Goal: Information Seeking & Learning: Learn about a topic

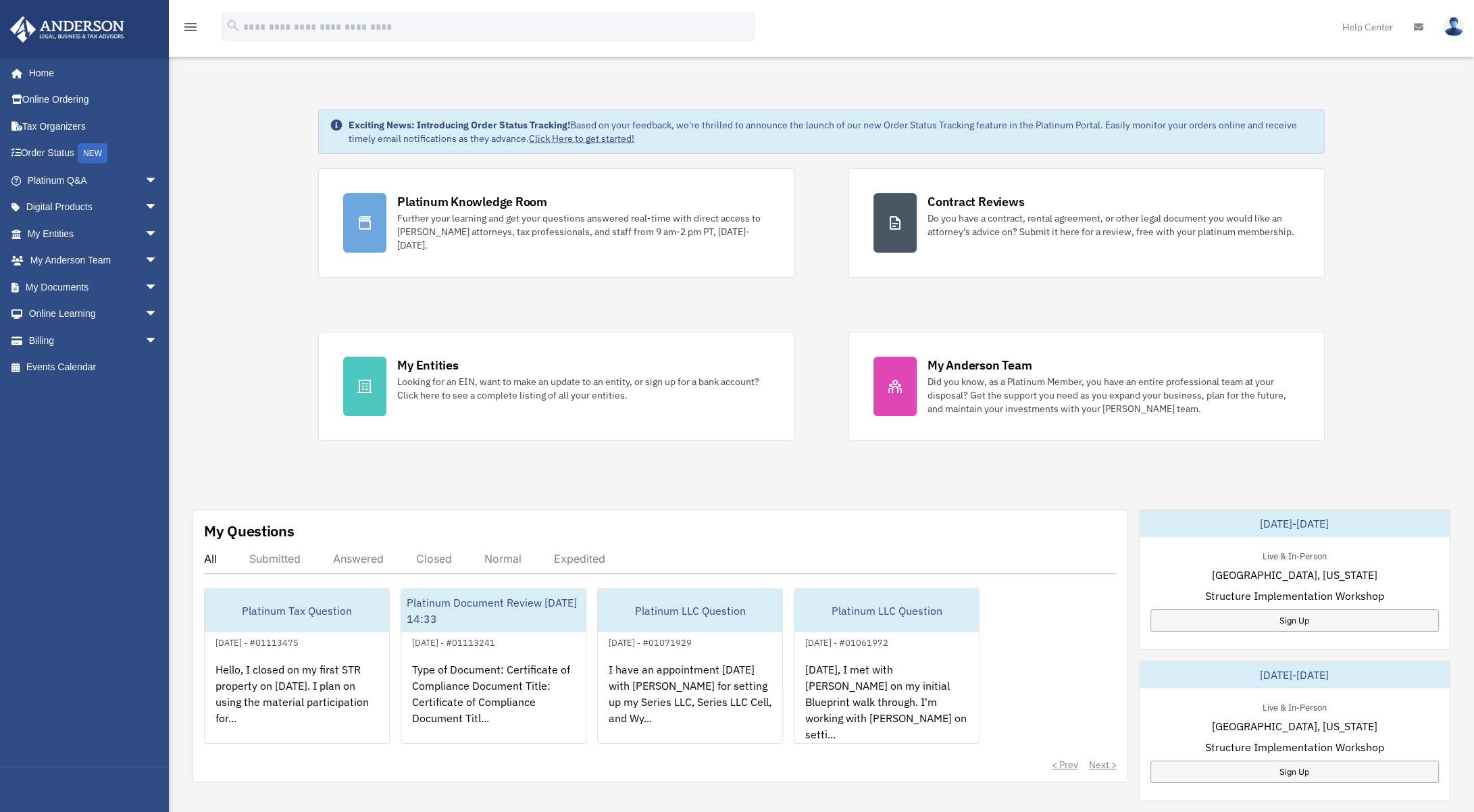
click at [282, 455] on div "Exciting News: Introducing Order Status Tracking! Based on your feedback, we're…" at bounding box center [821, 682] width 1325 height 1213
click at [65, 101] on link "Online Ordering" at bounding box center [94, 99] width 169 height 27
click at [62, 150] on link "Order Status NEW" at bounding box center [94, 154] width 169 height 27
click at [124, 340] on link "Billing arrow_drop_down" at bounding box center [94, 340] width 169 height 27
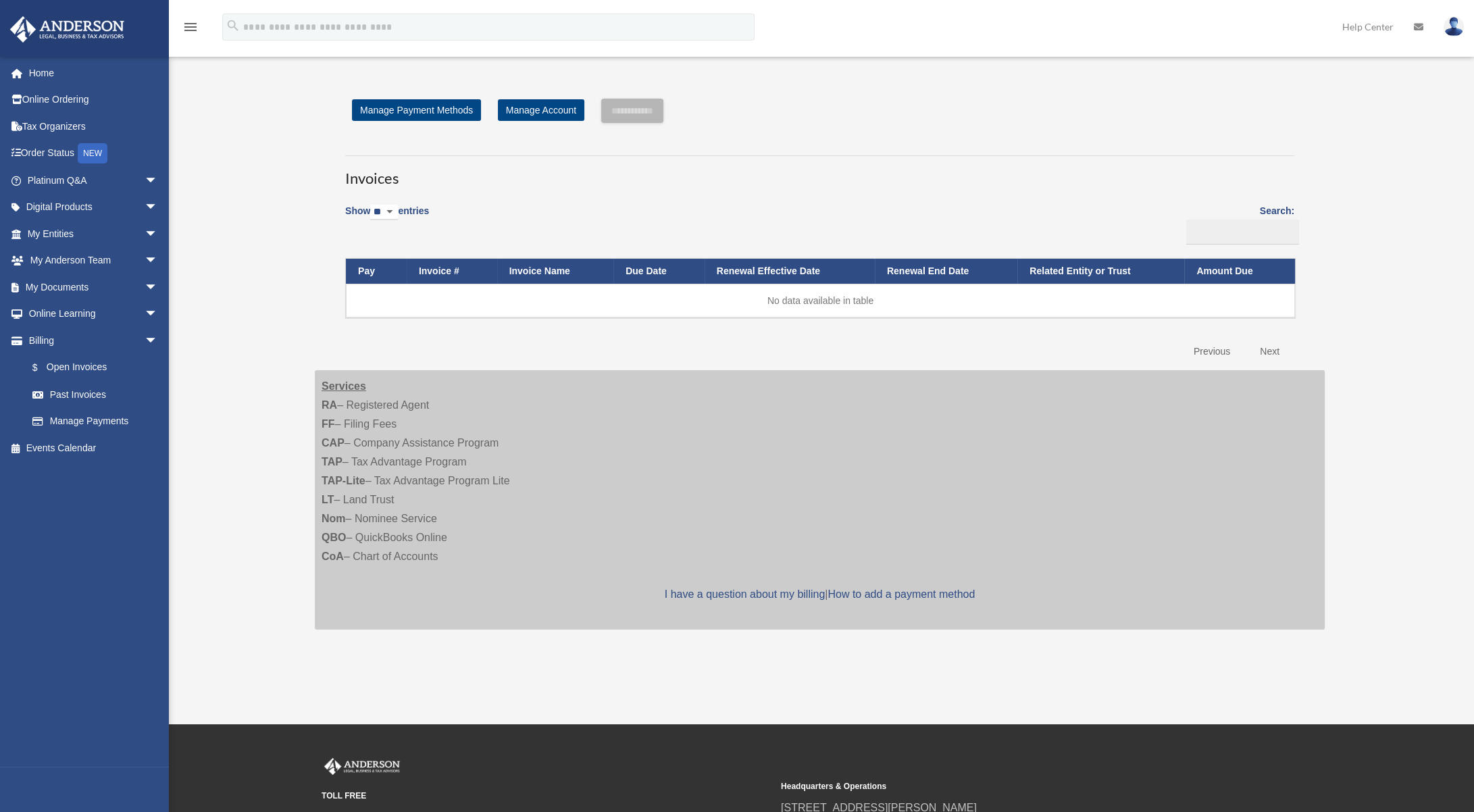
click at [221, 399] on div "Open Invoices ltonthewire@gmail.com Sign Out ltonthewire@gmail.com Home Online …" at bounding box center [737, 361] width 1474 height 606
click at [145, 262] on span "arrow_drop_down" at bounding box center [158, 261] width 27 height 27
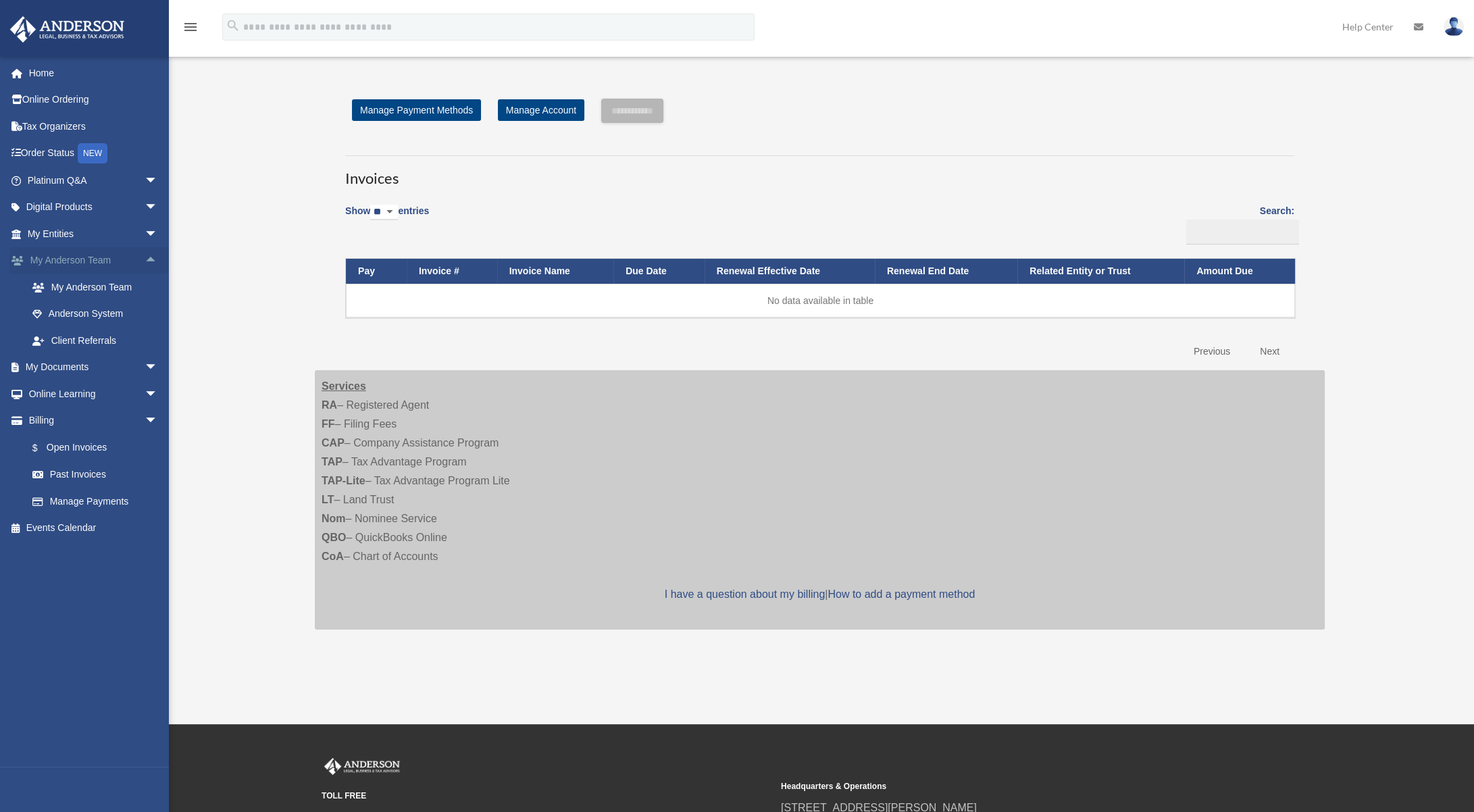
click at [145, 261] on span "arrow_drop_up" at bounding box center [158, 261] width 27 height 27
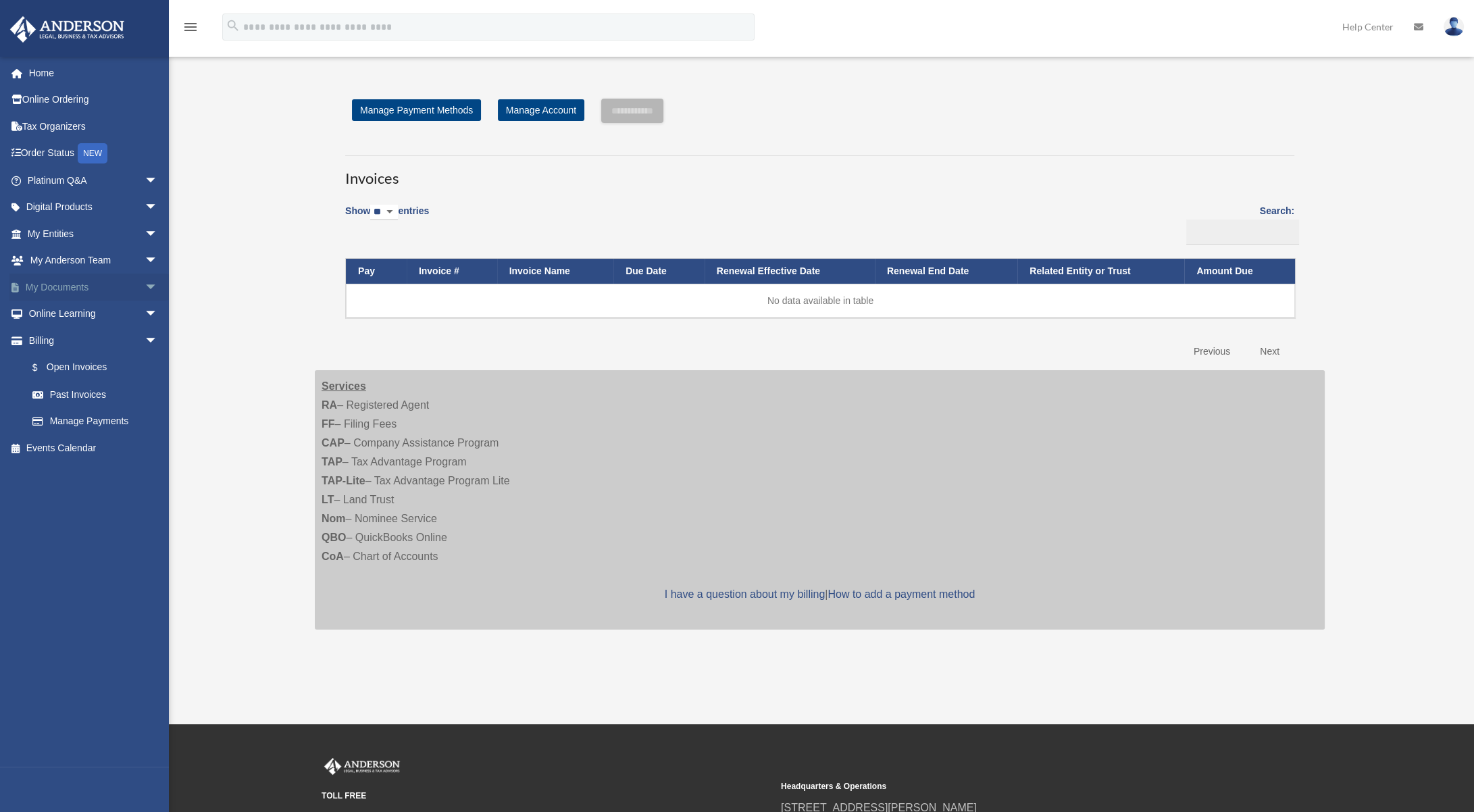
click at [146, 282] on span "arrow_drop_down" at bounding box center [158, 287] width 27 height 27
click at [146, 282] on span "arrow_drop_up" at bounding box center [158, 287] width 27 height 27
click at [630, 241] on div "Show ** ** ** *** entries Search: Pay Invoice # Invoice Name Due Date Renewal E…" at bounding box center [819, 280] width 949 height 169
click at [301, 420] on div "**********" at bounding box center [821, 370] width 1040 height 590
click at [300, 419] on div "Open Invoices ltonthewire@gmail.com Sign Out ltonthewire@gmail.com Home Online …" at bounding box center [737, 361] width 1474 height 606
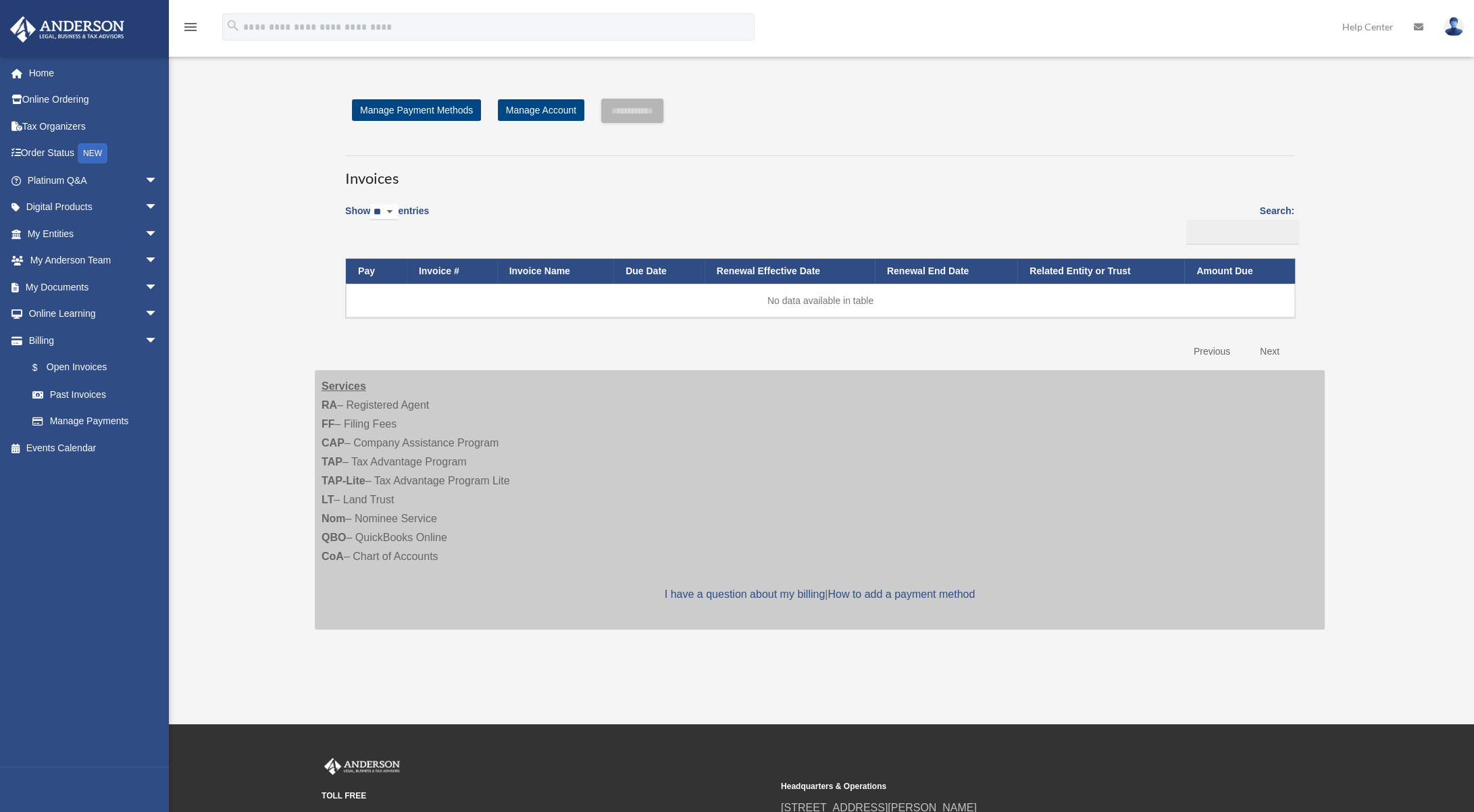
click at [305, 438] on div "**********" at bounding box center [820, 374] width 1030 height 583
click at [290, 312] on div "Open Invoices ltonthewire@gmail.com Sign Out ltonthewire@gmail.com Home Online …" at bounding box center [737, 361] width 1474 height 606
click at [246, 369] on div "Open Invoices ltonthewire@gmail.com Sign Out ltonthewire@gmail.com Home Online …" at bounding box center [737, 361] width 1474 height 606
click at [145, 312] on span "arrow_drop_down" at bounding box center [158, 314] width 27 height 27
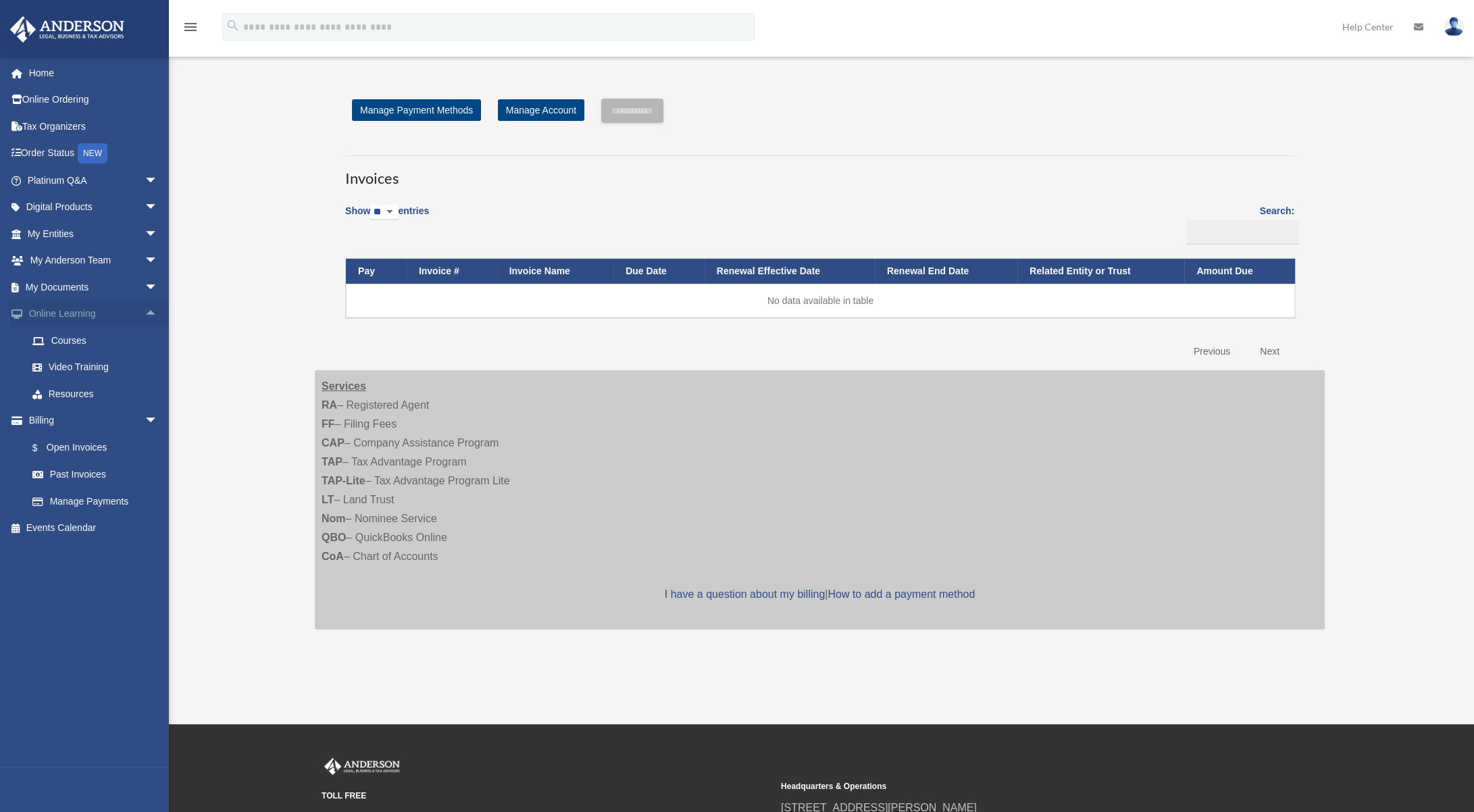
click at [145, 312] on span "arrow_drop_up" at bounding box center [158, 314] width 27 height 27
click at [145, 289] on span "arrow_drop_down" at bounding box center [158, 287] width 27 height 27
click at [145, 289] on span "arrow_drop_up" at bounding box center [158, 287] width 27 height 27
click at [257, 341] on div "Open Invoices ltonthewire@gmail.com Sign Out ltonthewire@gmail.com Home Online …" at bounding box center [737, 361] width 1474 height 606
click at [287, 381] on div "Open Invoices ltonthewire@gmail.com Sign Out ltonthewire@gmail.com Home Online …" at bounding box center [737, 361] width 1474 height 606
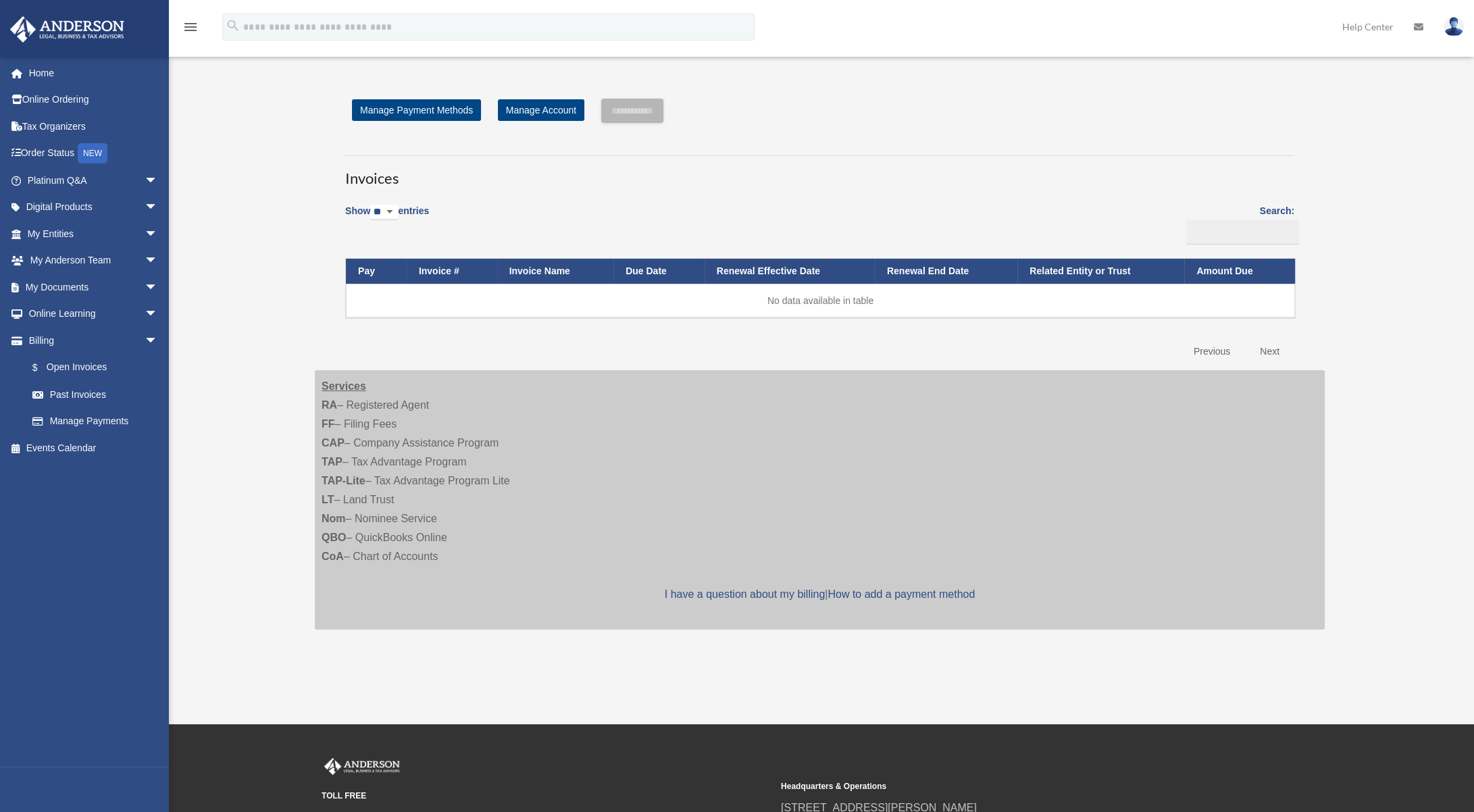
click at [285, 374] on div "Open Invoices ltonthewire@gmail.com Sign Out ltonthewire@gmail.com Home Online …" at bounding box center [737, 361] width 1474 height 606
click at [145, 206] on span "arrow_drop_down" at bounding box center [158, 208] width 27 height 27
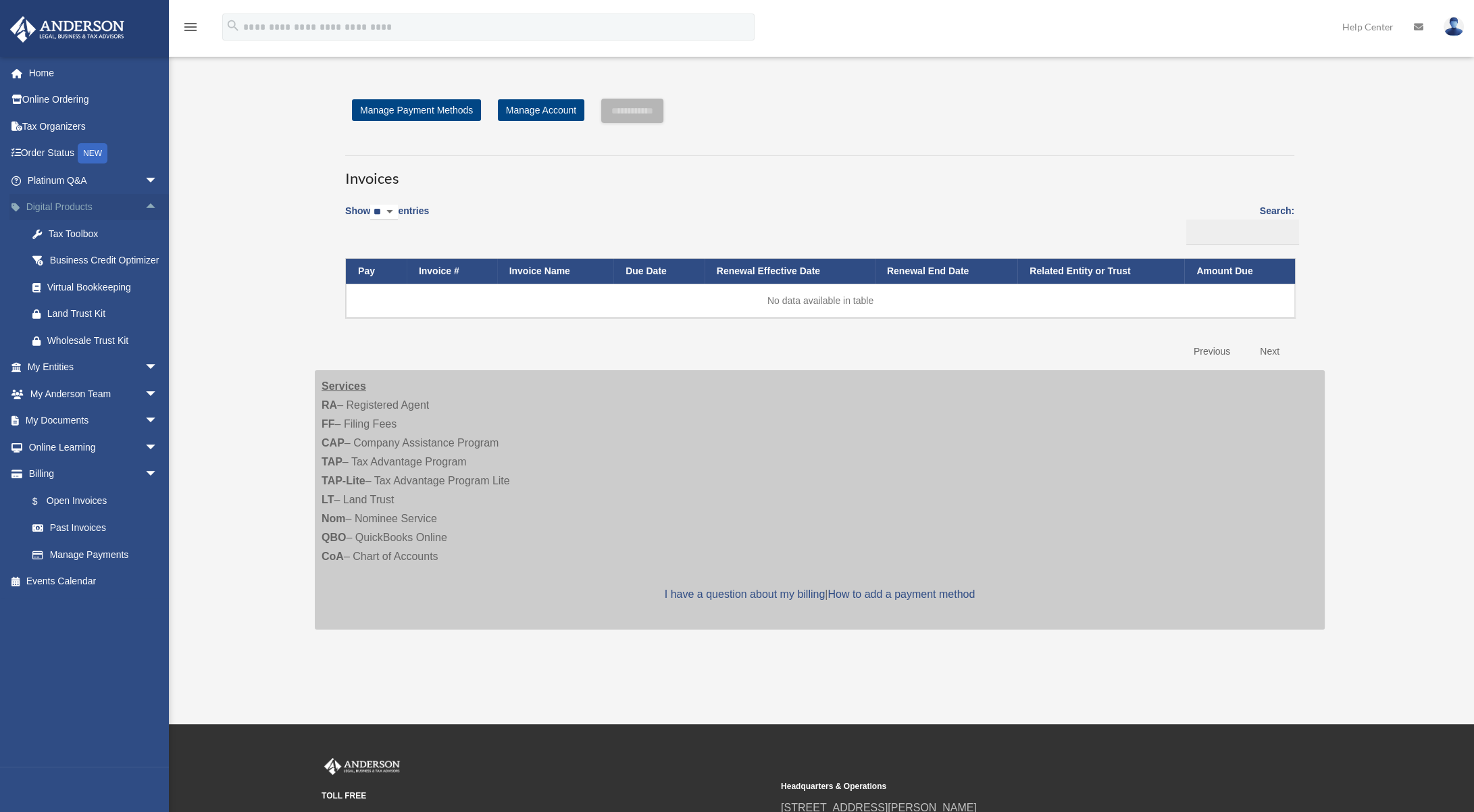
click at [147, 206] on span "arrow_drop_up" at bounding box center [158, 208] width 27 height 27
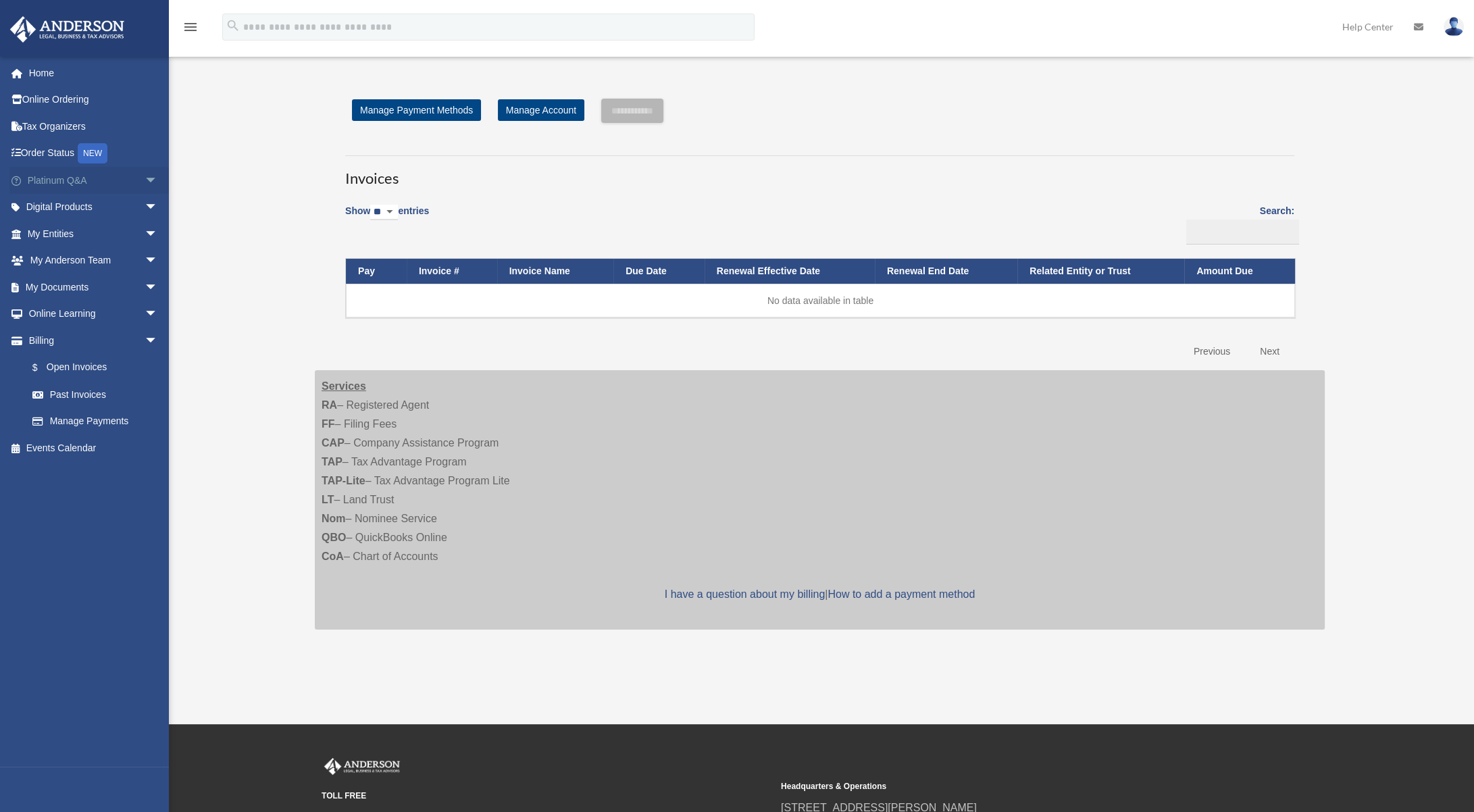
click at [145, 184] on span "arrow_drop_down" at bounding box center [158, 180] width 27 height 27
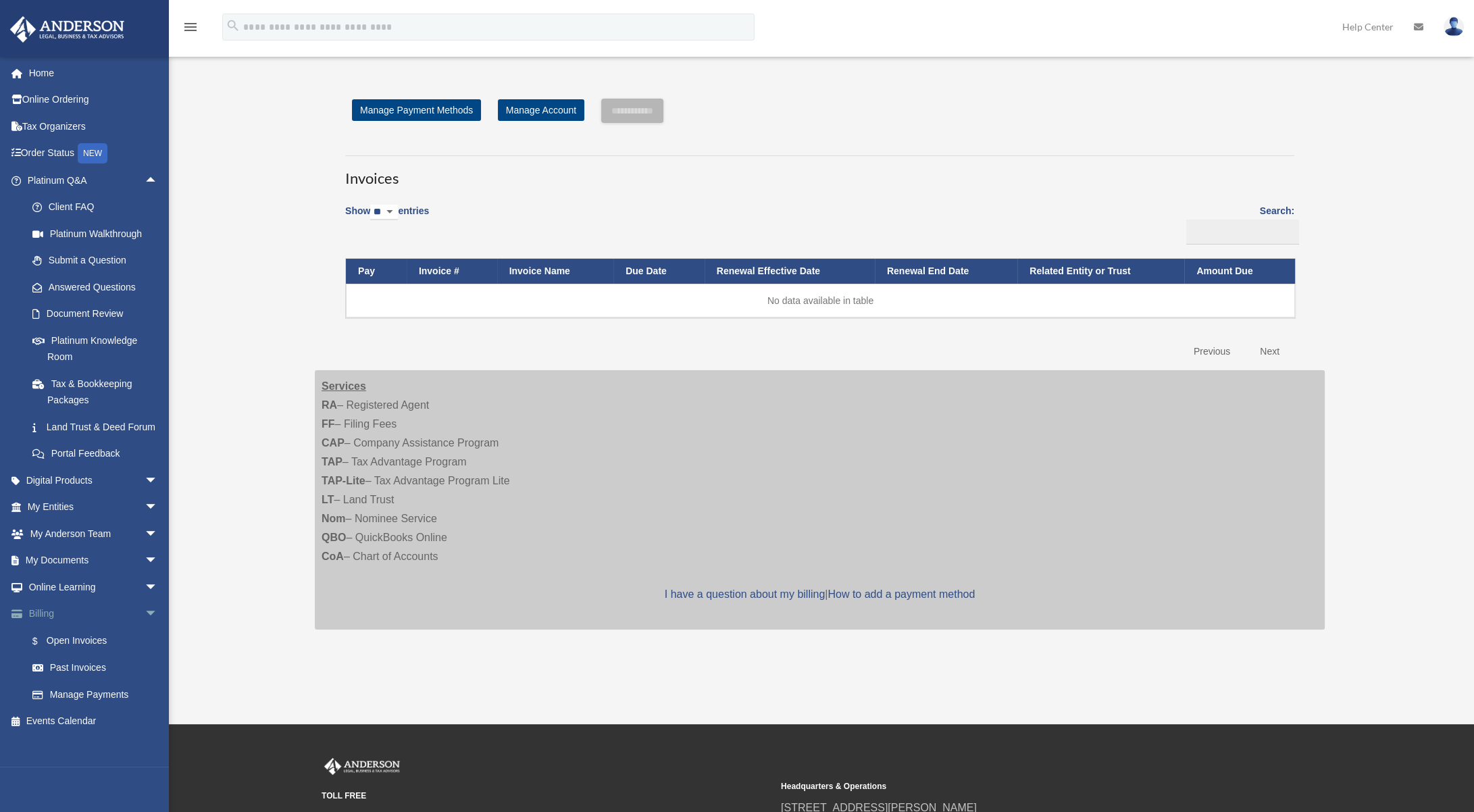
click at [145, 628] on span "arrow_drop_down" at bounding box center [158, 614] width 27 height 27
drag, startPoint x: 845, startPoint y: 306, endPoint x: 720, endPoint y: 300, distance: 125.1
click at [720, 300] on td "No data available in table" at bounding box center [820, 300] width 949 height 34
click at [739, 303] on td "No data available in table" at bounding box center [820, 300] width 949 height 34
click at [782, 303] on td "No data available in table" at bounding box center [820, 300] width 949 height 34
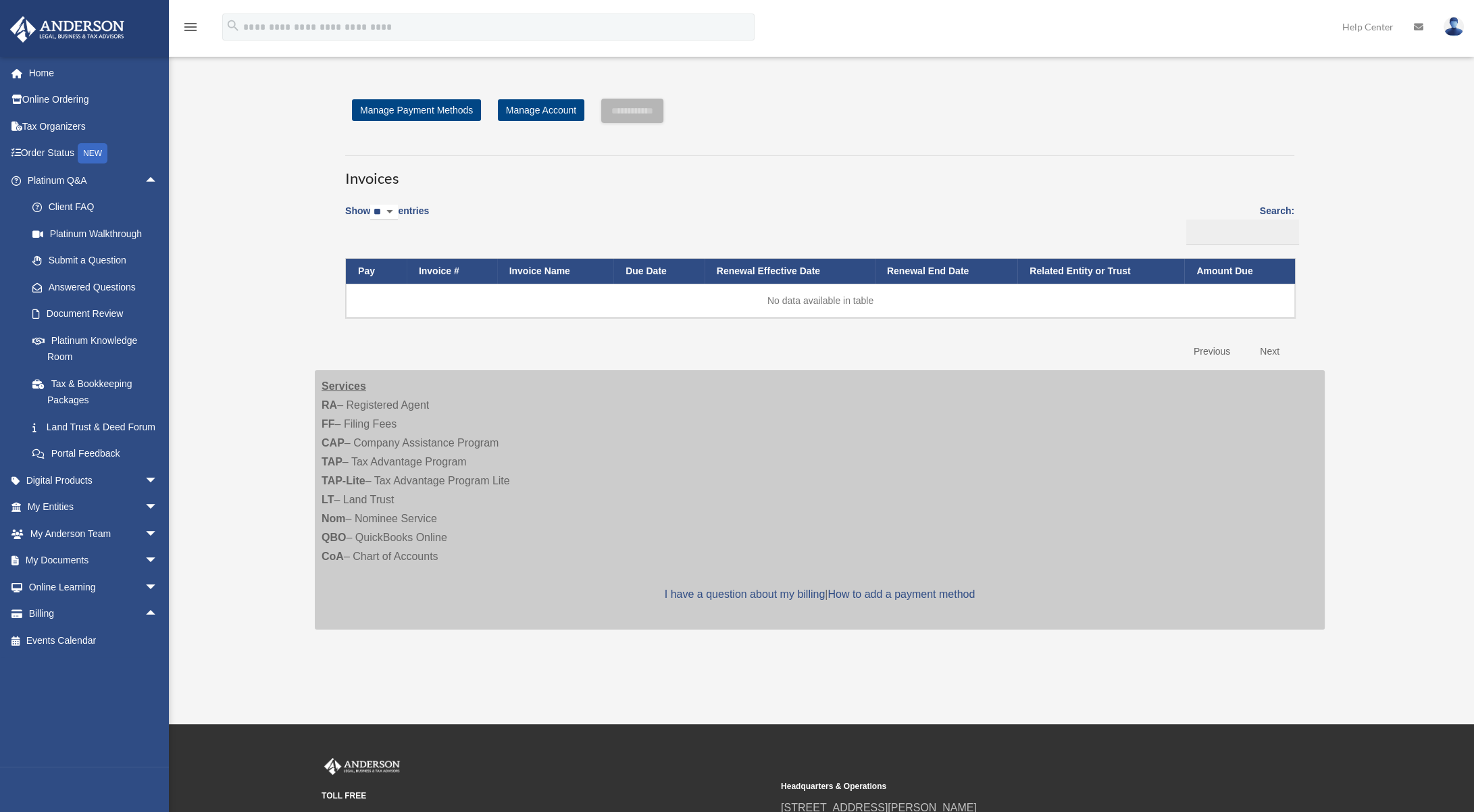
click at [784, 303] on td "No data available in table" at bounding box center [820, 300] width 949 height 34
click at [784, 302] on td "No data available in table" at bounding box center [820, 300] width 949 height 34
click at [709, 315] on td "No data available in table" at bounding box center [820, 300] width 949 height 34
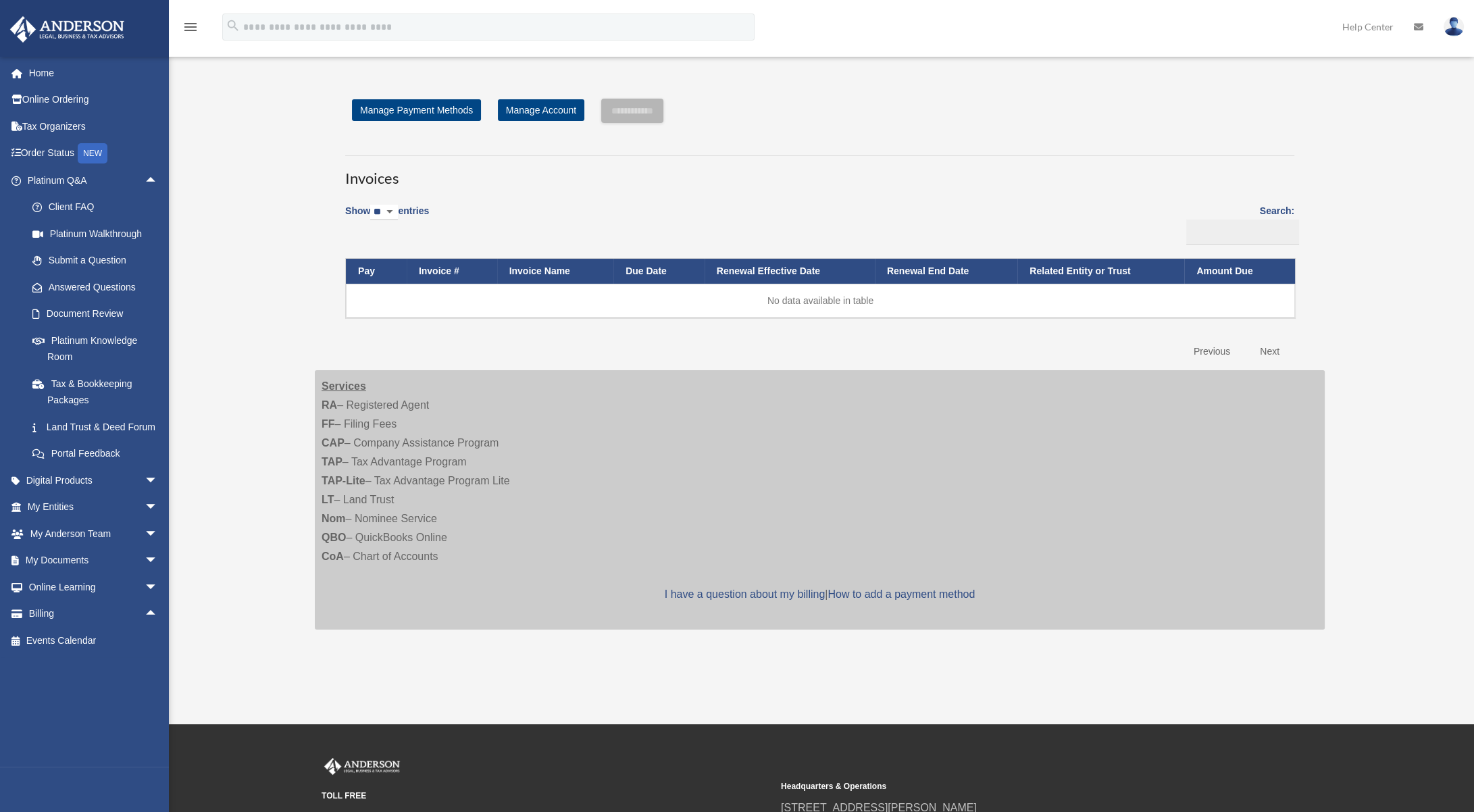
click at [359, 341] on div "Show ** ** ** *** entries Search: Pay Invoice # Invoice Name Due Date Renewal E…" at bounding box center [819, 280] width 949 height 169
drag, startPoint x: 786, startPoint y: 300, endPoint x: 907, endPoint y: 296, distance: 121.1
click at [907, 296] on td "No data available in table" at bounding box center [820, 300] width 949 height 34
click at [833, 301] on td "No data available in table" at bounding box center [820, 300] width 949 height 34
click at [833, 301] on td "No data available in table" at bounding box center [820, 300] width 949 height 34
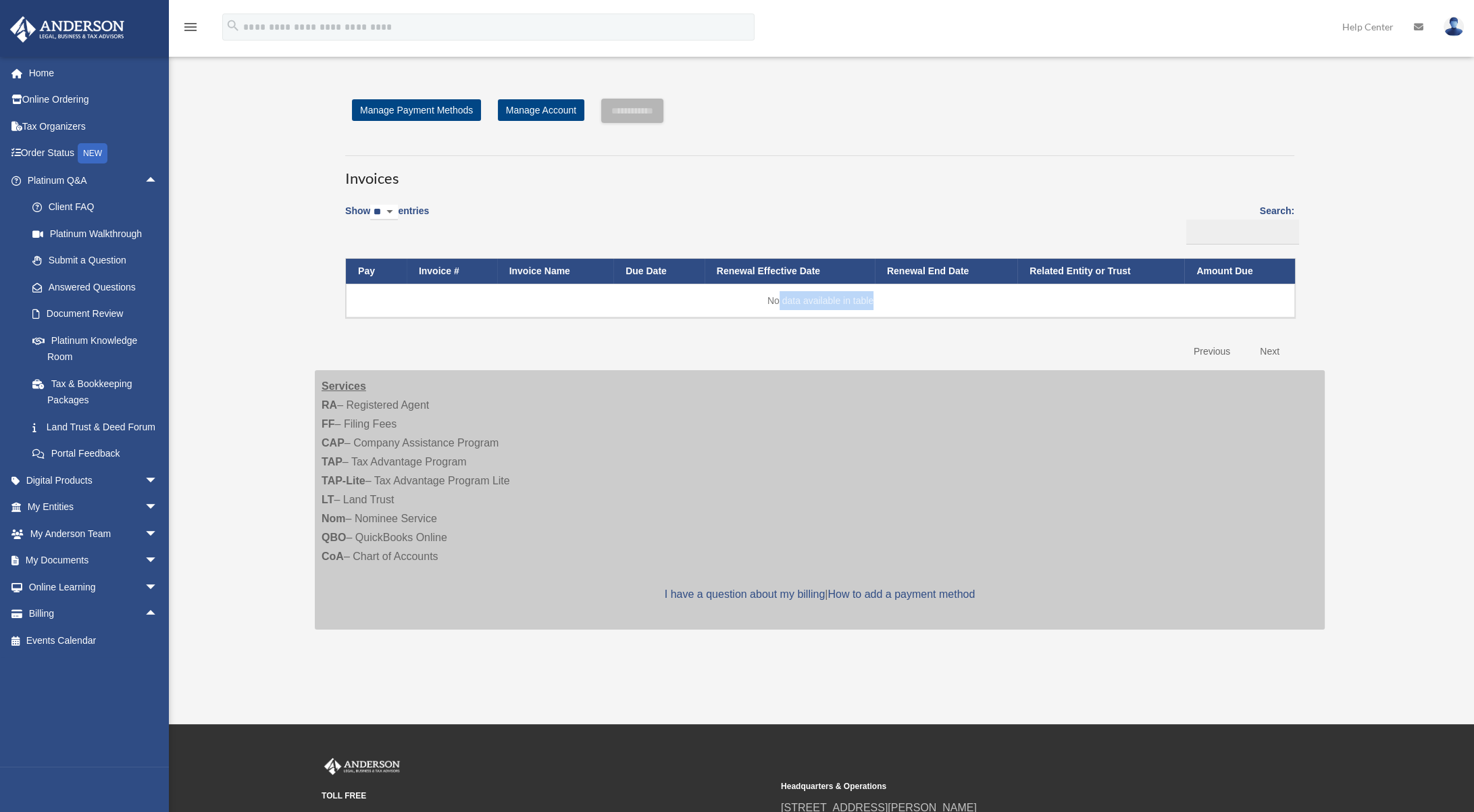
drag, startPoint x: 777, startPoint y: 302, endPoint x: 879, endPoint y: 301, distance: 102.0
click at [879, 301] on td "No data available in table" at bounding box center [820, 300] width 949 height 34
drag, startPoint x: 873, startPoint y: 302, endPoint x: 826, endPoint y: 306, distance: 47.2
click at [873, 302] on td "No data available in table" at bounding box center [820, 300] width 949 height 34
drag, startPoint x: 768, startPoint y: 299, endPoint x: 927, endPoint y: 303, distance: 159.1
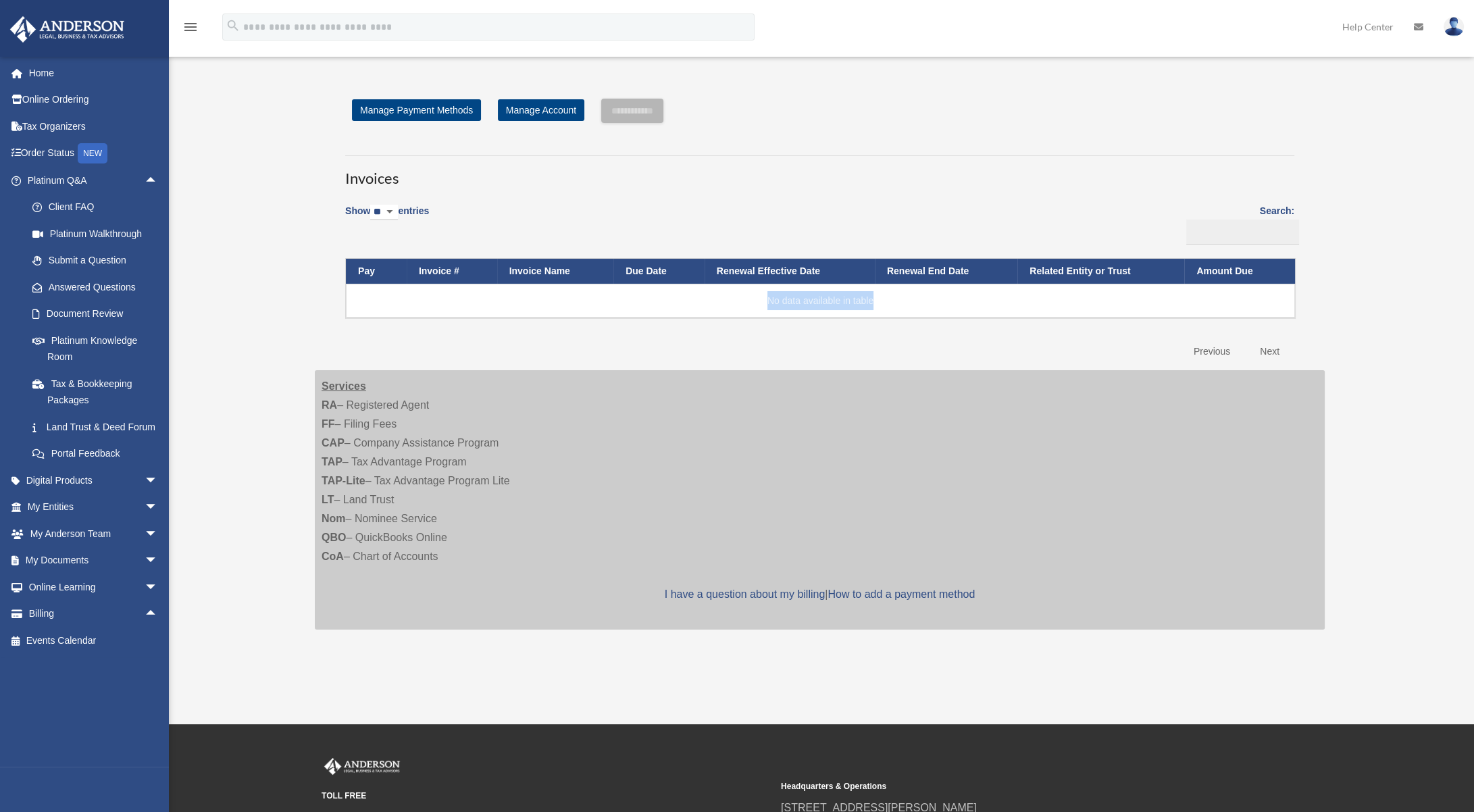
click at [927, 303] on td "No data available in table" at bounding box center [820, 300] width 949 height 34
drag, startPoint x: 762, startPoint y: 301, endPoint x: 931, endPoint y: 305, distance: 169.0
click at [931, 305] on td "No data available in table" at bounding box center [820, 300] width 949 height 34
click at [842, 303] on td "No data available in table" at bounding box center [820, 300] width 949 height 34
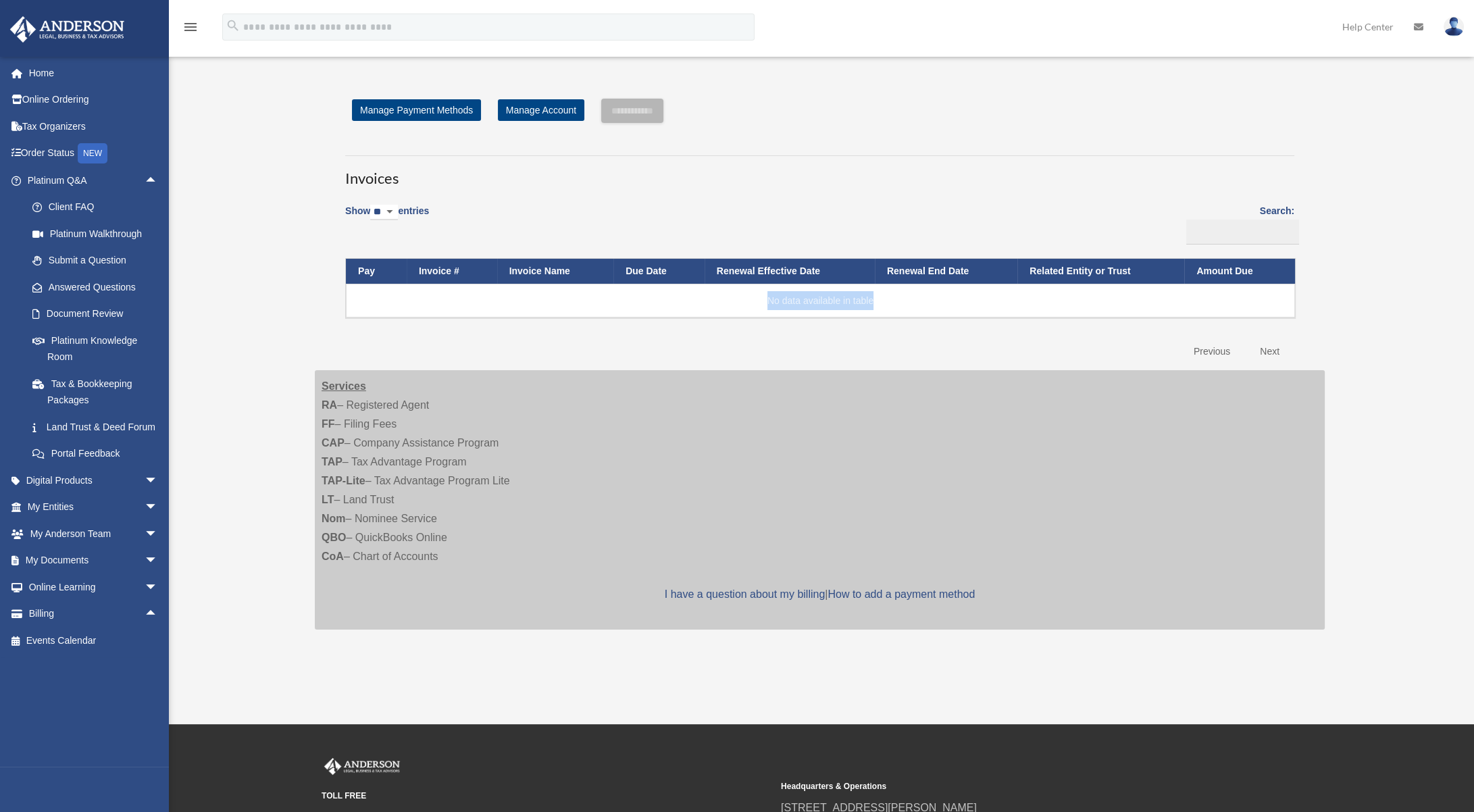
drag, startPoint x: 801, startPoint y: 300, endPoint x: 939, endPoint y: 307, distance: 138.2
click at [939, 307] on td "No data available in table" at bounding box center [820, 300] width 949 height 34
click at [861, 304] on td "No data available in table" at bounding box center [820, 300] width 949 height 34
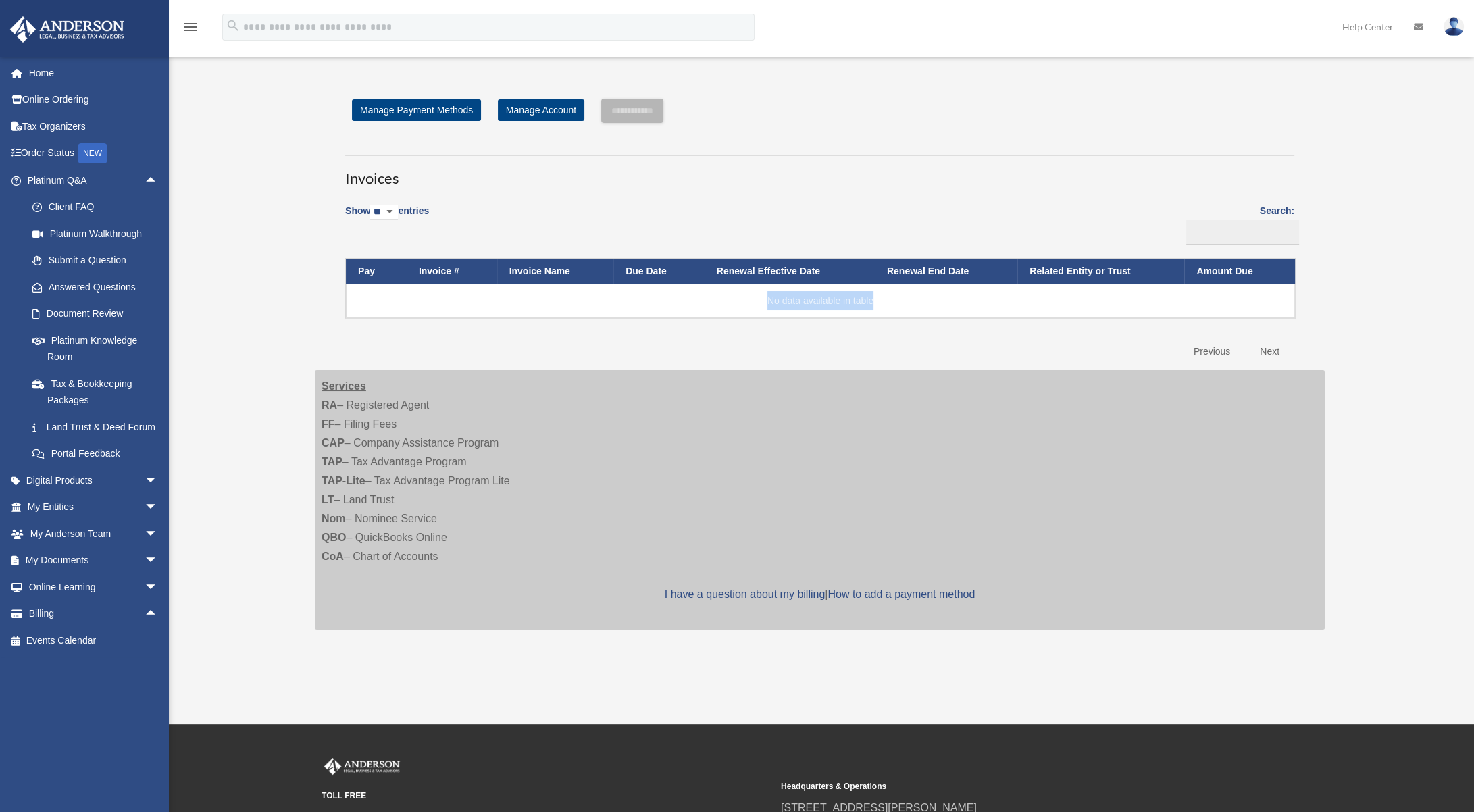
click at [861, 306] on td "No data available in table" at bounding box center [820, 300] width 949 height 34
click at [781, 328] on div "Show ** ** ** *** entries Search: Pay Invoice # Invoice Name Due Date Renewal E…" at bounding box center [819, 280] width 949 height 169
click at [808, 300] on td "No data available in table" at bounding box center [820, 300] width 949 height 34
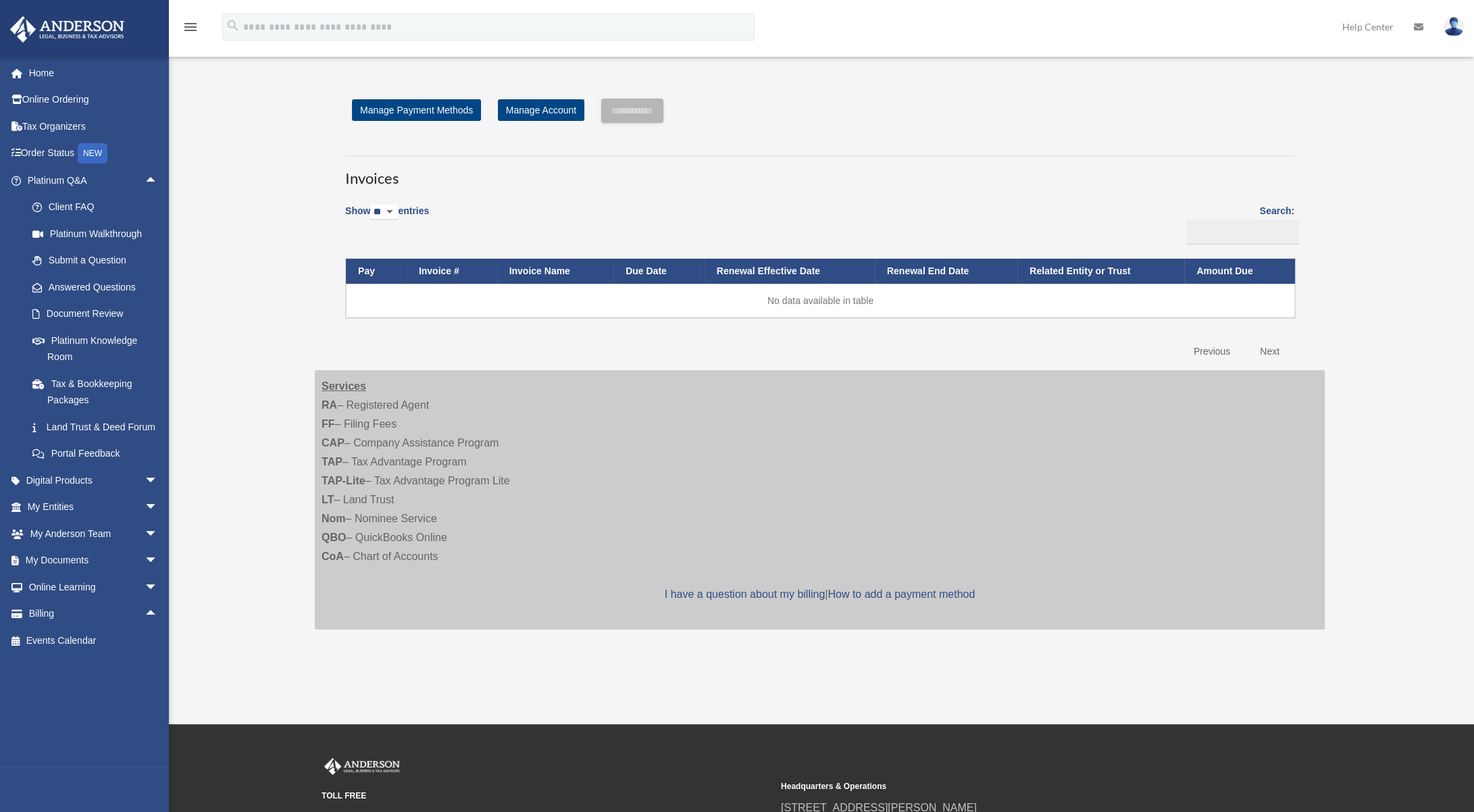
click at [808, 300] on td "No data available in table" at bounding box center [820, 300] width 949 height 34
click at [809, 300] on td "No data available in table" at bounding box center [820, 300] width 949 height 34
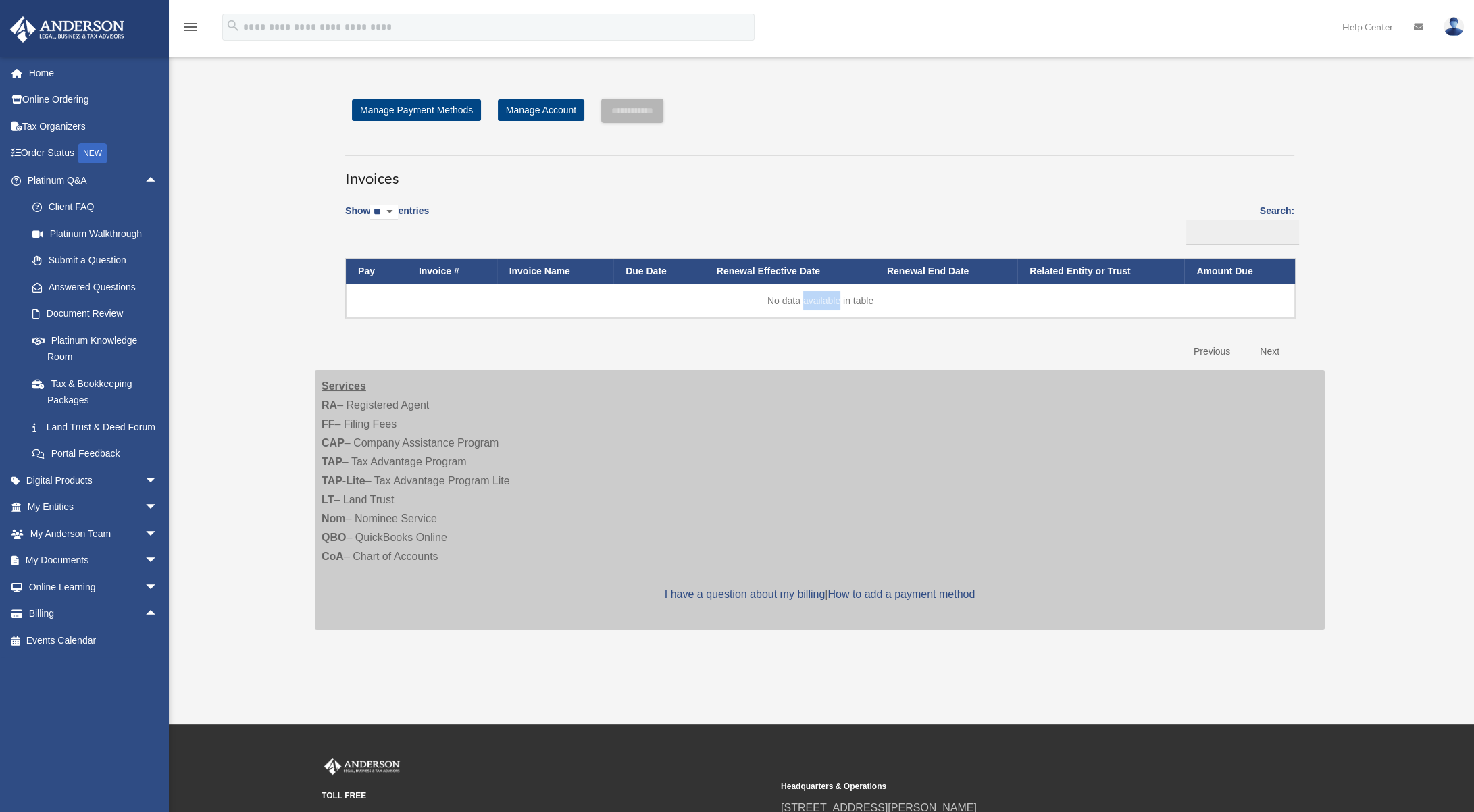
click at [809, 300] on td "No data available in table" at bounding box center [820, 300] width 949 height 34
click at [785, 342] on div "Show ** ** ** *** entries Search: Pay Invoice # Invoice Name Due Date Renewal E…" at bounding box center [819, 280] width 949 height 169
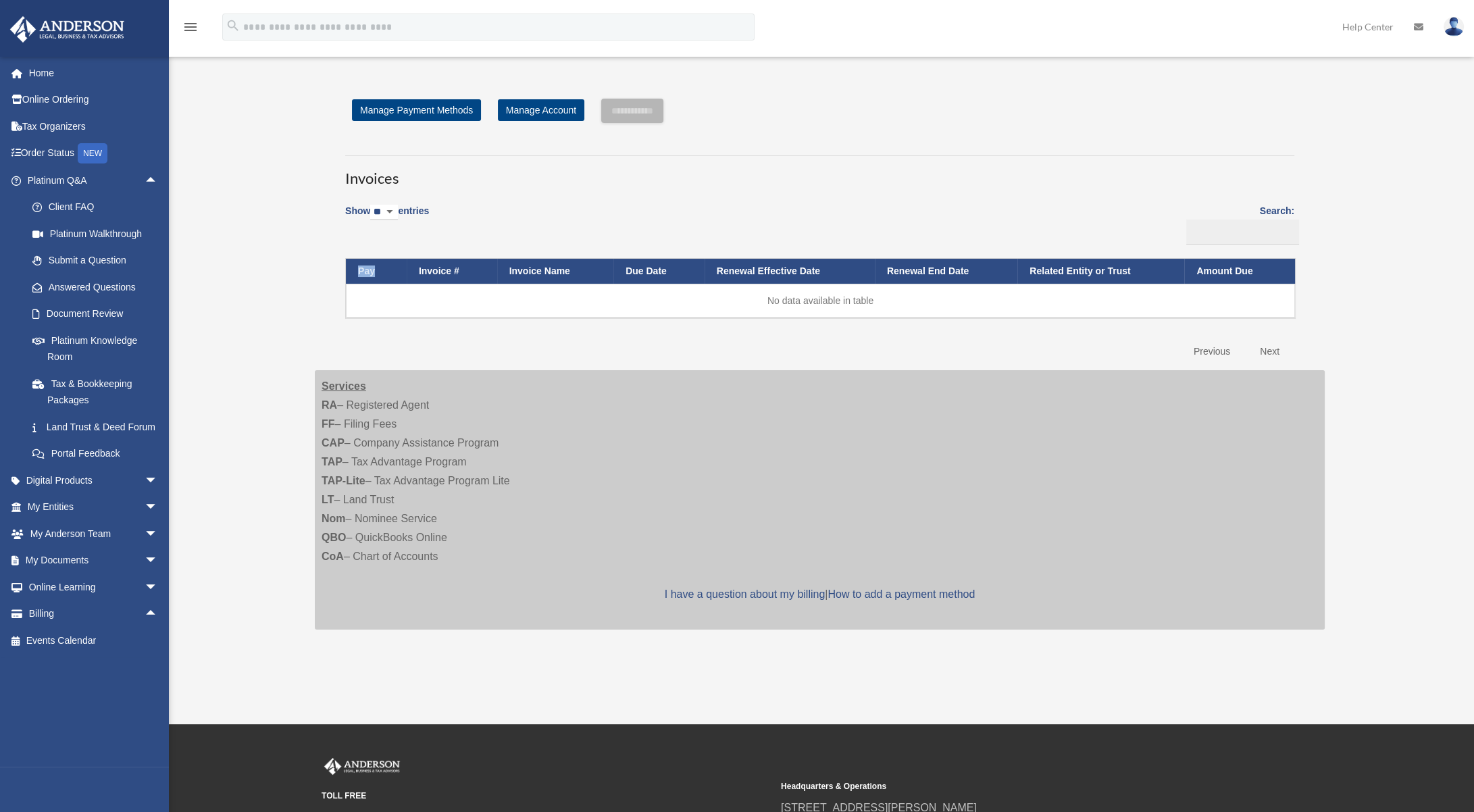
click at [785, 342] on div "Show ** ** ** *** entries Search: Pay Invoice # Invoice Name Due Date Renewal E…" at bounding box center [819, 280] width 949 height 169
click at [630, 343] on div "Show ** ** ** *** entries Search: Pay Invoice # Invoice Name Due Date Renewal E…" at bounding box center [819, 280] width 949 height 169
click at [797, 302] on td "No data available in table" at bounding box center [820, 300] width 949 height 34
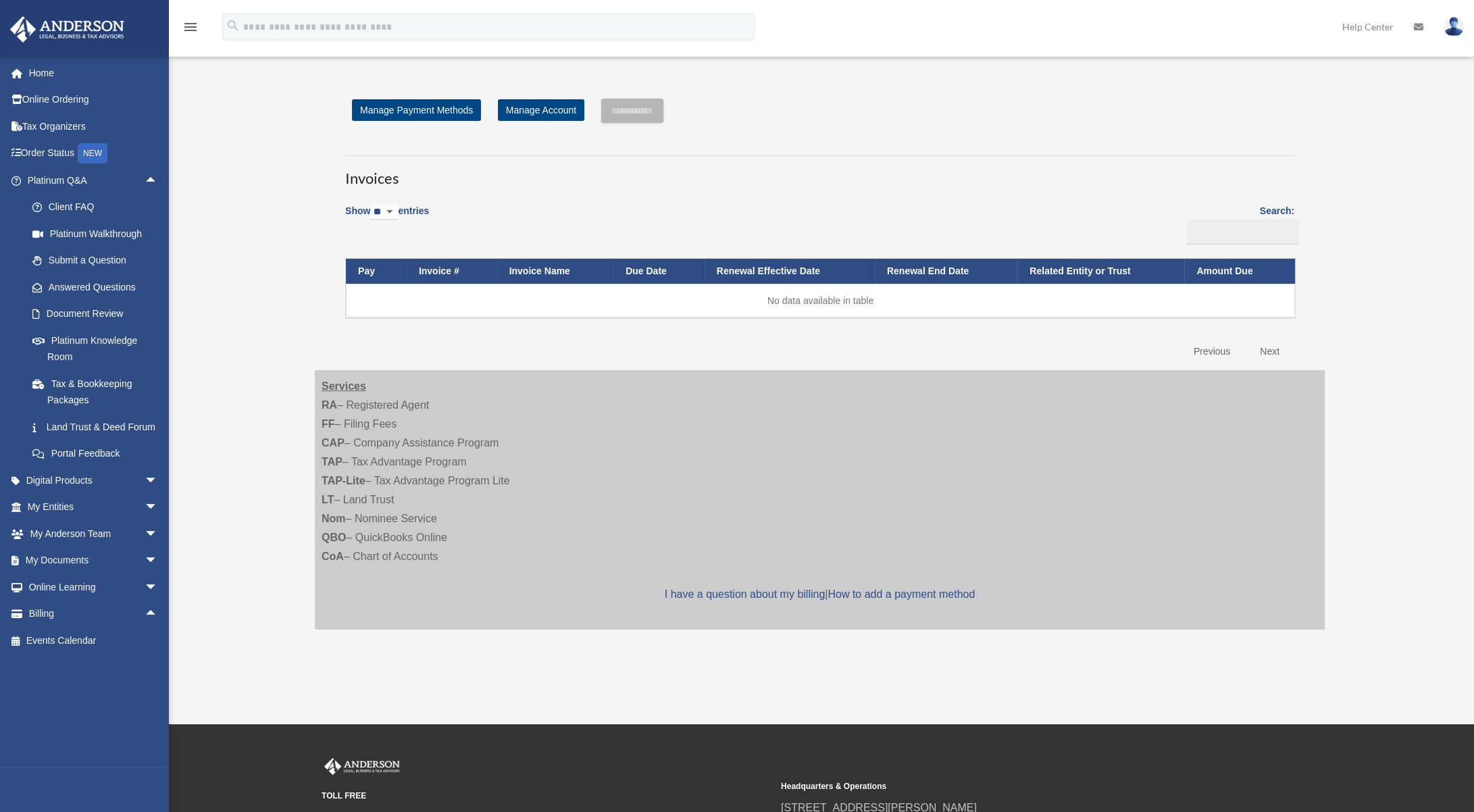
click at [802, 323] on div "Show ** ** ** *** entries Search: Pay Invoice # Invoice Name Due Date Renewal E…" at bounding box center [819, 280] width 949 height 169
click at [244, 236] on div "Open Invoices ltonthewire@gmail.com Sign Out ltonthewire@gmail.com Home Online …" at bounding box center [737, 361] width 1474 height 606
click at [242, 237] on div "Open Invoices ltonthewire@gmail.com Sign Out ltonthewire@gmail.com Home Online …" at bounding box center [737, 361] width 1474 height 606
click at [535, 179] on h3 "Invoices" at bounding box center [819, 171] width 949 height 34
click at [484, 206] on div "Show ** ** ** *** entries Search: Pay Invoice # Invoice Name Due Date Renewal E…" at bounding box center [819, 280] width 949 height 169
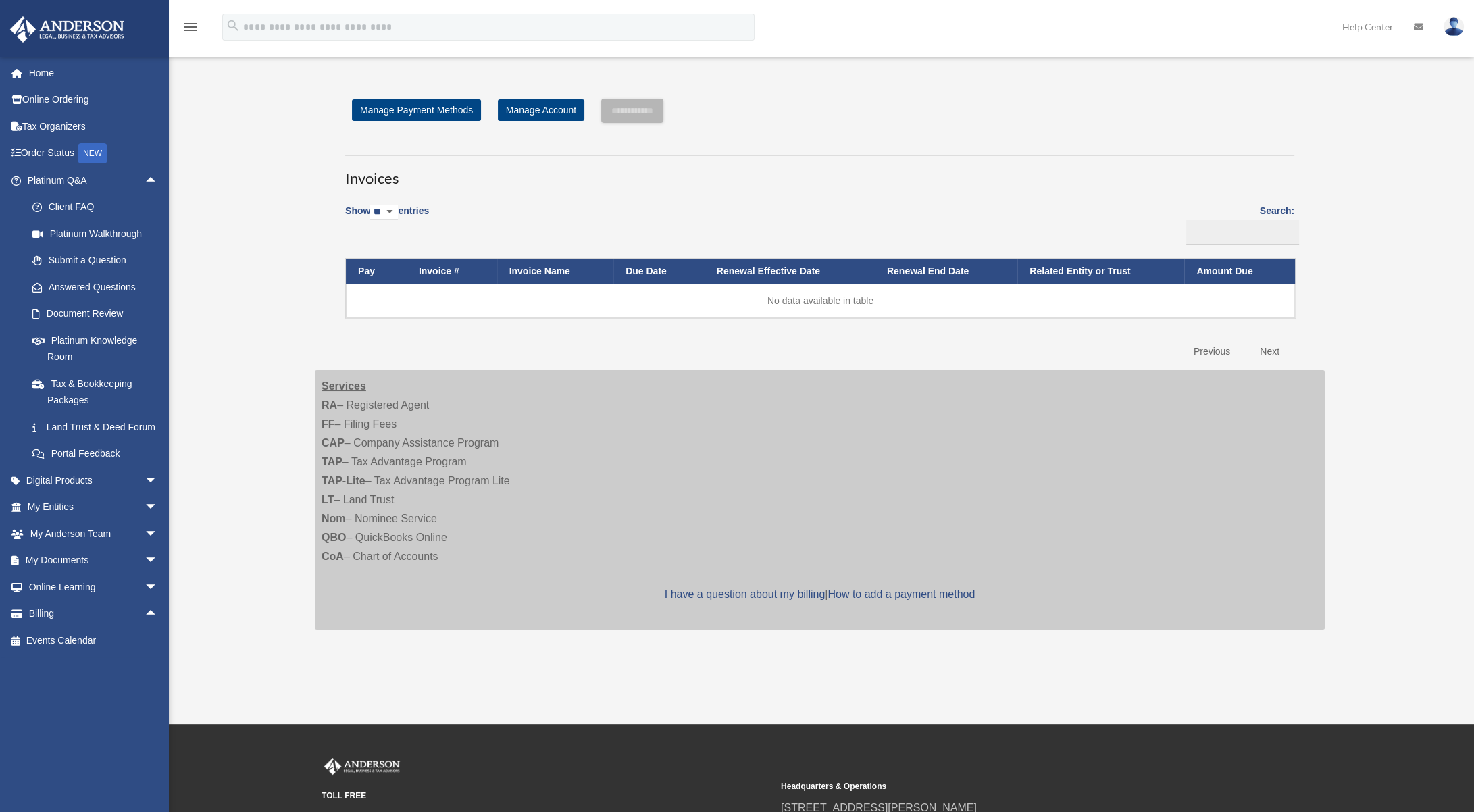
click at [203, 207] on div "Open Invoices ltonthewire@gmail.com Sign Out ltonthewire@gmail.com Home Online …" at bounding box center [737, 361] width 1474 height 606
click at [217, 179] on div "Open Invoices ltonthewire@gmail.com Sign Out ltonthewire@gmail.com Home Online …" at bounding box center [737, 361] width 1474 height 606
click at [449, 337] on div "Show ** ** ** *** entries Search: Pay Invoice # Invoice Name Due Date Renewal E…" at bounding box center [819, 280] width 949 height 169
click at [232, 525] on div "Open Invoices ltonthewire@gmail.com Sign Out ltonthewire@gmail.com Home Online …" at bounding box center [737, 361] width 1474 height 606
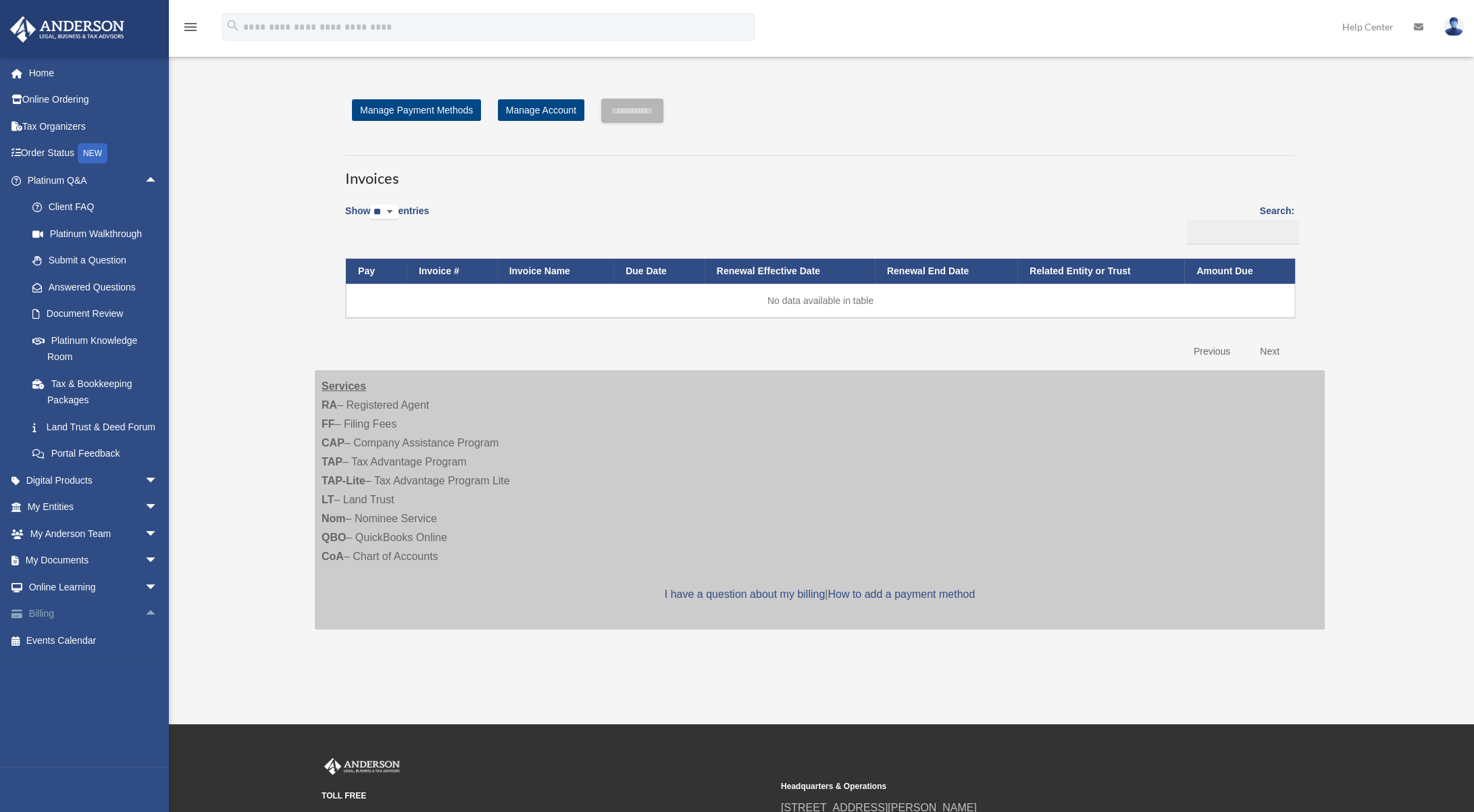
click at [145, 628] on span "arrow_drop_up" at bounding box center [158, 614] width 27 height 27
click at [103, 708] on link "Manage Payments" at bounding box center [99, 694] width 159 height 27
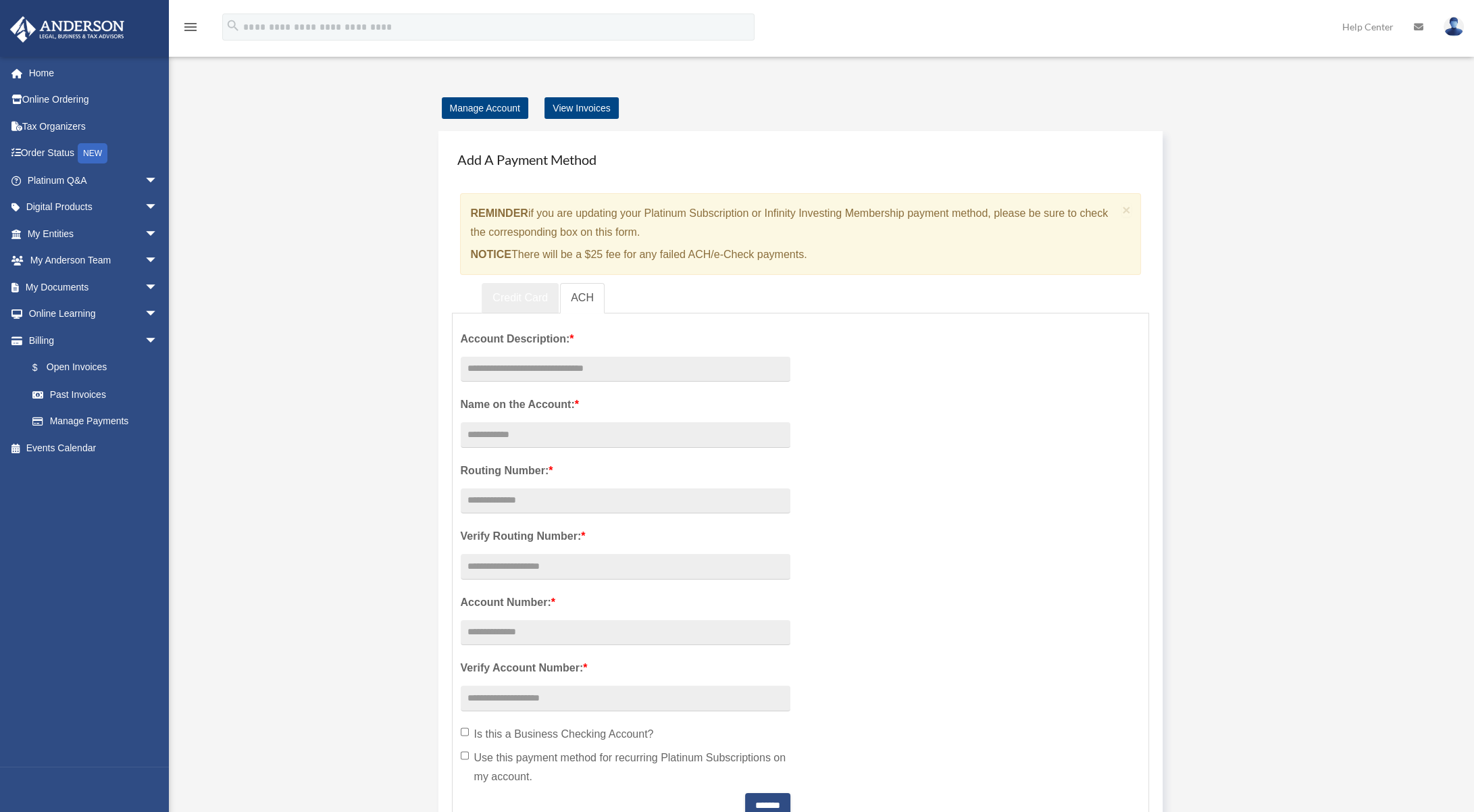
click at [516, 304] on link "Credit Card" at bounding box center [520, 298] width 77 height 30
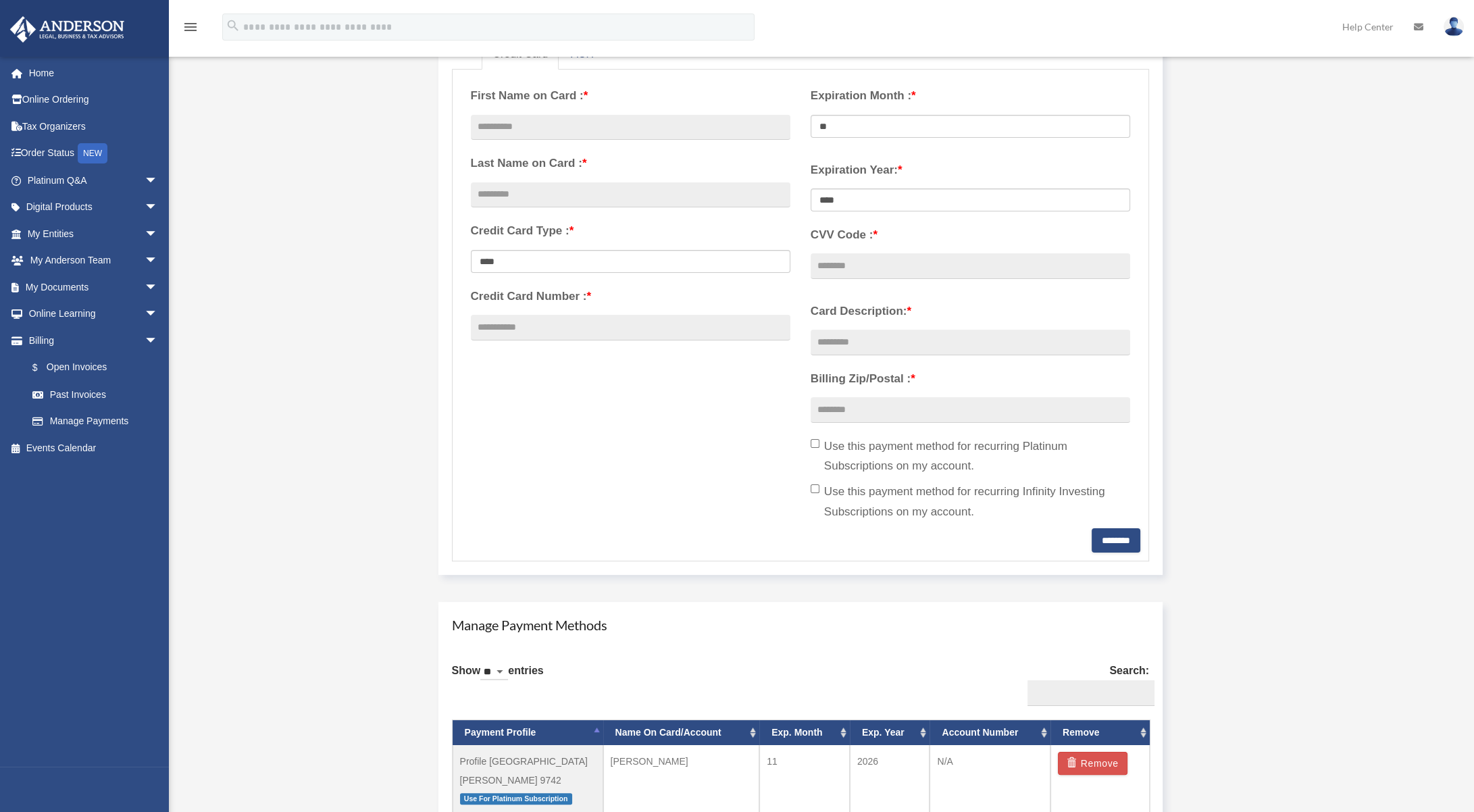
scroll to position [276, 0]
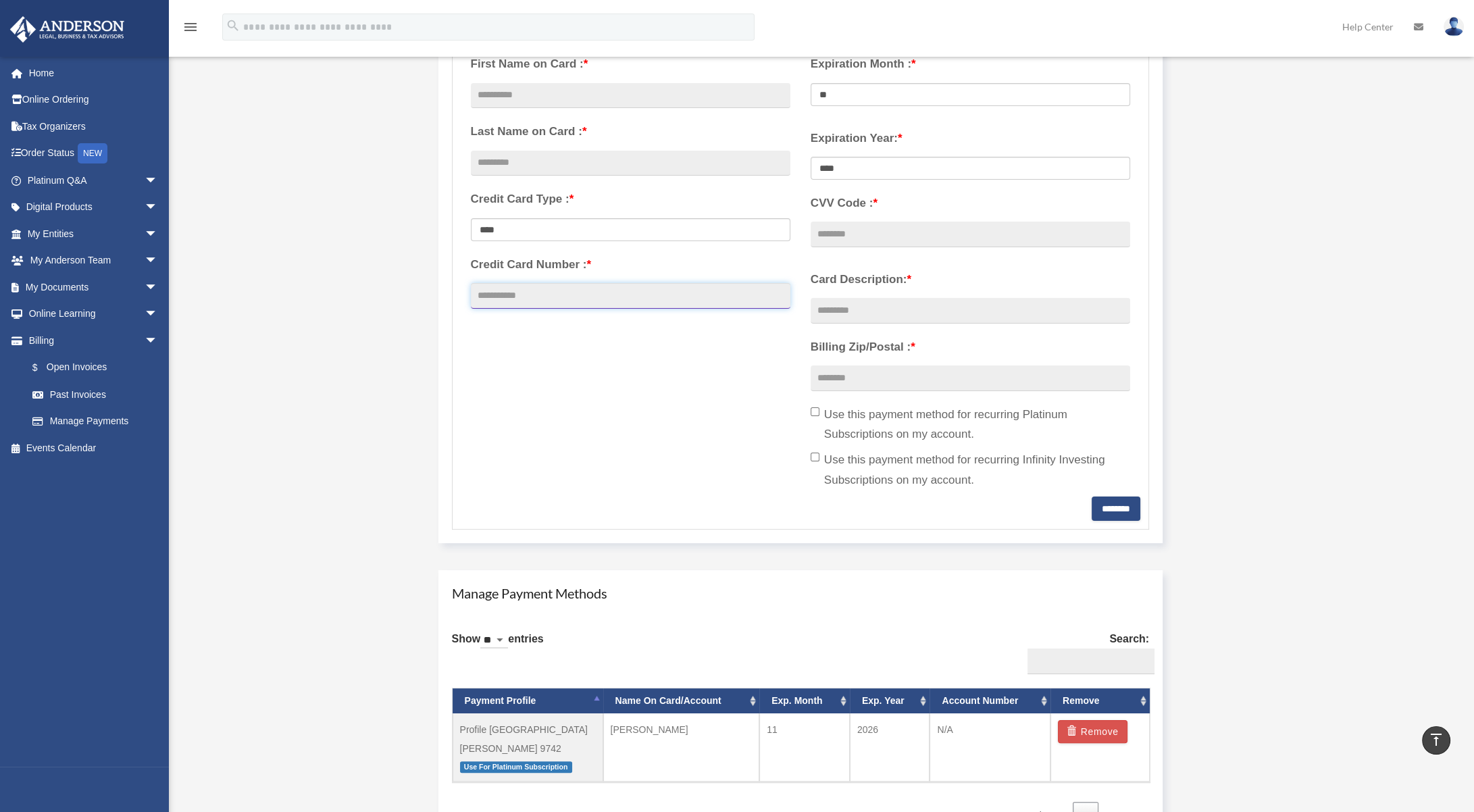
click at [598, 300] on input "Credit Card Number : *" at bounding box center [630, 296] width 320 height 25
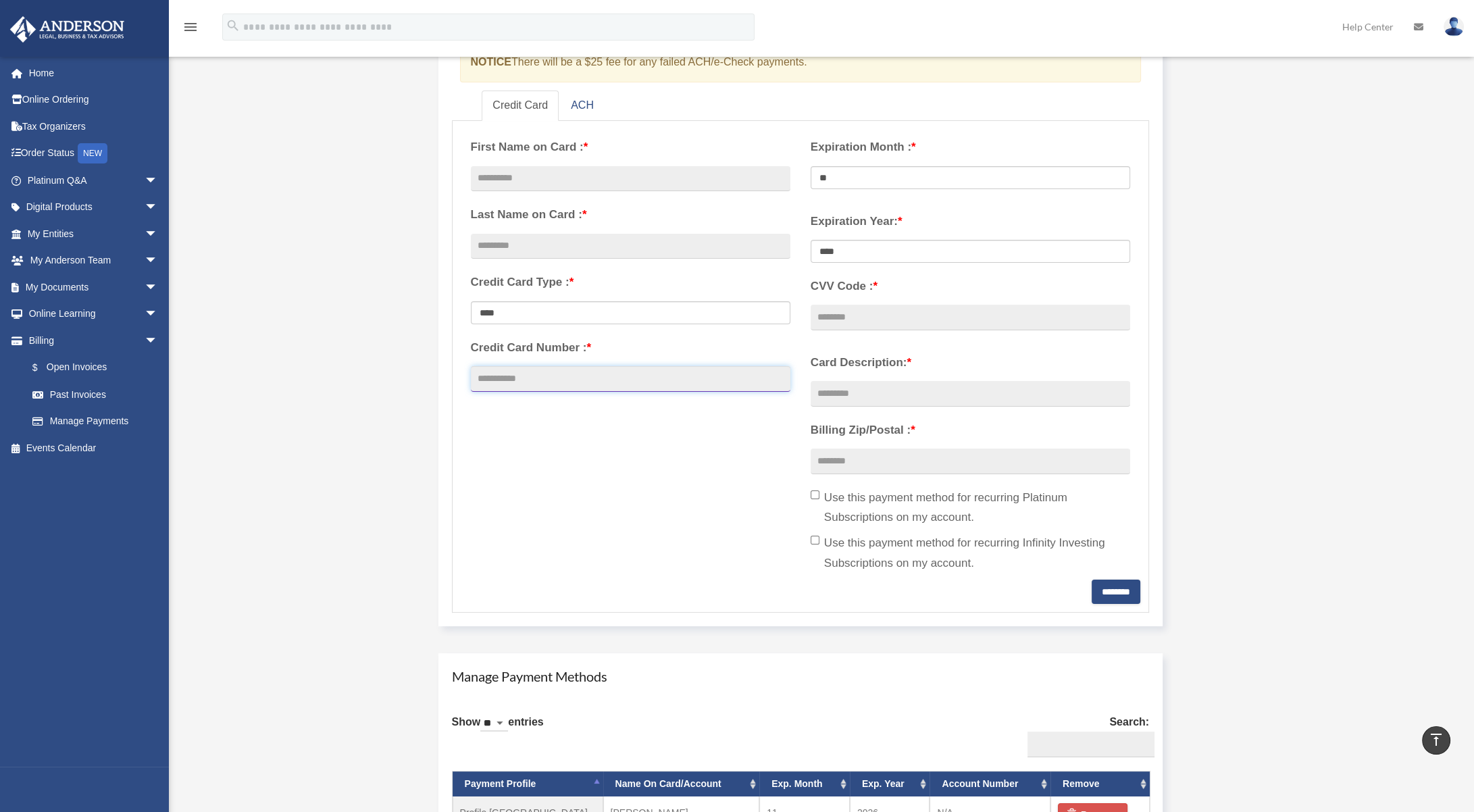
scroll to position [53, 0]
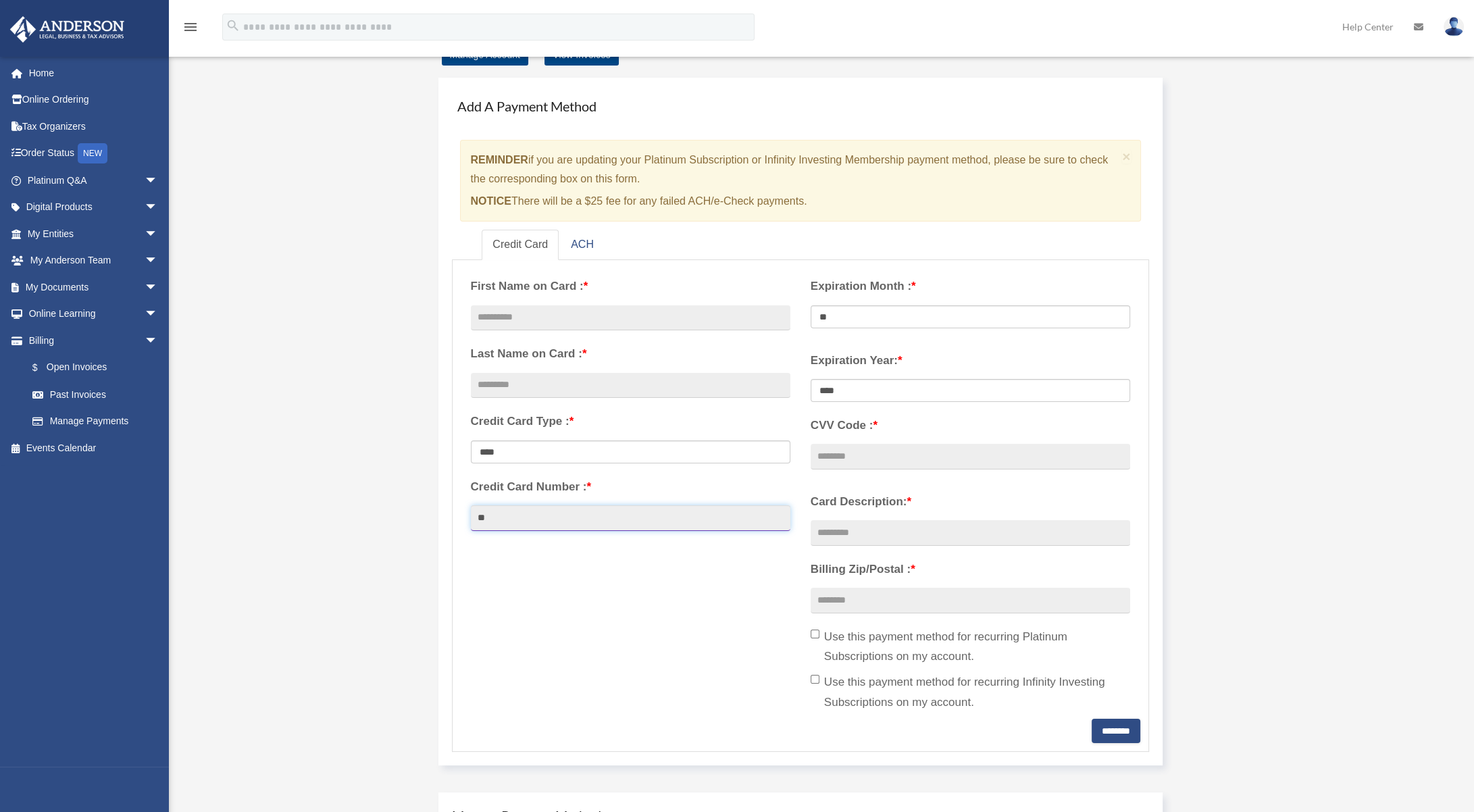
type input "*"
click at [655, 317] on input "text" at bounding box center [630, 318] width 320 height 25
click at [1271, 309] on div "Manage Account View Invoices Add A Payment Method × REMINDER if you are updatin…" at bounding box center [820, 562] width 1030 height 1034
click at [1152, 385] on div "Add A Payment Method × REMINDER if you are updating your Platinum Subscription …" at bounding box center [800, 421] width 725 height 688
click at [977, 392] on select "**** **** **** **** **** **** **** **** ****" at bounding box center [971, 390] width 320 height 23
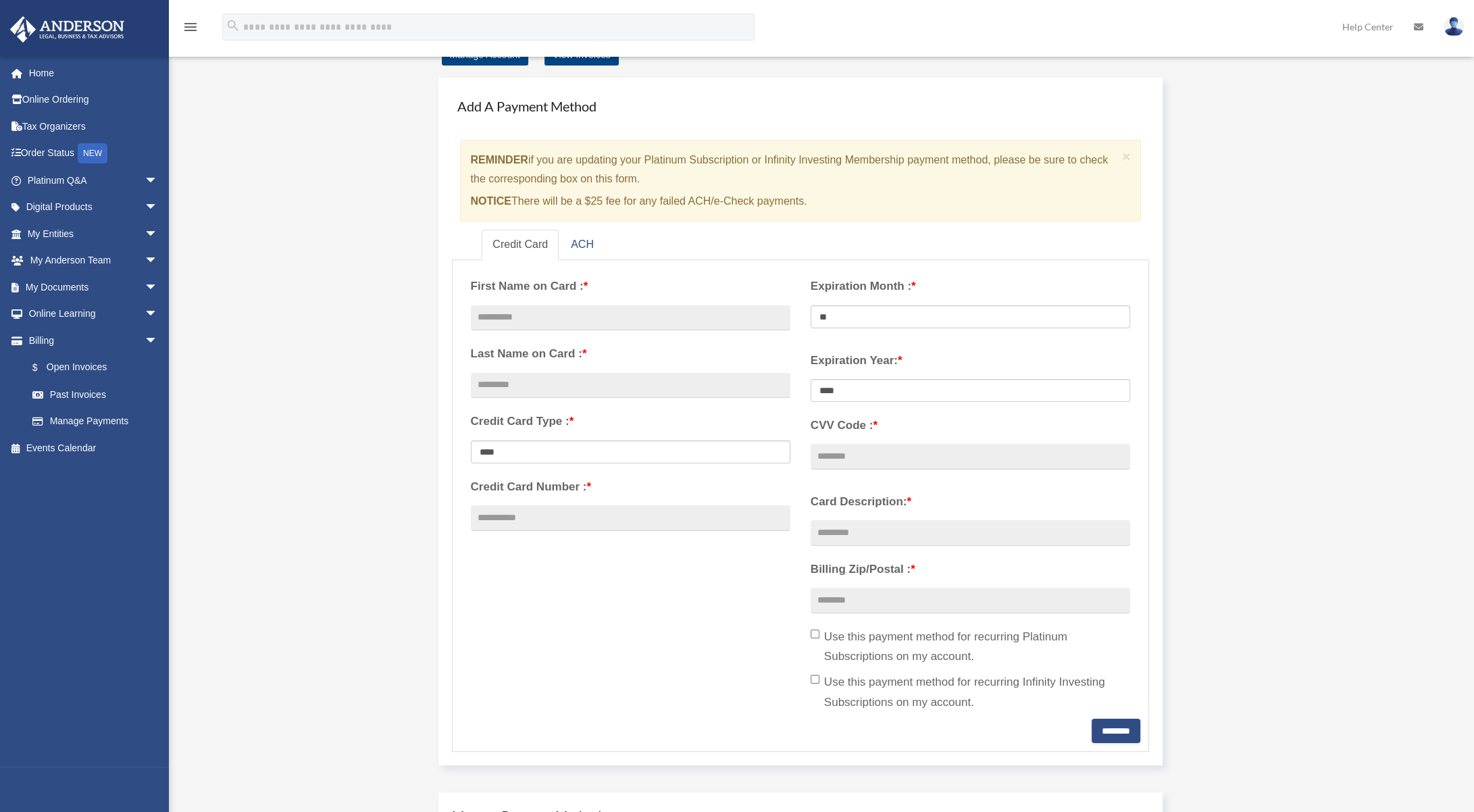
click at [685, 610] on div "**********" at bounding box center [801, 494] width 680 height 451
click at [687, 604] on div "**********" at bounding box center [801, 494] width 680 height 451
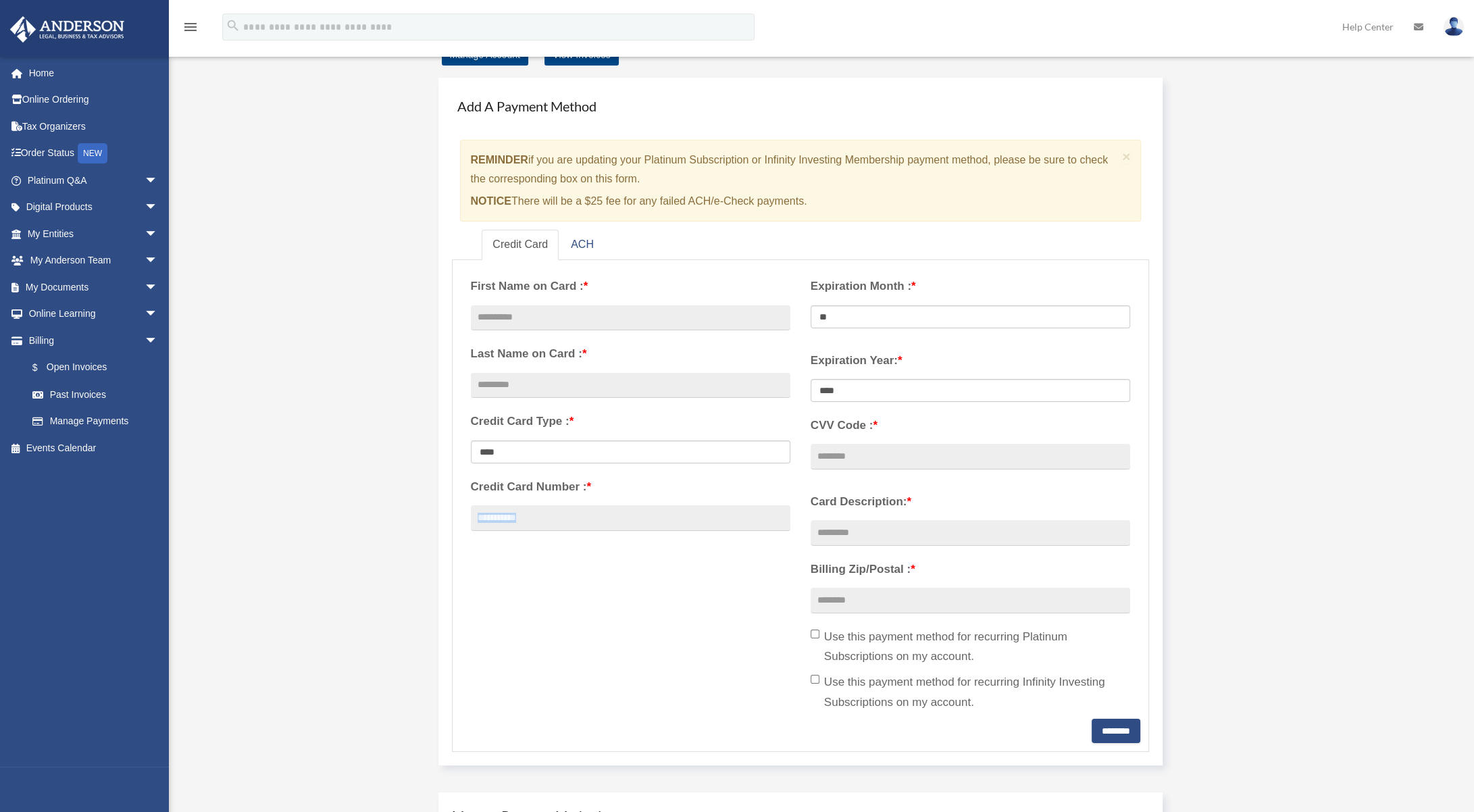
click at [687, 604] on div "**********" at bounding box center [801, 494] width 680 height 451
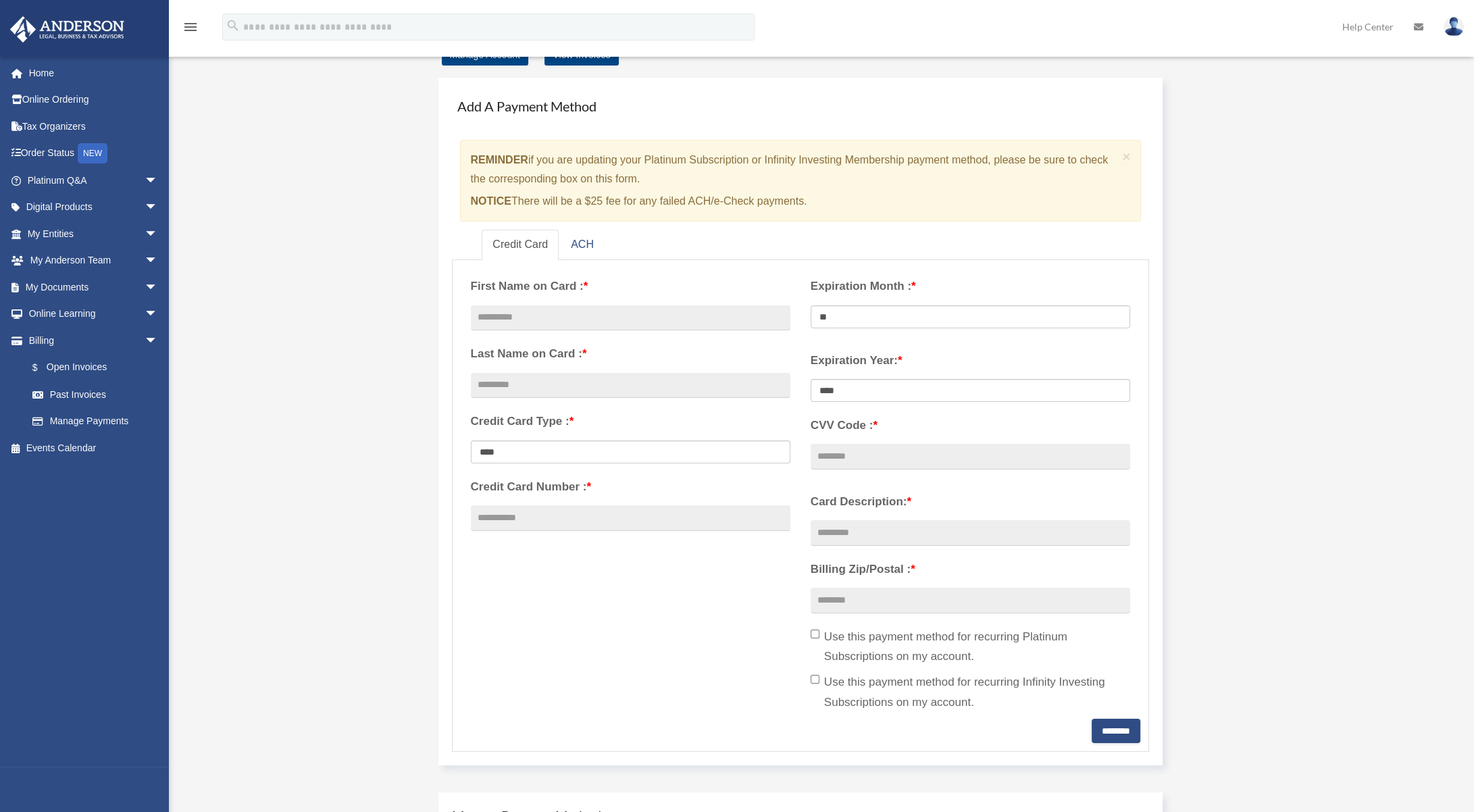
click at [885, 192] on p "NOTICE There will be a $25 fee for any failed ACH/e-Check payments." at bounding box center [794, 202] width 646 height 19
drag, startPoint x: 886, startPoint y: 198, endPoint x: 471, endPoint y: 160, distance: 416.7
click at [471, 160] on div "× REMINDER if you are updating your Platinum Subscription or Infinity Investing…" at bounding box center [801, 180] width 682 height 82
click at [471, 160] on strong "REMINDER" at bounding box center [499, 160] width 58 height 12
drag, startPoint x: 471, startPoint y: 158, endPoint x: 851, endPoint y: 213, distance: 384.0
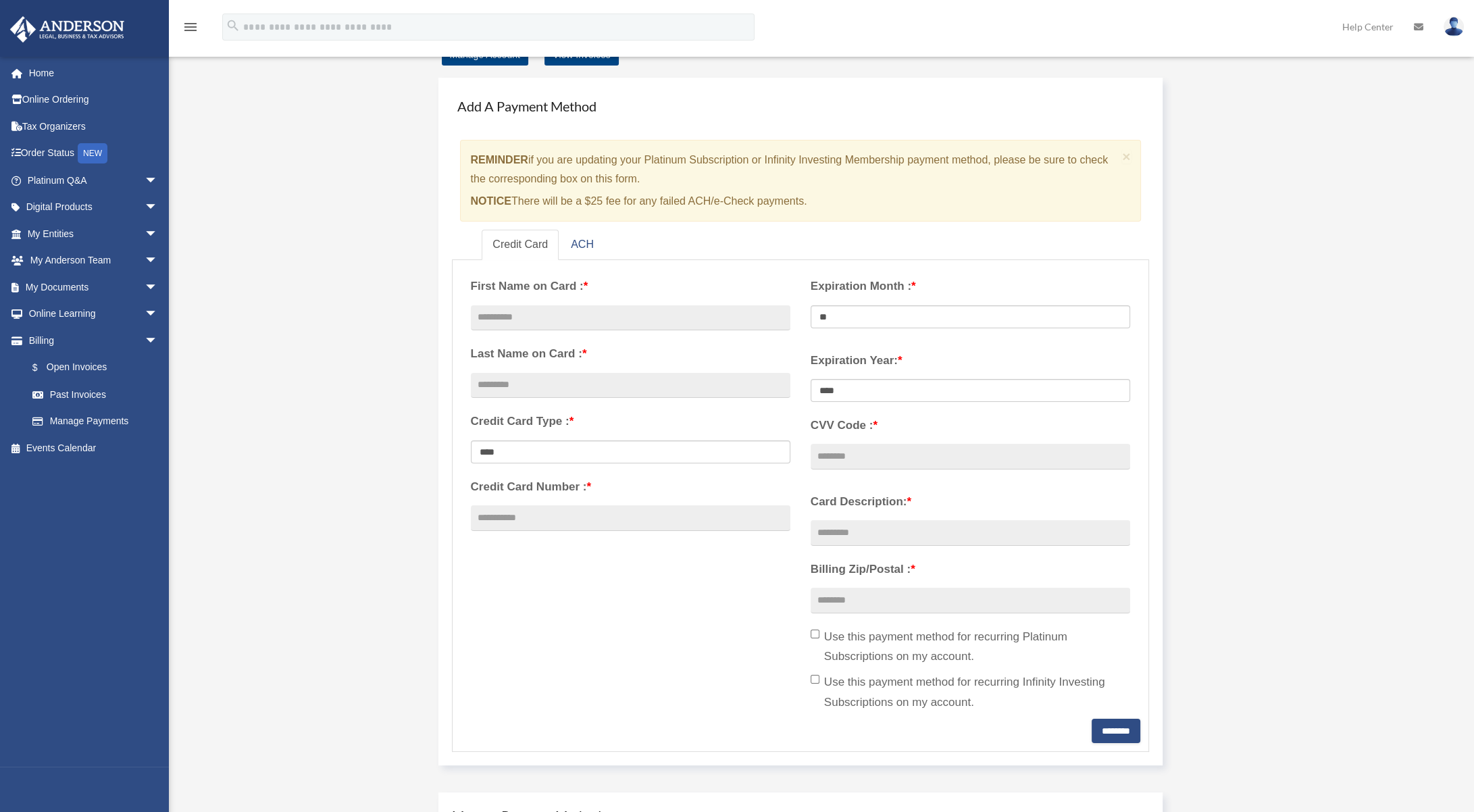
click at [851, 213] on div "× REMINDER if you are updating your Platinum Subscription or Infinity Investing…" at bounding box center [801, 180] width 682 height 82
click at [863, 204] on p "NOTICE There will be a $25 fee for any failed ACH/e-Check payments." at bounding box center [794, 202] width 646 height 19
drag, startPoint x: 864, startPoint y: 206, endPoint x: 486, endPoint y: 154, distance: 381.6
click at [486, 154] on div "× REMINDER if you are updating your Platinum Subscription or Infinity Investing…" at bounding box center [801, 180] width 682 height 82
click at [486, 155] on strong "REMINDER" at bounding box center [499, 160] width 58 height 12
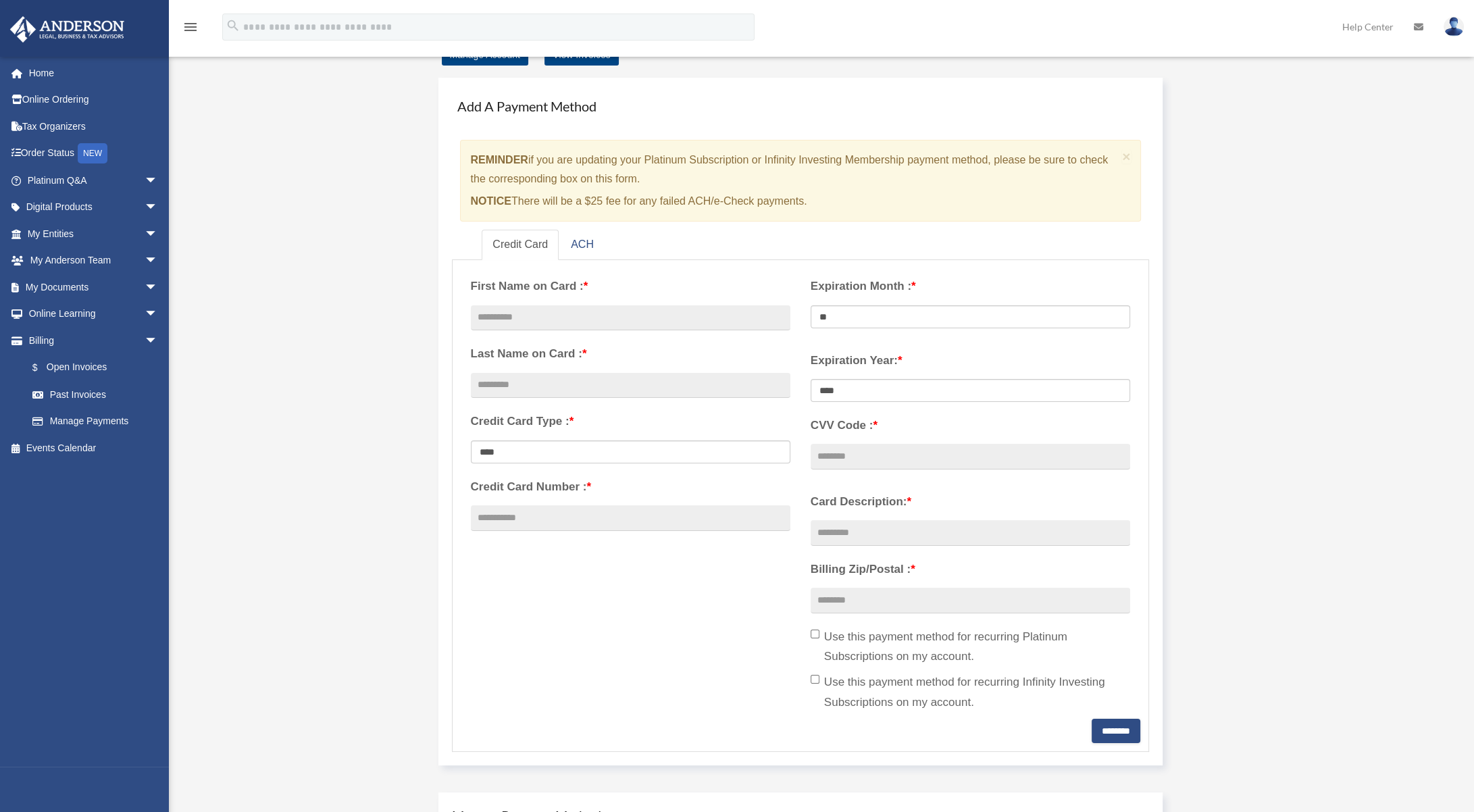
drag, startPoint x: 471, startPoint y: 154, endPoint x: 865, endPoint y: 215, distance: 398.7
click at [865, 215] on div "× REMINDER if you are updating your Platinum Subscription or Infinity Investing…" at bounding box center [801, 180] width 682 height 82
click at [1065, 299] on div "Expiration Month : * ** ** ** ** ** ** ** ** ** ** **" at bounding box center [970, 304] width 340 height 73
click at [1071, 329] on div "Expiration Month : * ** ** ** ** ** ** ** ** ** ** **" at bounding box center [970, 304] width 340 height 73
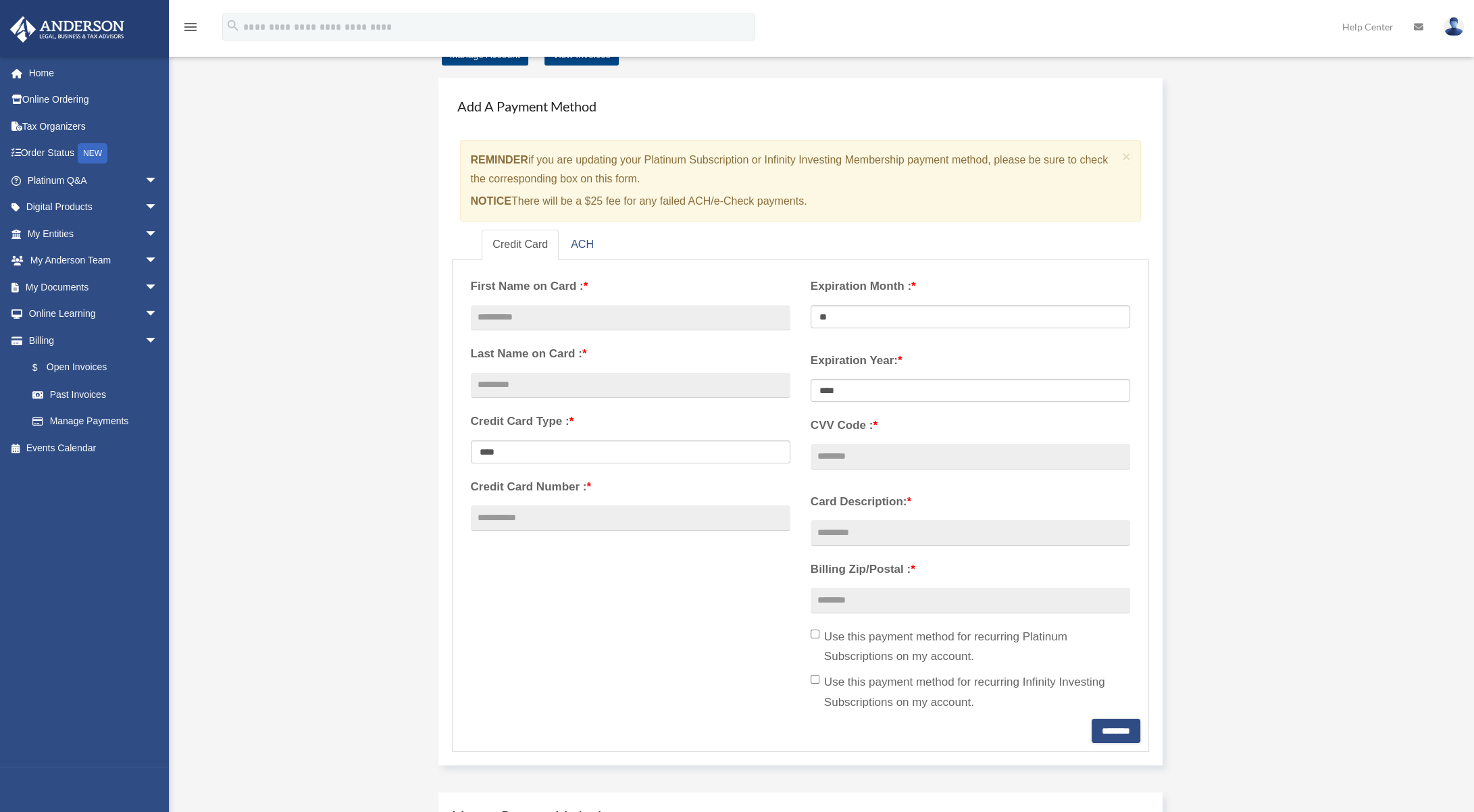
click at [1078, 348] on div "Expiration Year: * **** **** **** **** **** **** ****" at bounding box center [970, 412] width 340 height 141
click at [96, 416] on link "Manage Payments" at bounding box center [99, 421] width 159 height 27
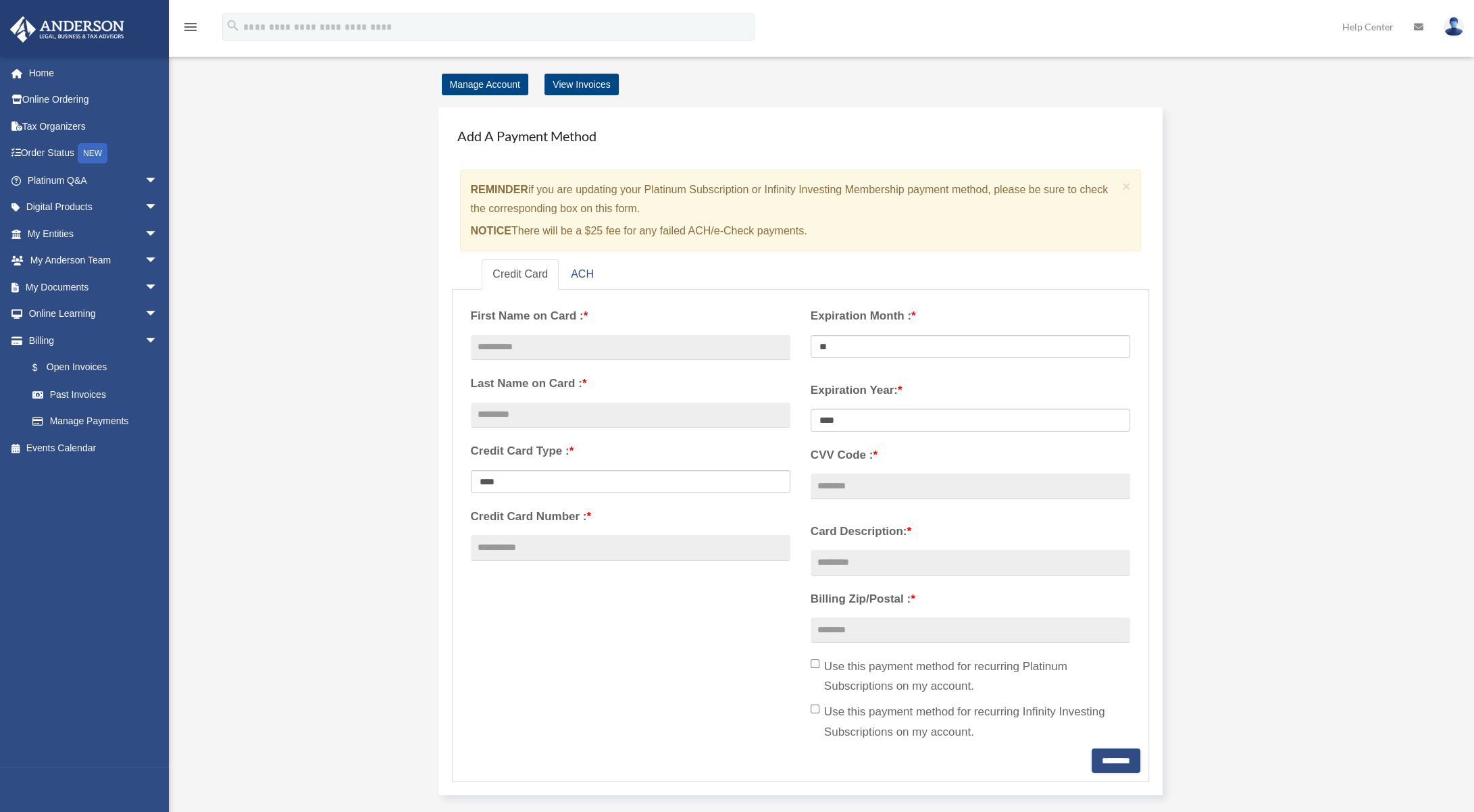
scroll to position [0, 0]
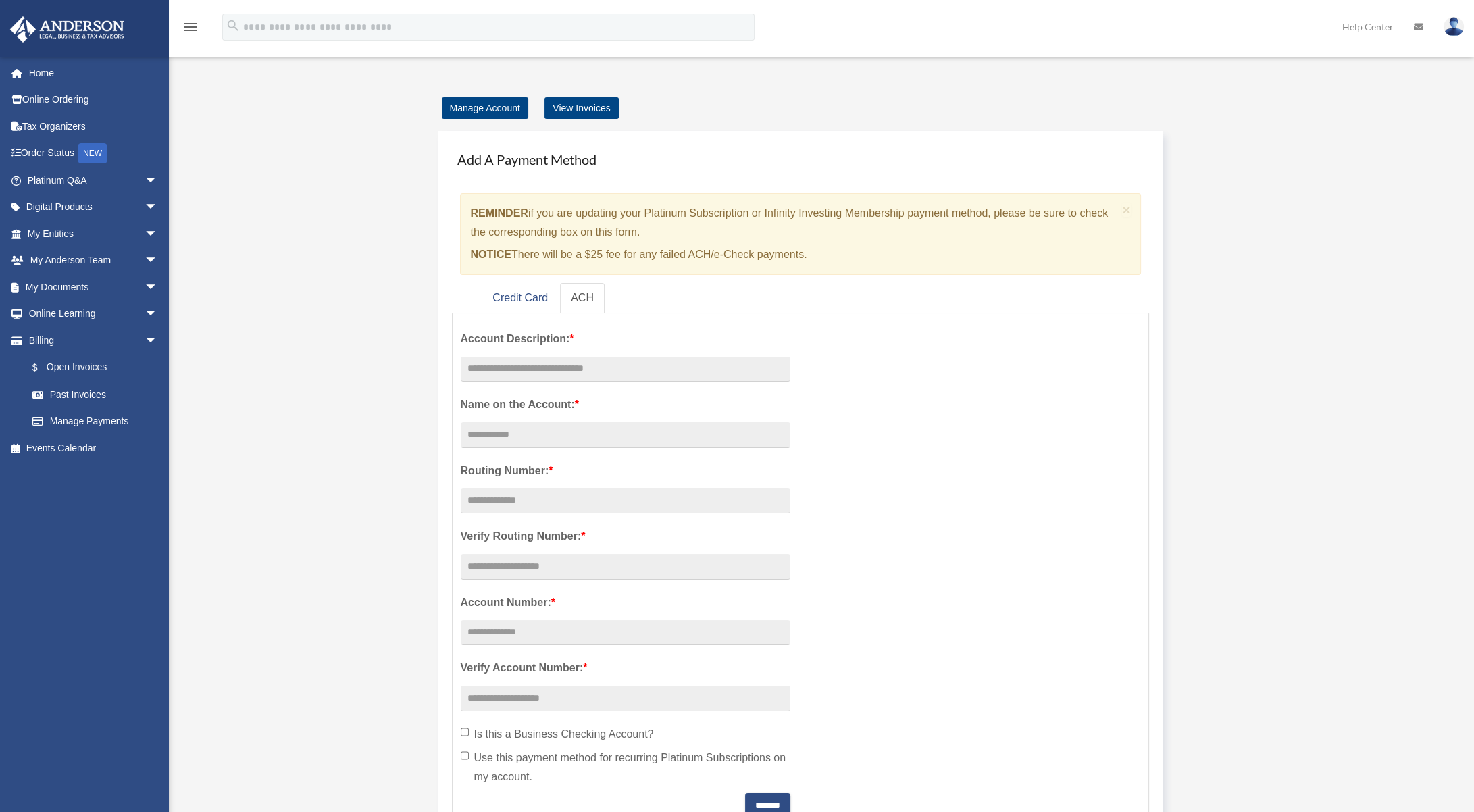
click at [484, 210] on strong "REMINDER" at bounding box center [499, 213] width 58 height 12
click at [336, 252] on div "Manage Account View Invoices Add A Payment Method × REMINDER if you are updatin…" at bounding box center [820, 625] width 1030 height 1053
click at [51, 73] on link "Home" at bounding box center [94, 73] width 169 height 27
click at [51, 73] on link "Home" at bounding box center [94, 73] width 169 height 27
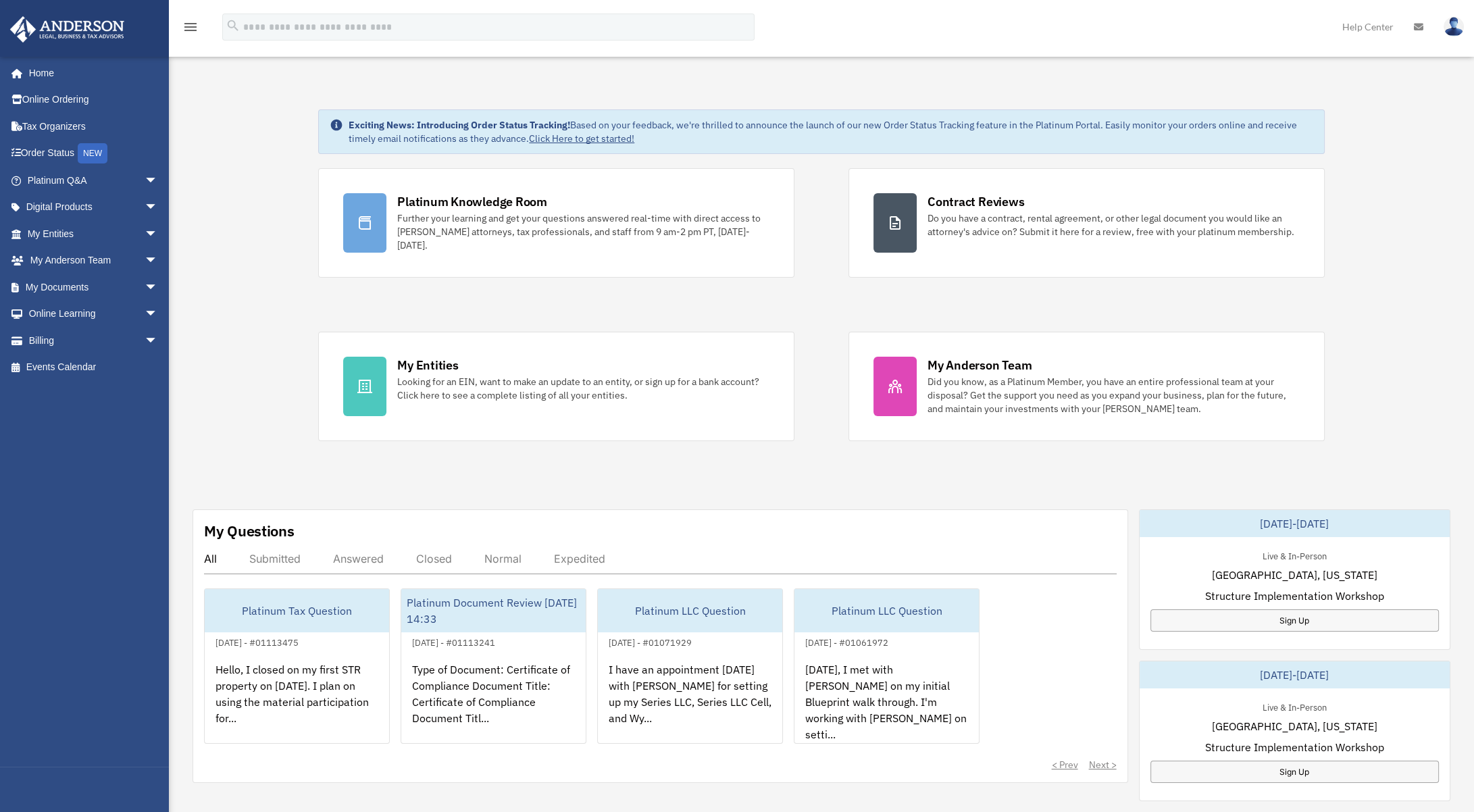
click at [1337, 163] on div "Exciting News: Introducing Order Status Tracking! Based on your feedback, we're…" at bounding box center [821, 682] width 1325 height 1213
click at [145, 237] on span "arrow_drop_down" at bounding box center [158, 234] width 27 height 27
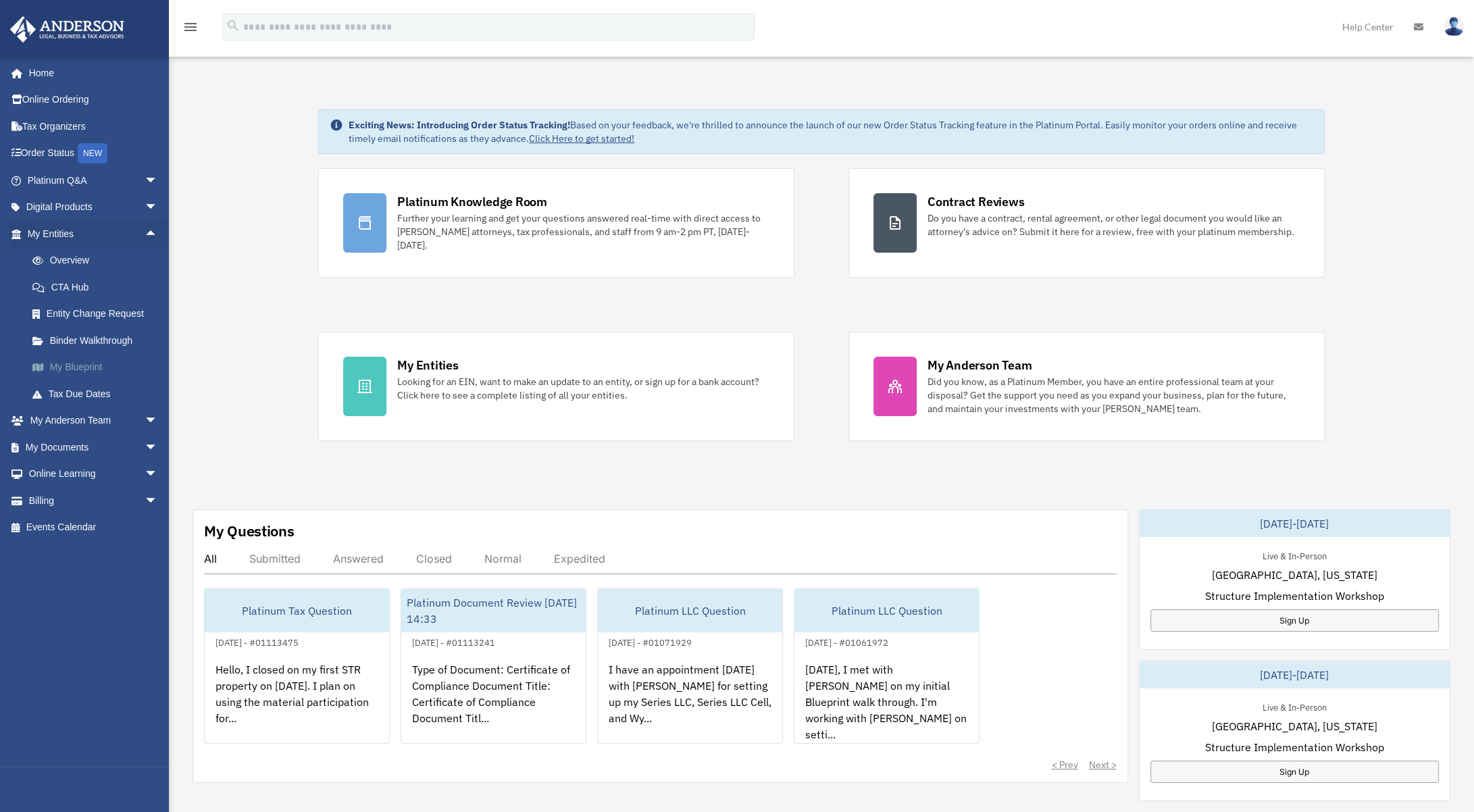
click at [98, 367] on link "My Blueprint" at bounding box center [99, 367] width 159 height 27
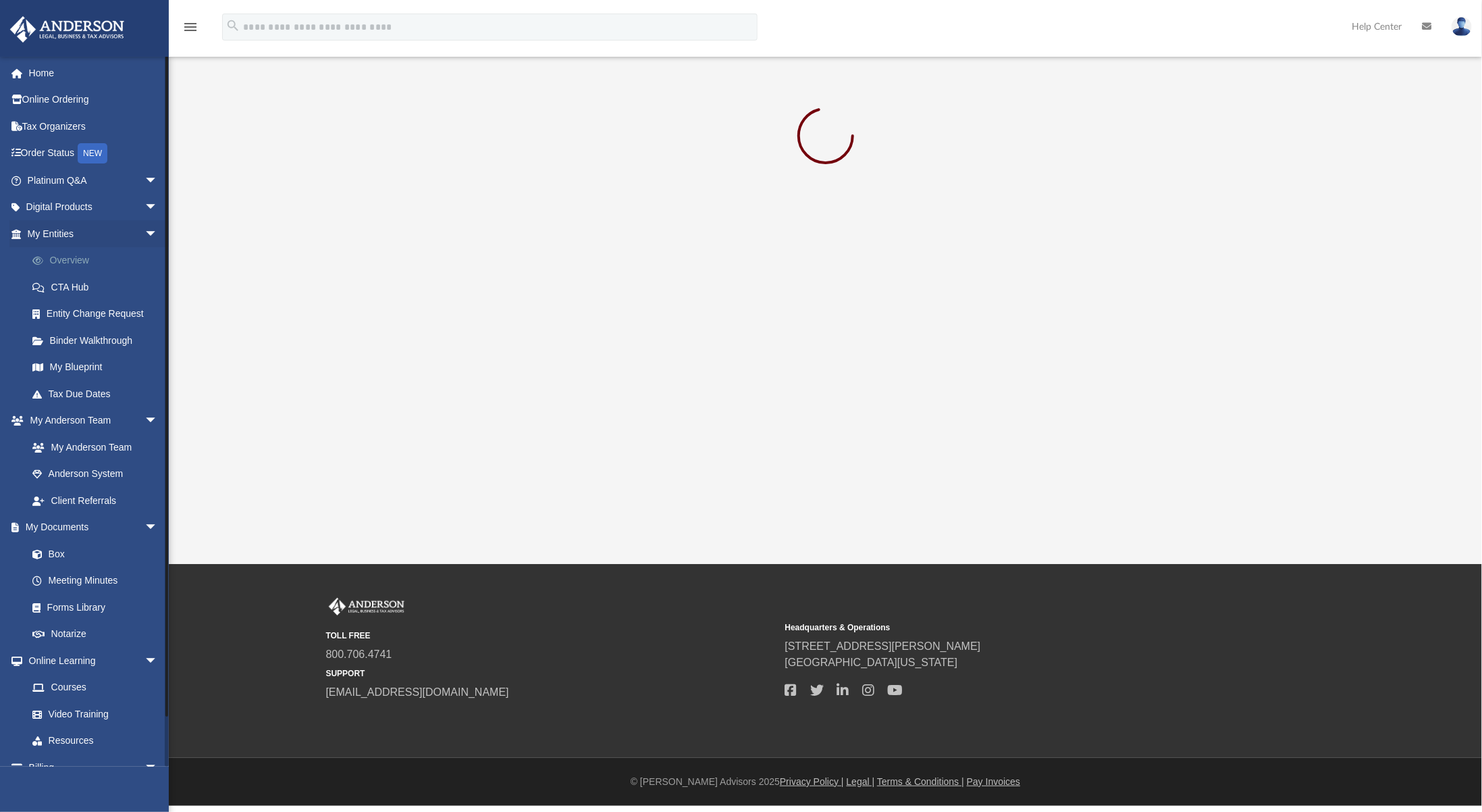
click at [78, 261] on link "Overview" at bounding box center [99, 260] width 159 height 27
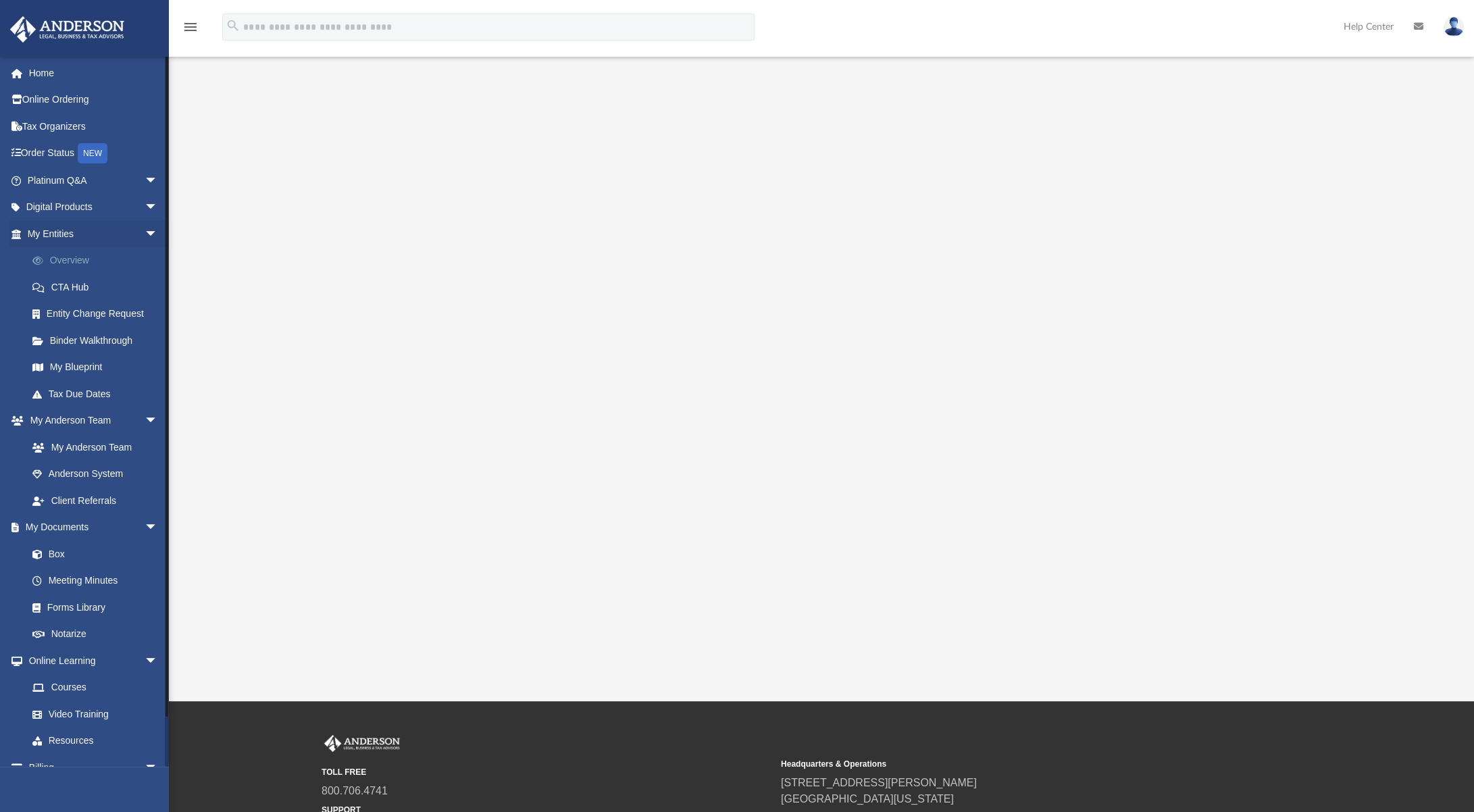
click at [84, 255] on link "Overview" at bounding box center [99, 260] width 159 height 27
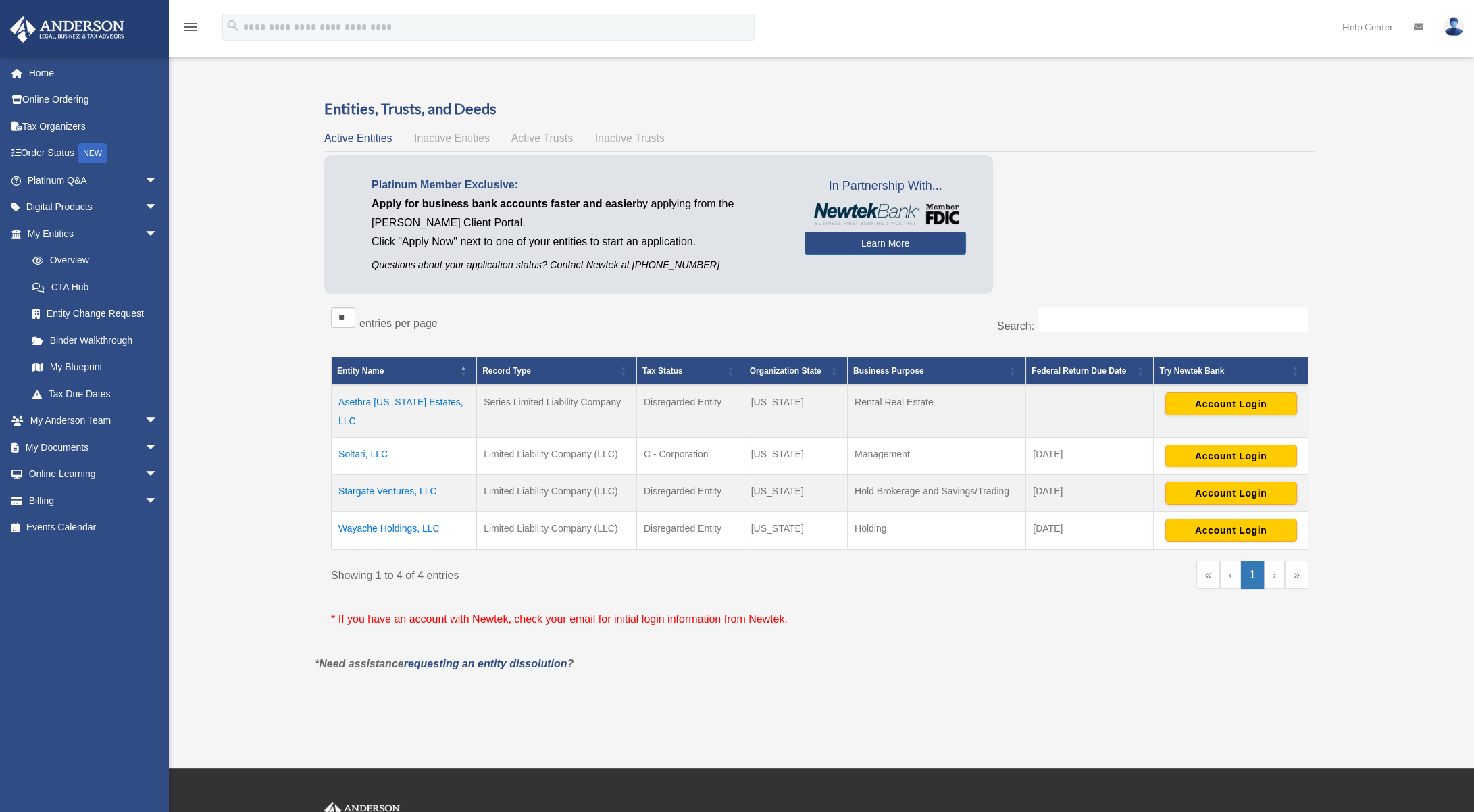
click at [549, 143] on span "Active Trusts" at bounding box center [542, 138] width 62 height 12
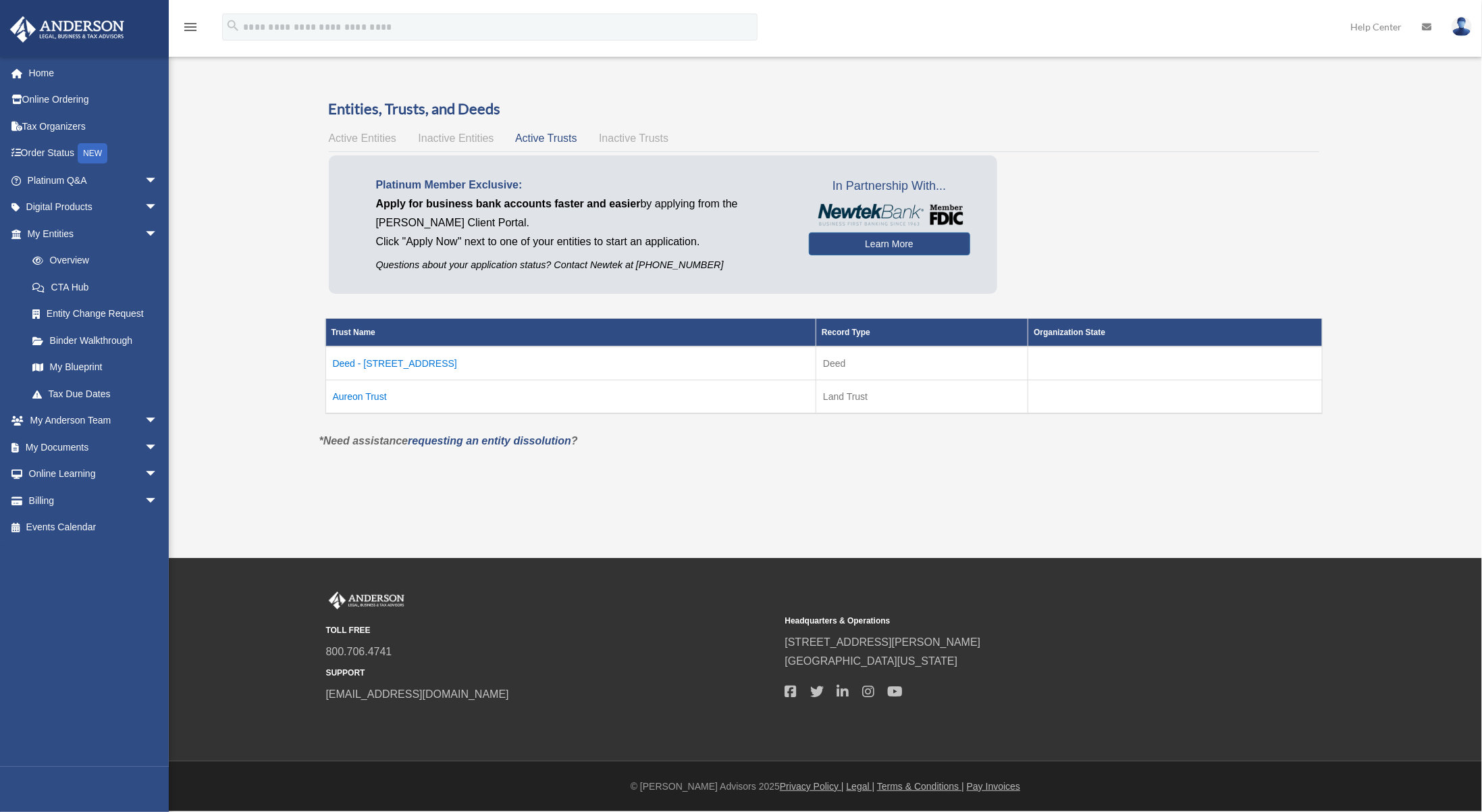
click at [361, 399] on td "Aureon Trust" at bounding box center [571, 396] width 491 height 34
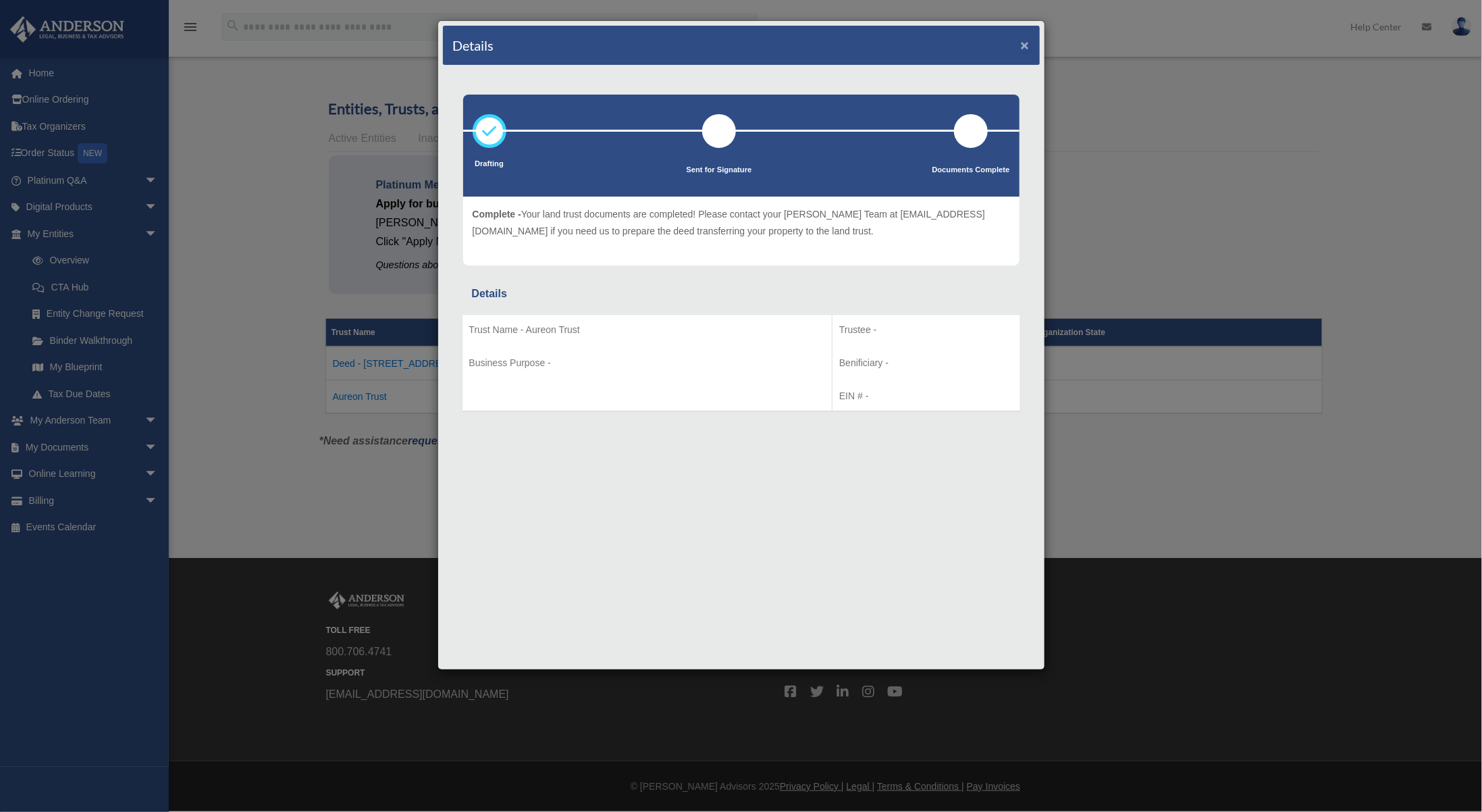
click at [1025, 45] on button "×" at bounding box center [1025, 45] width 9 height 14
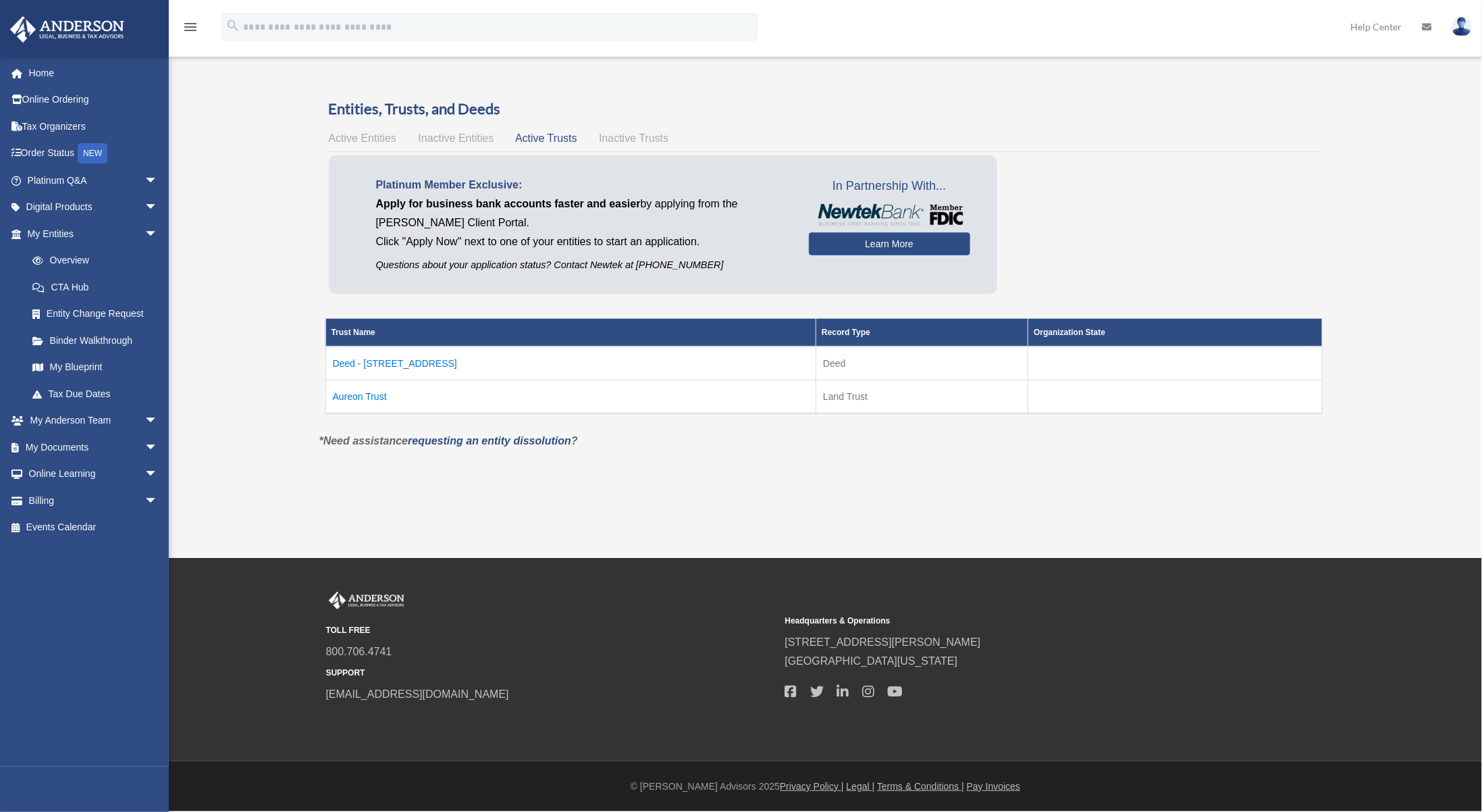
click at [867, 103] on h3 "Entities, Trusts, and Deeds" at bounding box center [824, 109] width 991 height 21
click at [852, 118] on h3 "Entities, Trusts, and Deeds" at bounding box center [824, 109] width 991 height 21
click at [350, 139] on span "Active Entities" at bounding box center [363, 138] width 67 height 12
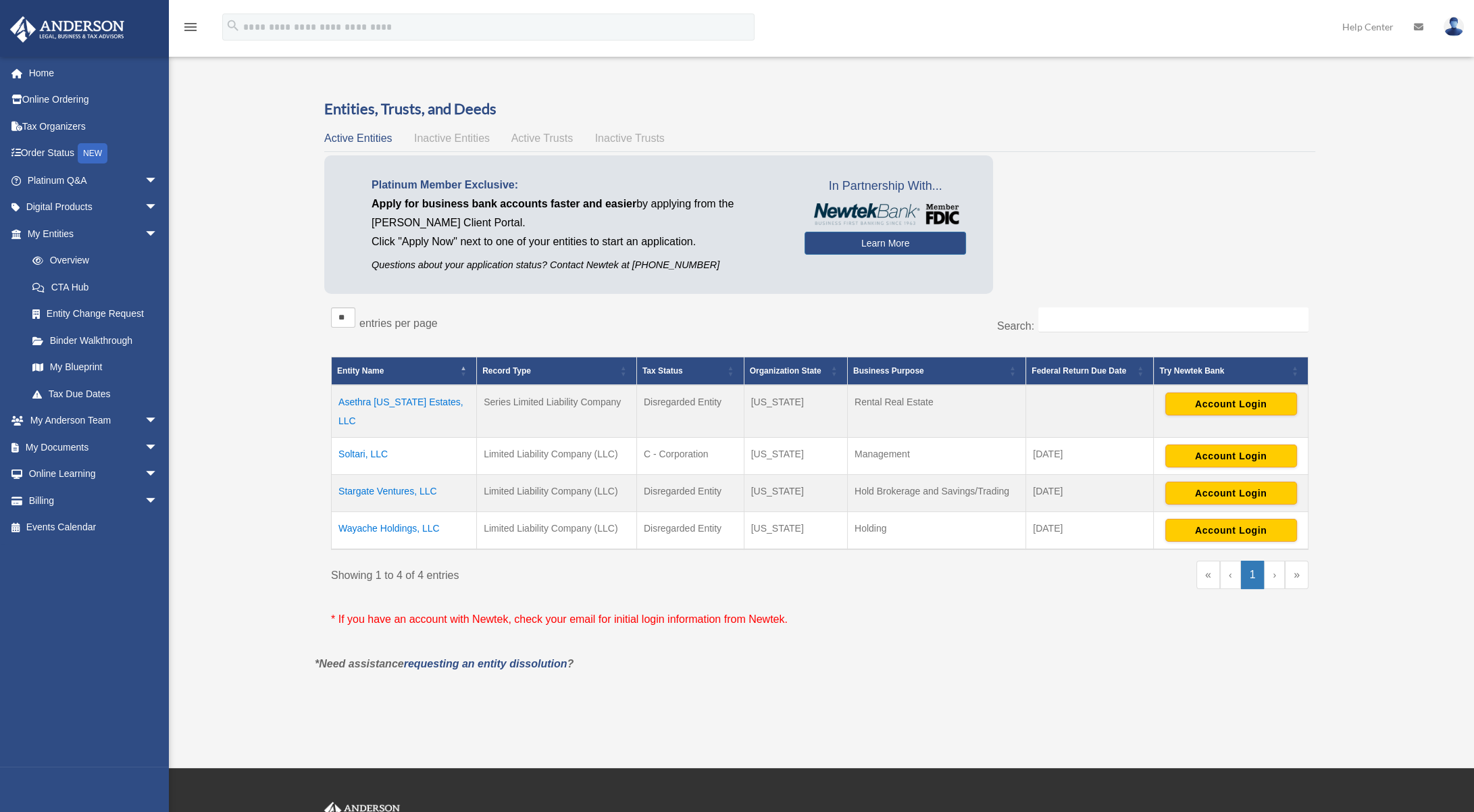
click at [1222, 227] on div "Platinum Member Exclusive: Apply for business bank accounts faster and easier b…" at bounding box center [820, 228] width 991 height 145
click at [215, 209] on div "Overview ltonthewire@gmail.com Sign Out ltonthewire@gmail.com Home Online Order…" at bounding box center [737, 383] width 1474 height 649
click at [1082, 189] on div "Platinum Member Exclusive: Apply for business bank accounts faster and easier b…" at bounding box center [820, 228] width 991 height 145
click at [1082, 190] on div "Platinum Member Exclusive: Apply for business bank accounts faster and easier b…" at bounding box center [820, 228] width 991 height 145
click at [1076, 185] on div "Platinum Member Exclusive: Apply for business bank accounts faster and easier b…" at bounding box center [820, 228] width 991 height 145
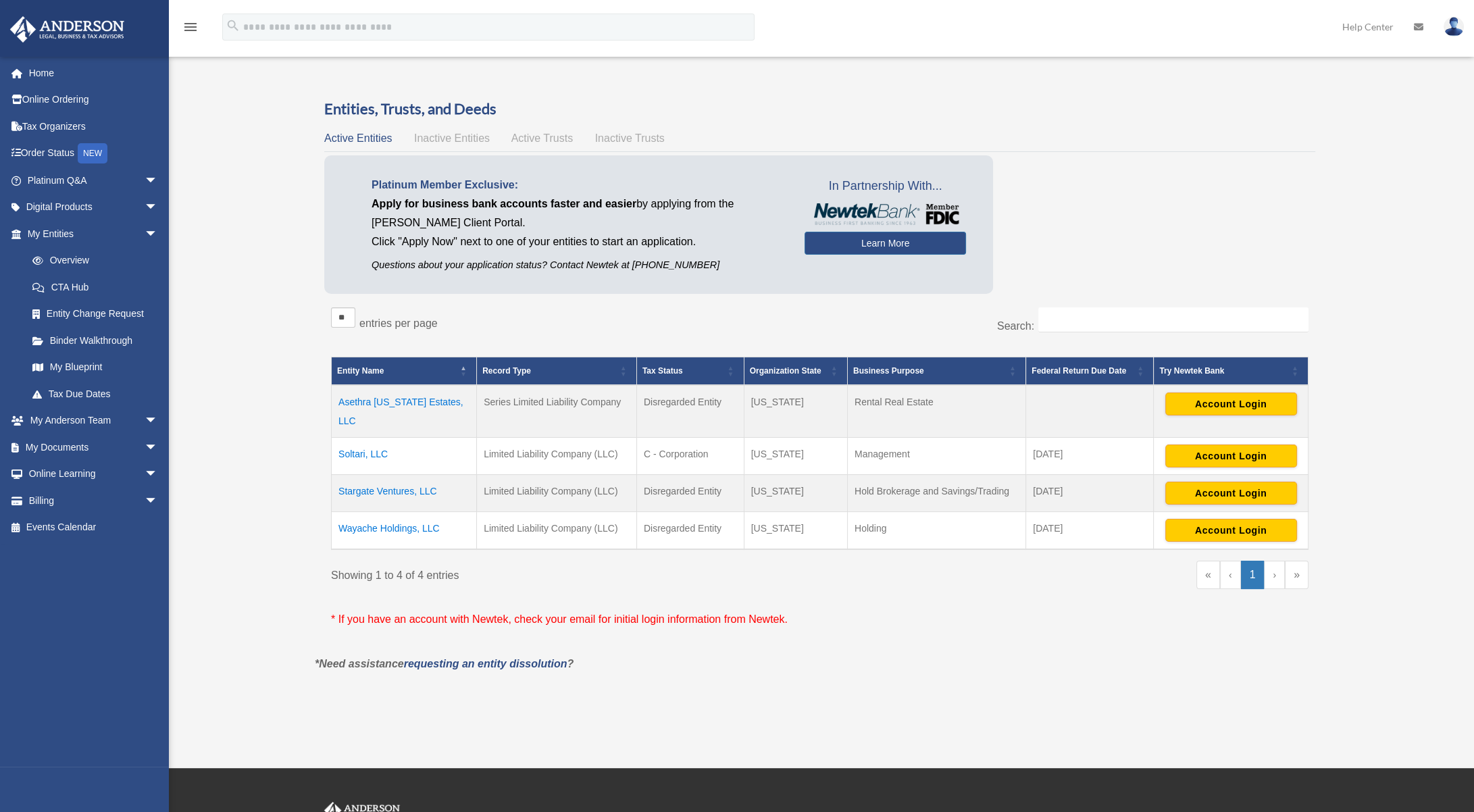
click at [420, 475] on td "Stargate Ventures, LLC" at bounding box center [404, 493] width 145 height 37
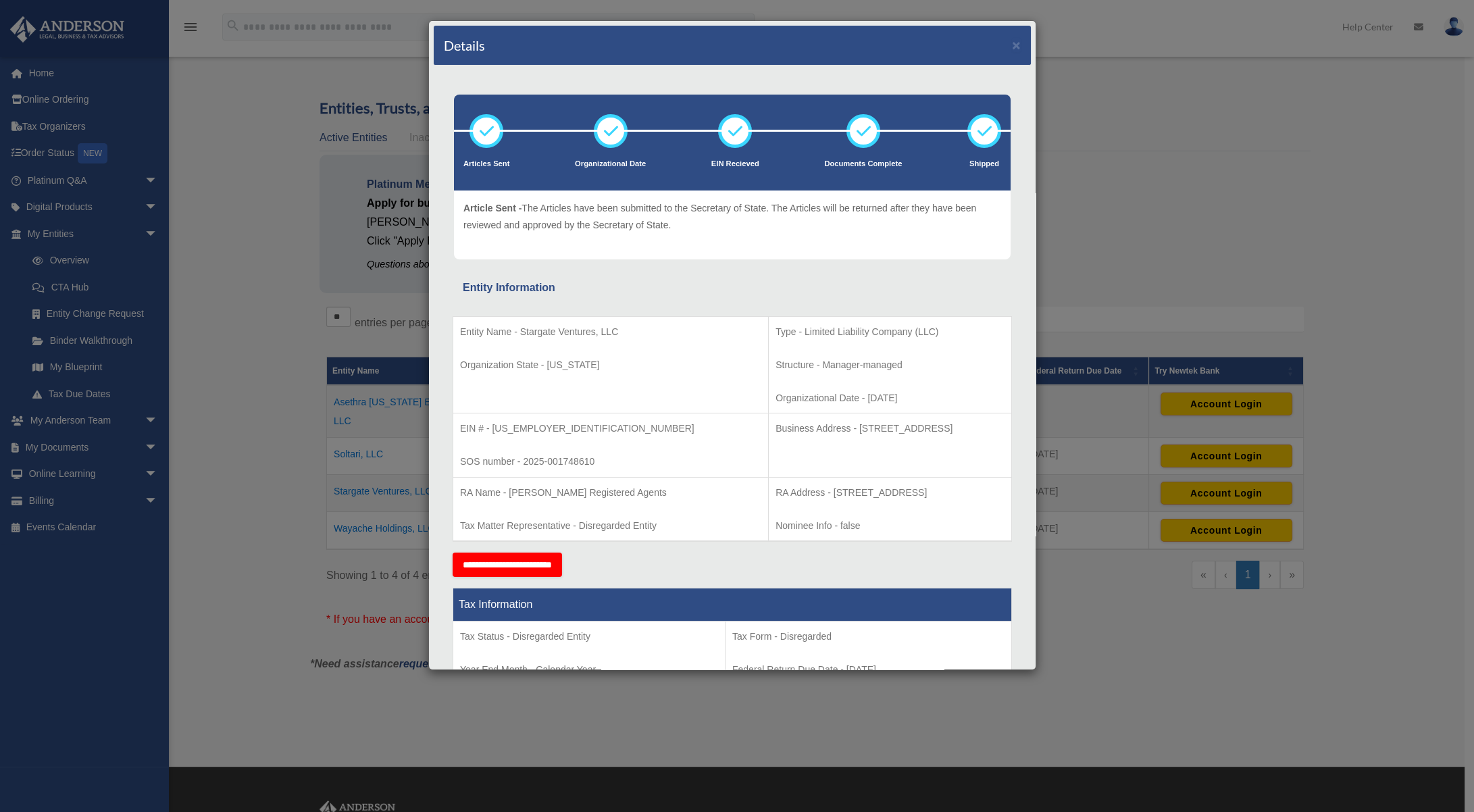
click at [1206, 194] on div "Details × Articles Sent Organizational Date" at bounding box center [737, 406] width 1474 height 812
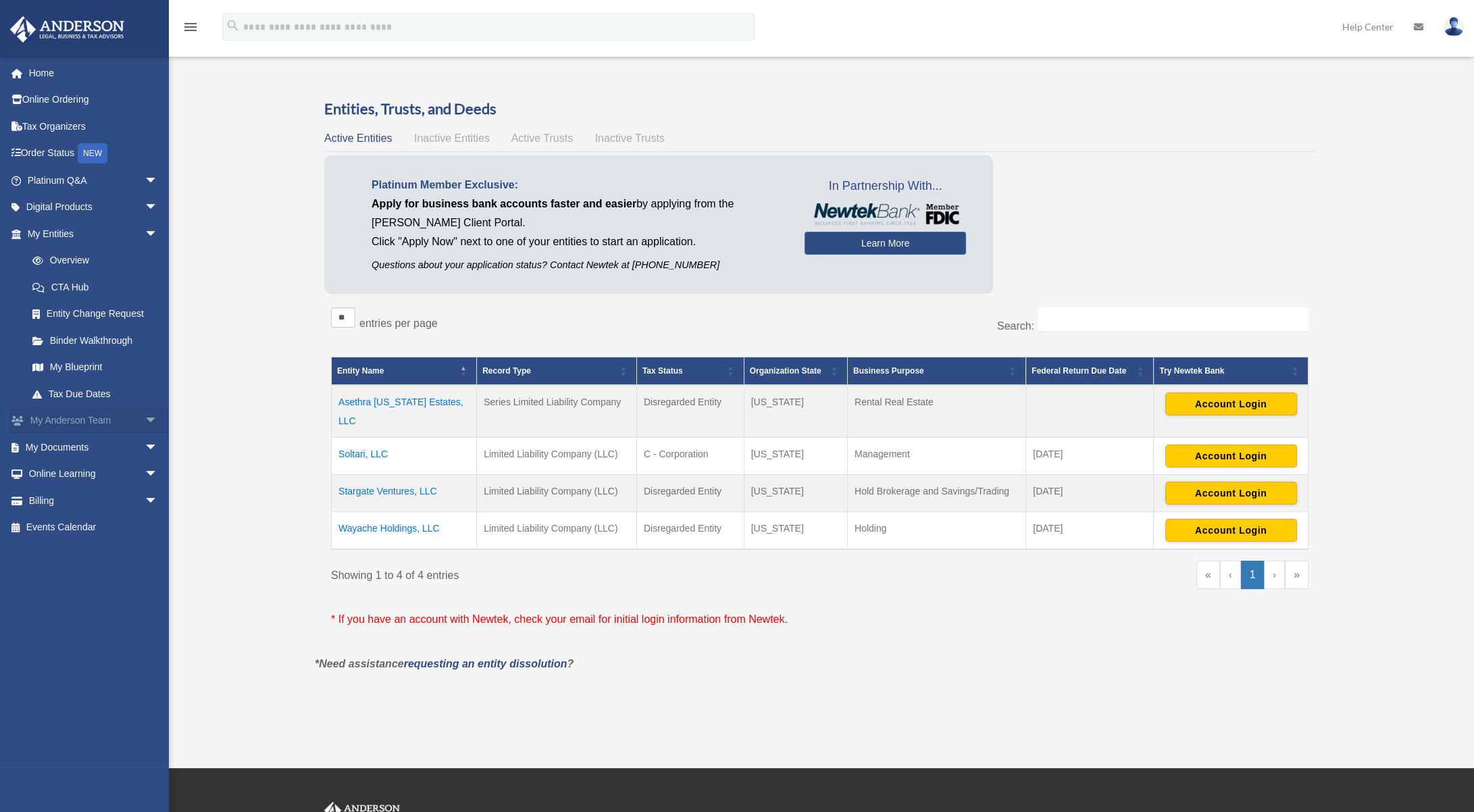
click at [152, 414] on span "arrow_drop_down" at bounding box center [158, 421] width 27 height 27
click at [145, 527] on span "arrow_drop_down" at bounding box center [158, 527] width 27 height 27
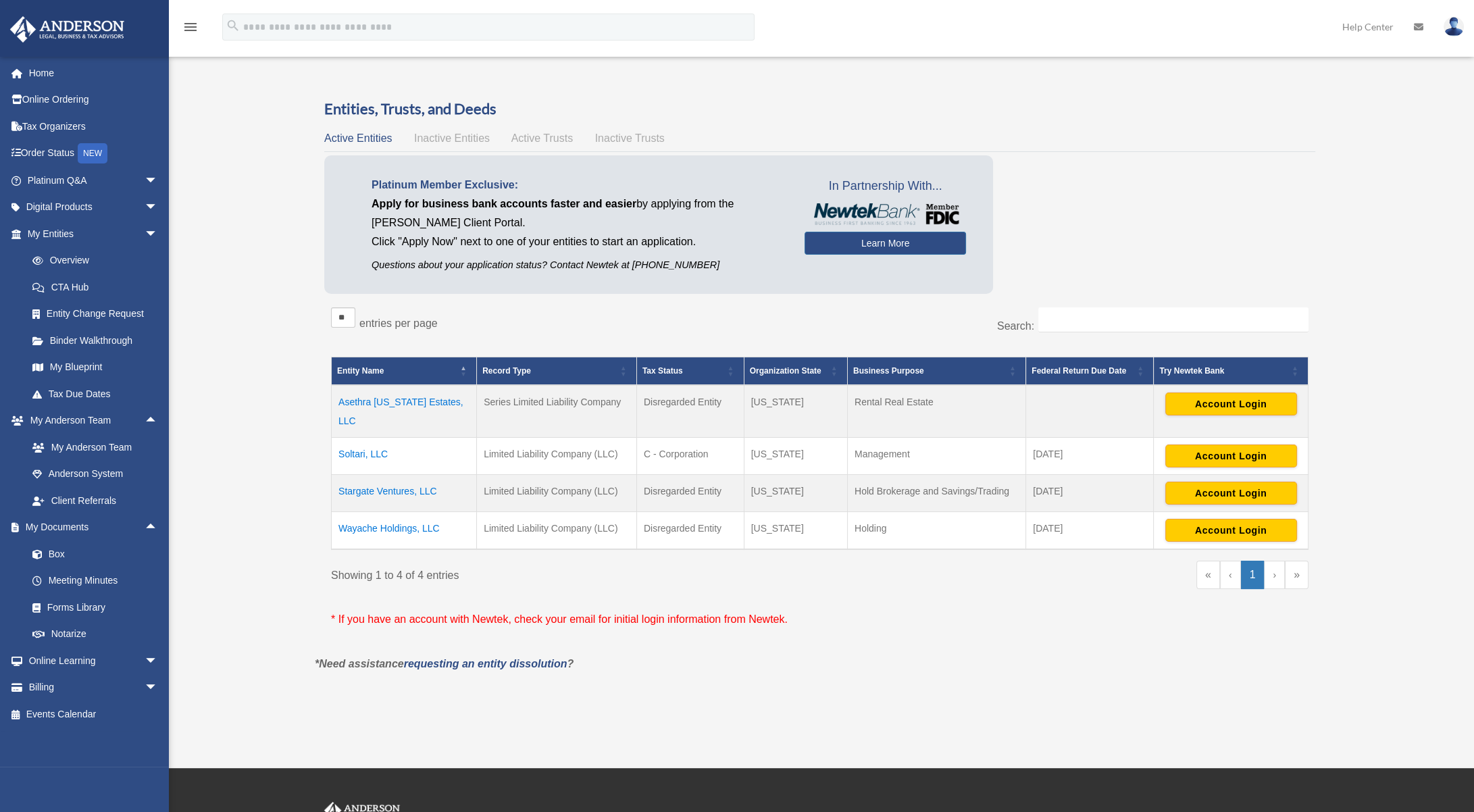
click at [1064, 179] on div "Platinum Member Exclusive: Apply for business bank accounts faster and easier b…" at bounding box center [820, 228] width 991 height 145
click at [1113, 186] on div "Platinum Member Exclusive: Apply for business bank accounts faster and easier b…" at bounding box center [820, 228] width 991 height 145
click at [1119, 203] on div "Platinum Member Exclusive: Apply for business bank accounts faster and easier b…" at bounding box center [820, 228] width 991 height 145
click at [1125, 205] on div "Platinum Member Exclusive: Apply for business bank accounts faster and easier b…" at bounding box center [820, 228] width 991 height 145
drag, startPoint x: 1139, startPoint y: 130, endPoint x: 1075, endPoint y: 103, distance: 69.5
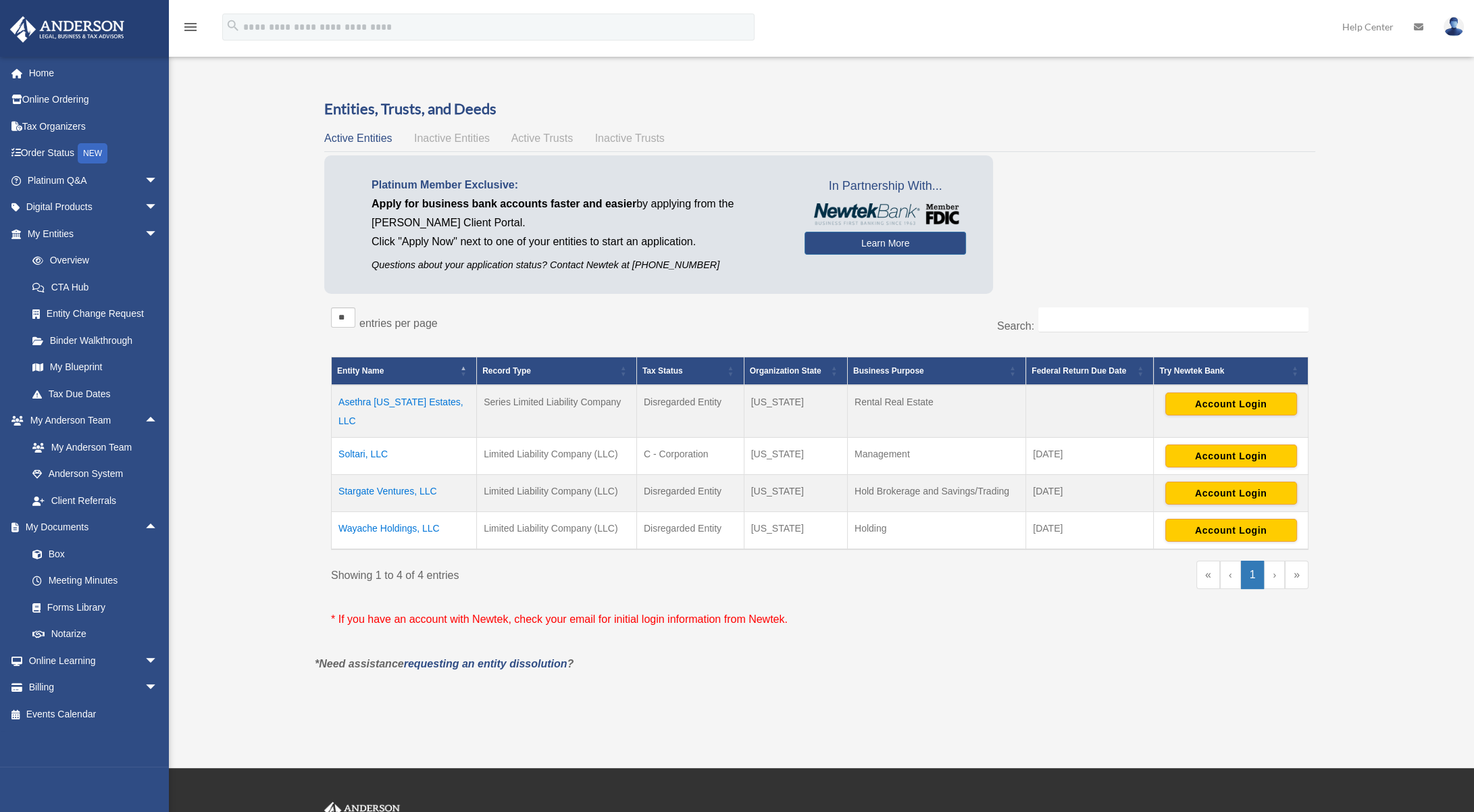
click at [1139, 130] on div "Active Entities Inactive Entities Active Trusts Inactive Trusts" at bounding box center [820, 139] width 991 height 19
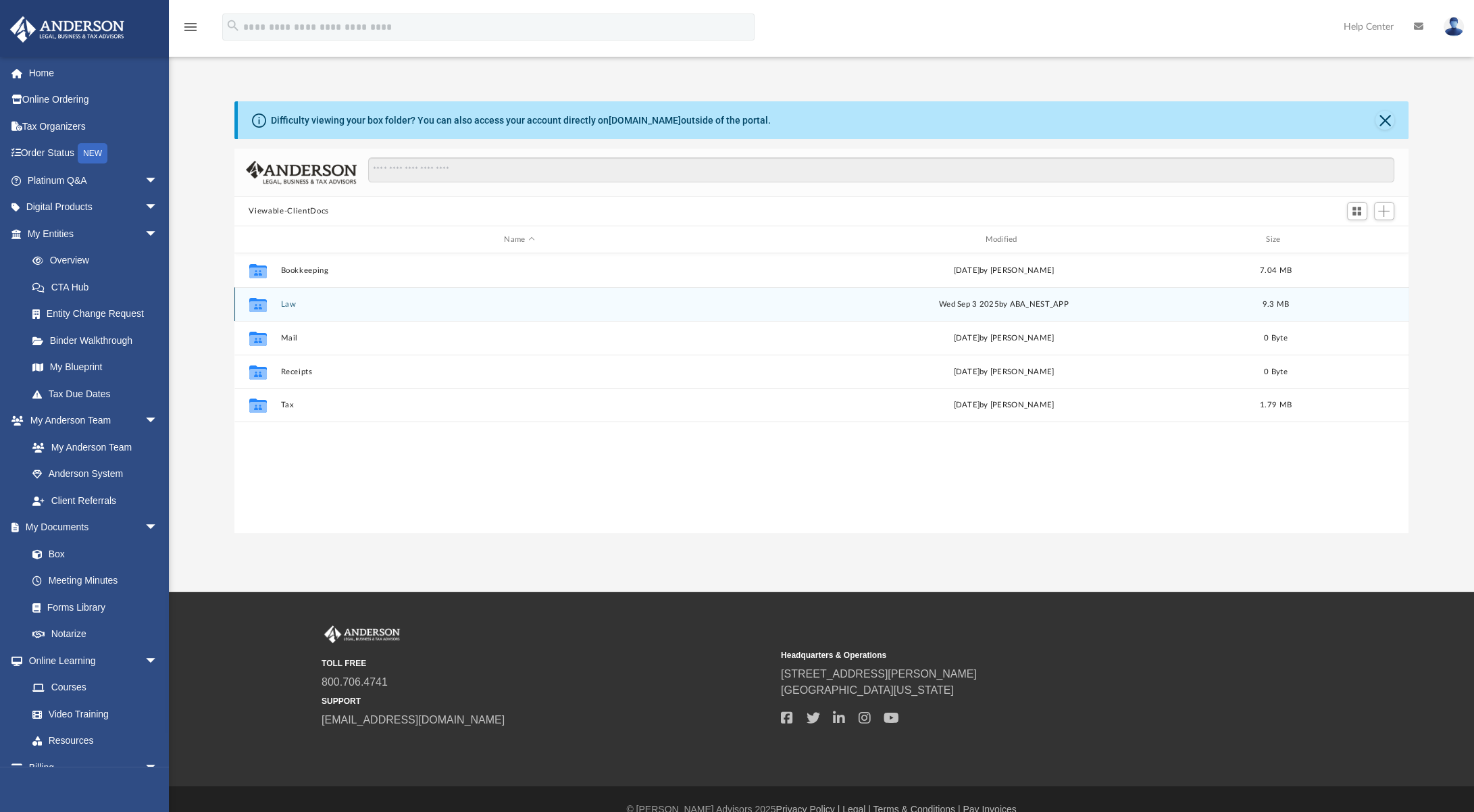
scroll to position [297, 1165]
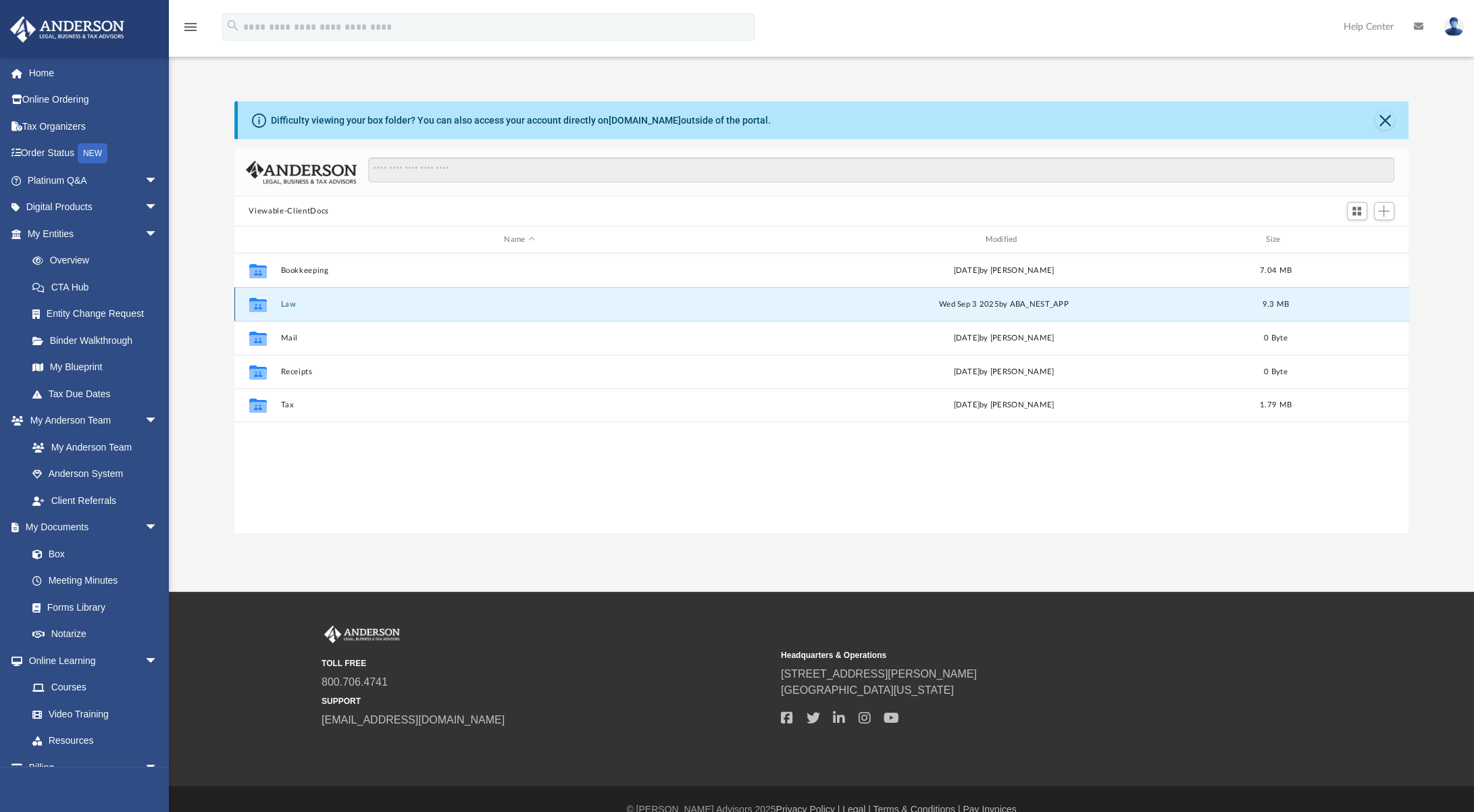
click at [288, 306] on button "Law" at bounding box center [519, 304] width 478 height 9
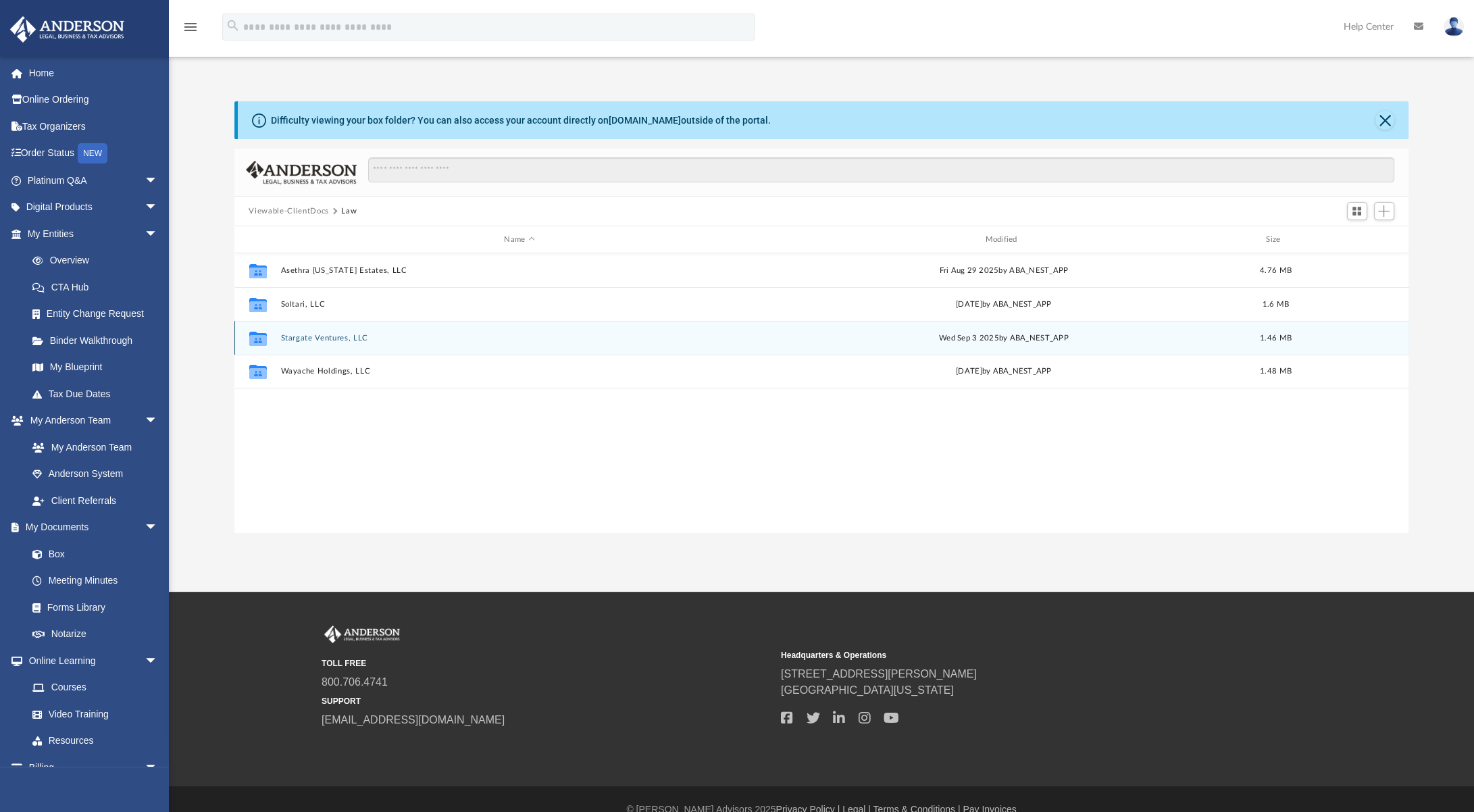
click at [317, 339] on button "Stargate Ventures, LLC" at bounding box center [519, 337] width 478 height 9
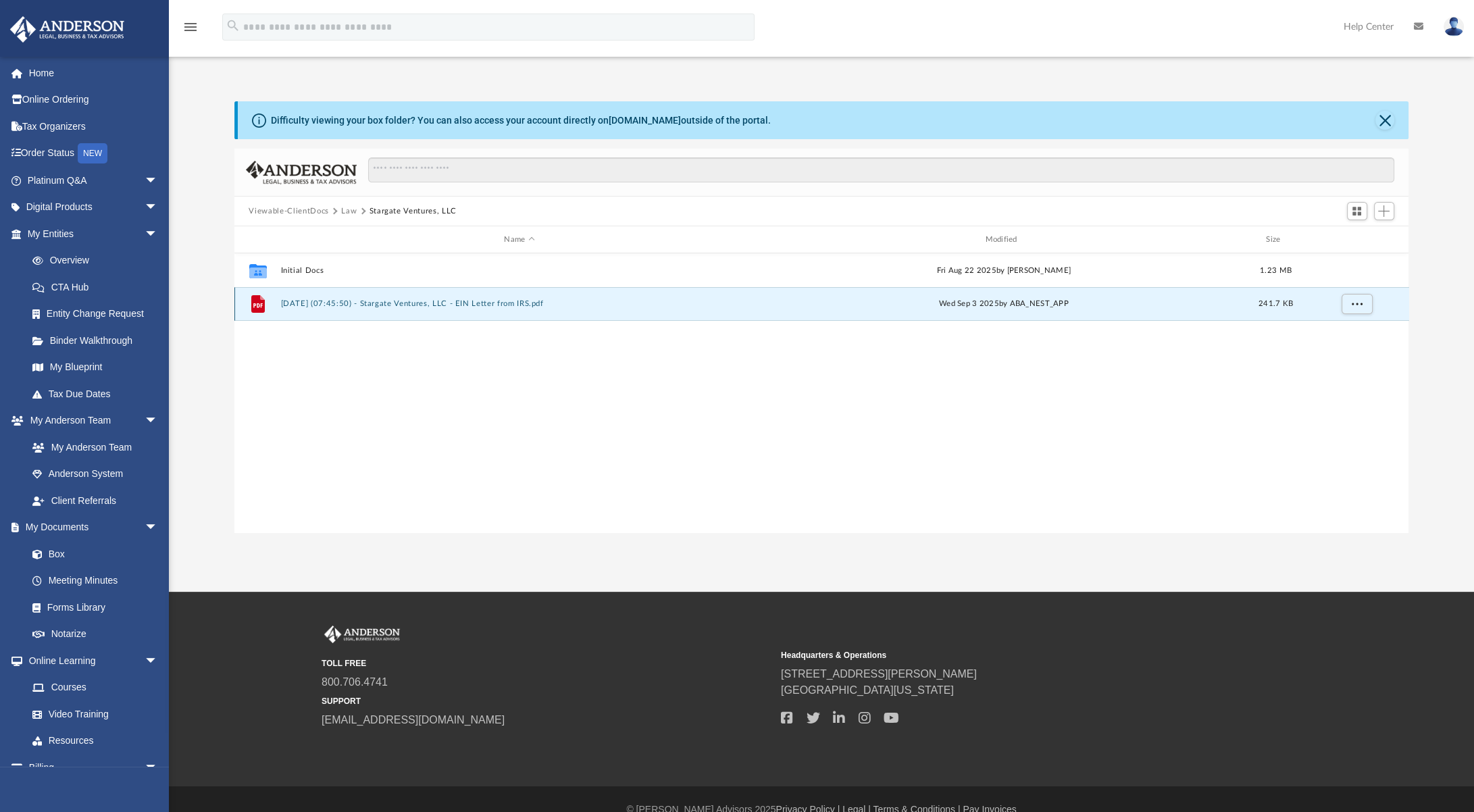
click at [381, 304] on button "[DATE] (07:45:50) - Stargate Ventures, LLC - EIN Letter from IRS.pdf" at bounding box center [519, 303] width 478 height 9
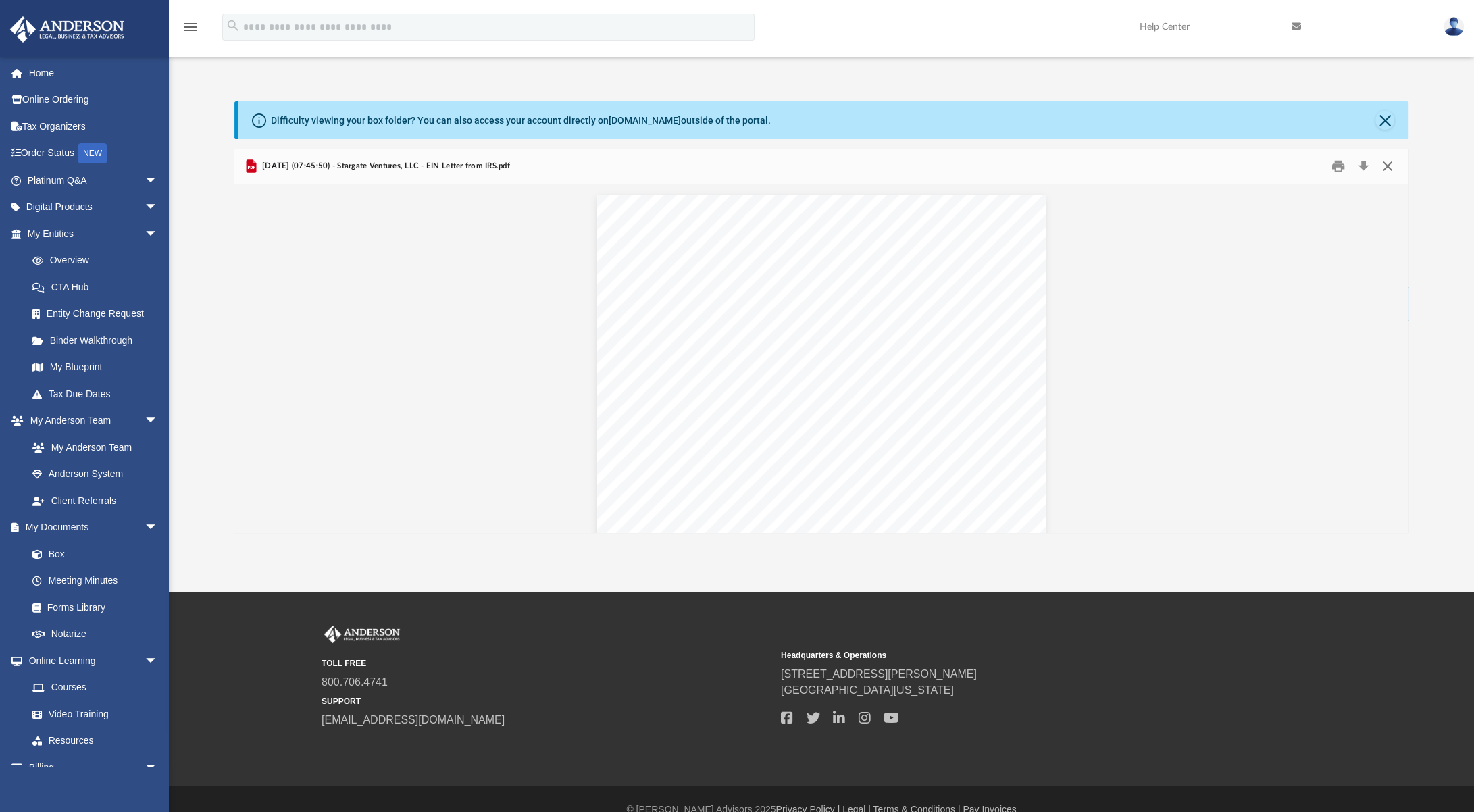
click at [1390, 165] on button "Close" at bounding box center [1387, 166] width 24 height 21
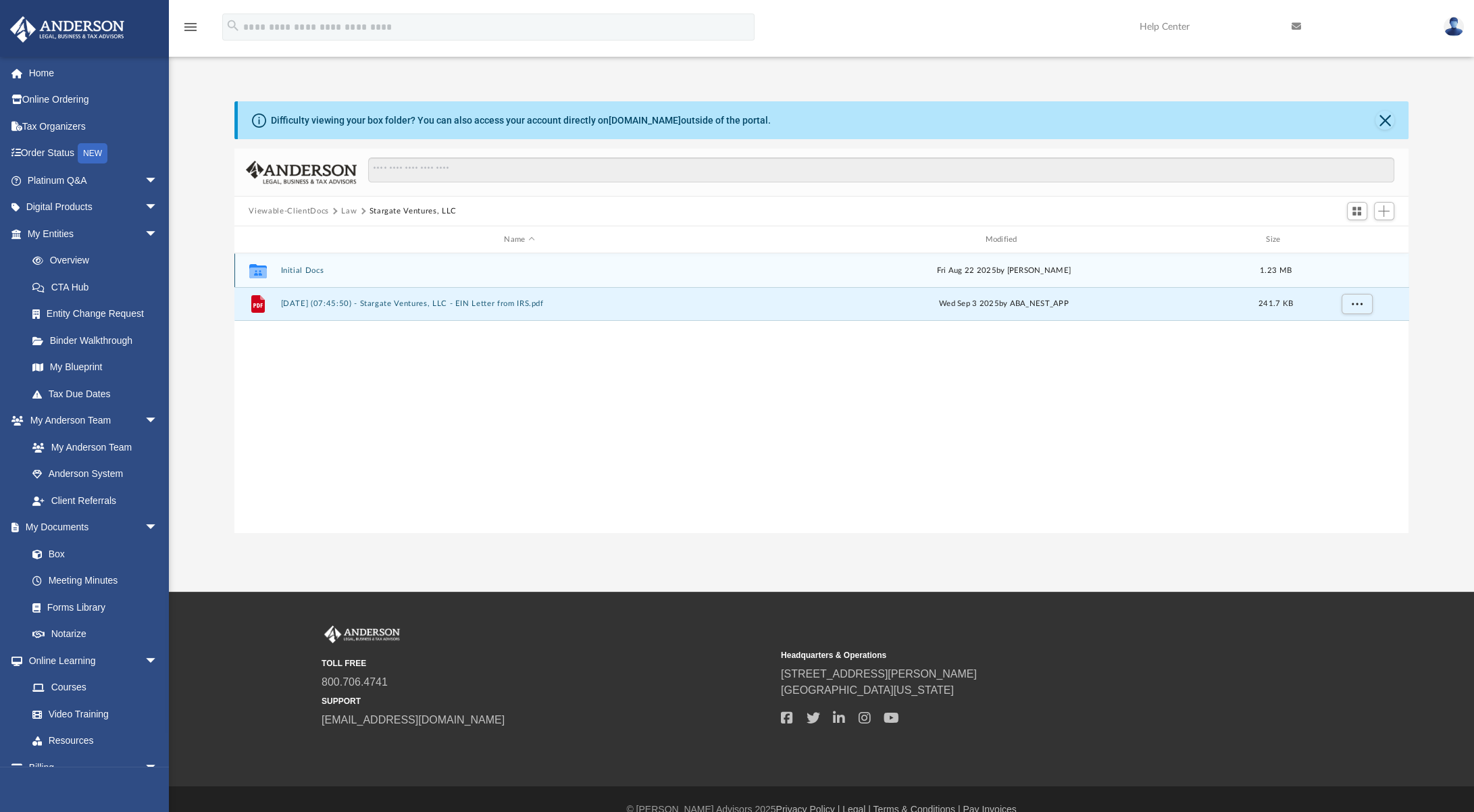
click at [292, 271] on button "Initial Docs" at bounding box center [519, 270] width 478 height 9
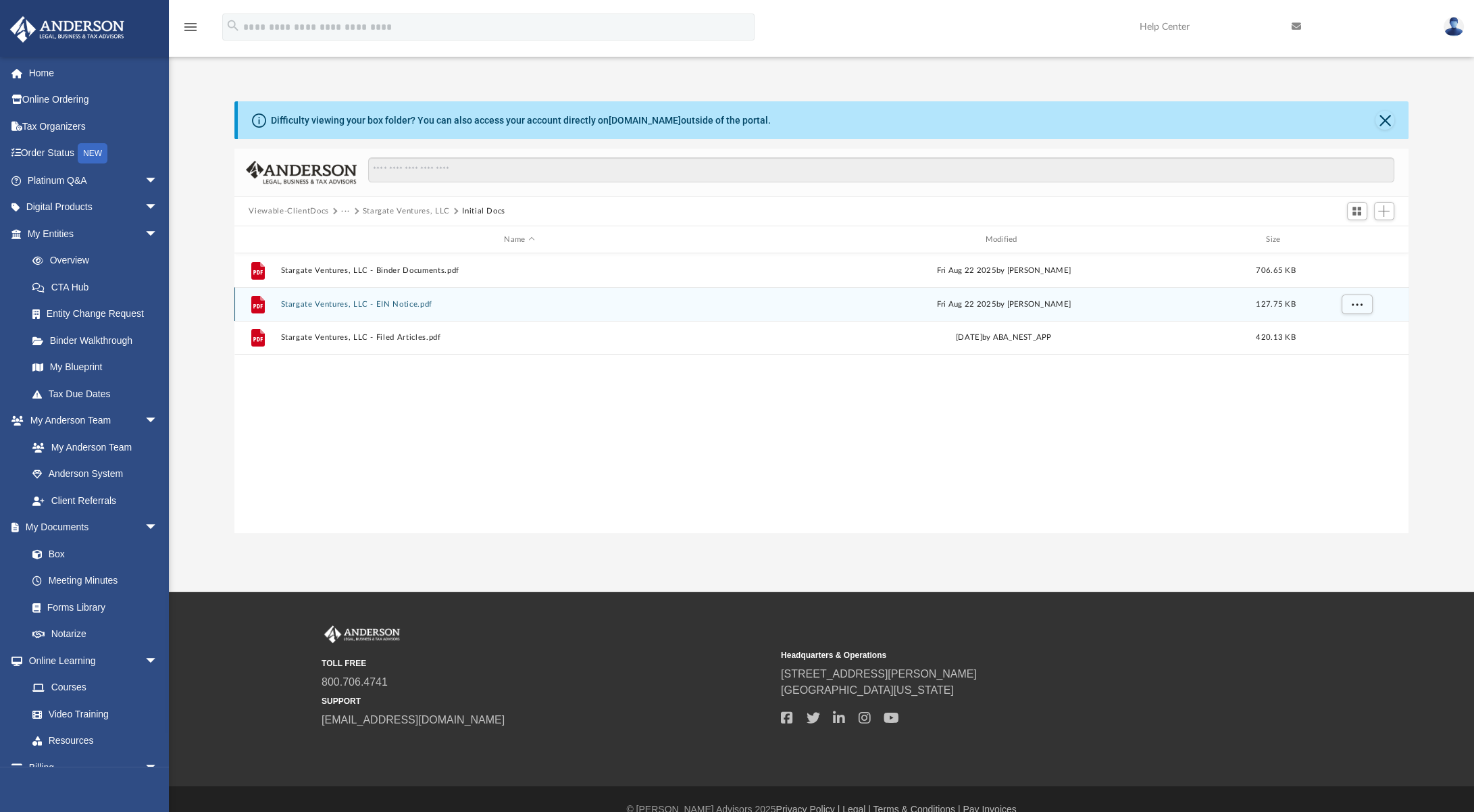
click at [394, 309] on div "File Stargate Ventures, LLC - EIN Notice.pdf [DATE] by [PERSON_NAME] 127.75 KB" at bounding box center [822, 303] width 1174 height 34
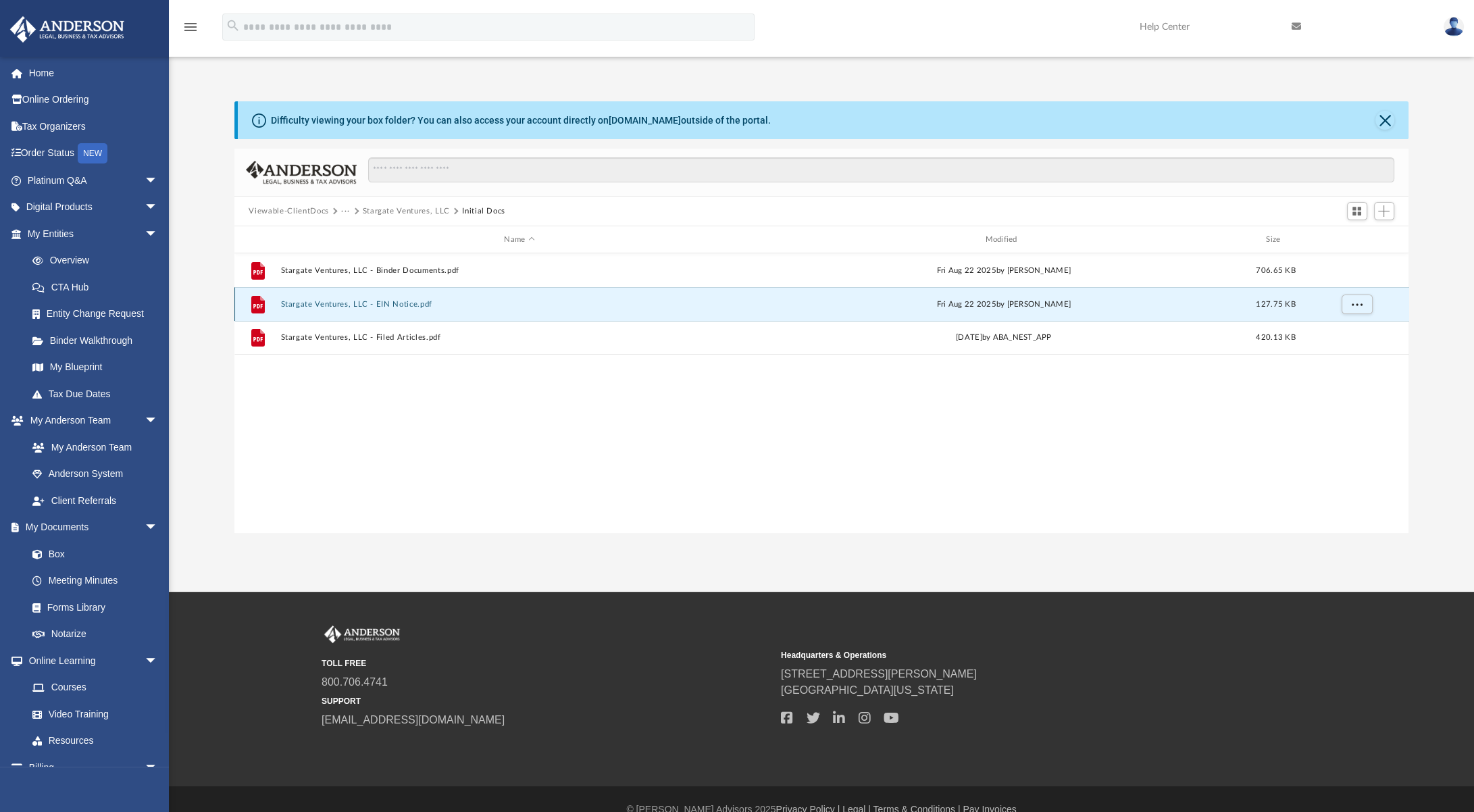
click at [396, 303] on button "Stargate Ventures, LLC - EIN Notice.pdf" at bounding box center [519, 304] width 478 height 9
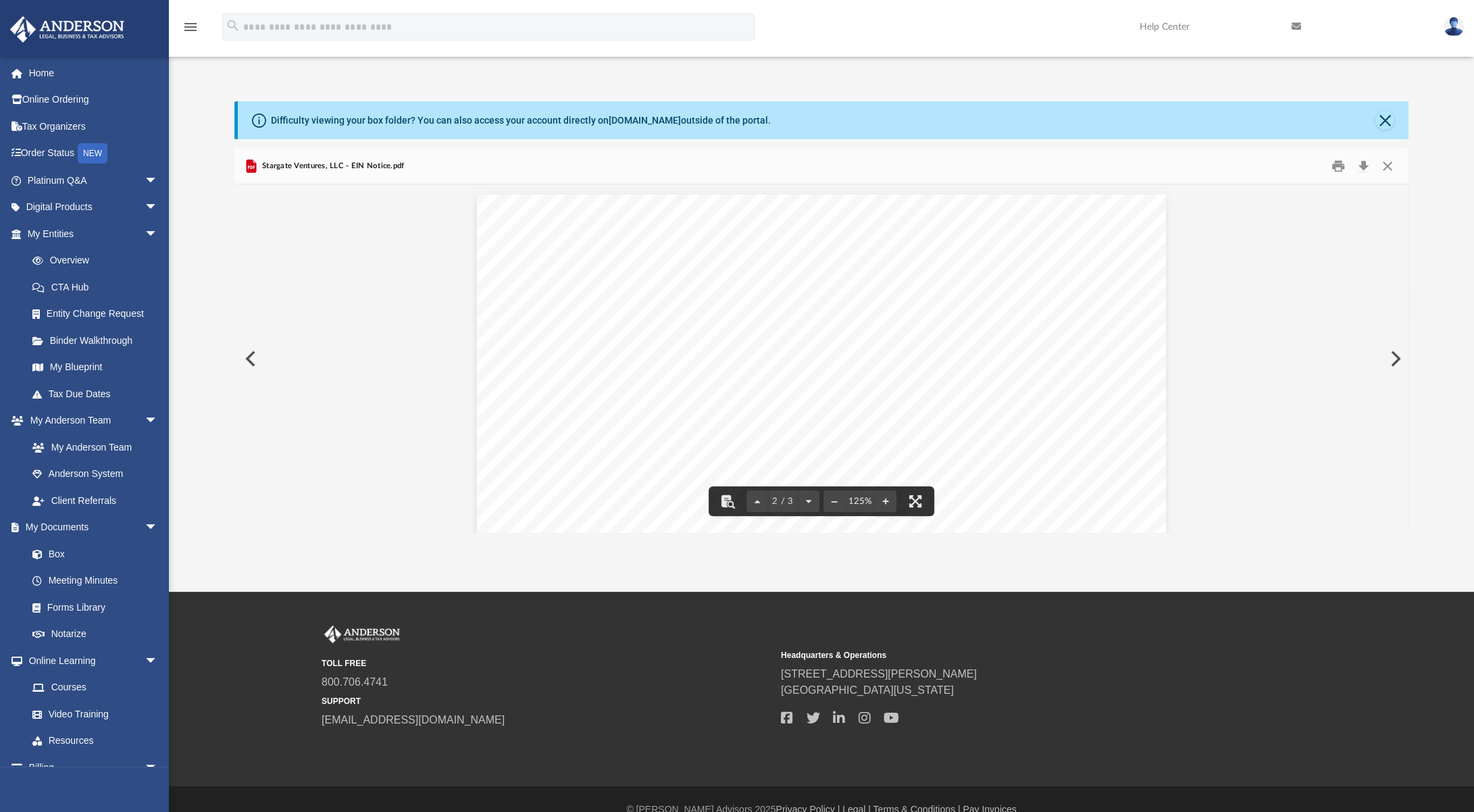
scroll to position [911, 0]
click at [1389, 167] on button "Close" at bounding box center [1387, 166] width 24 height 21
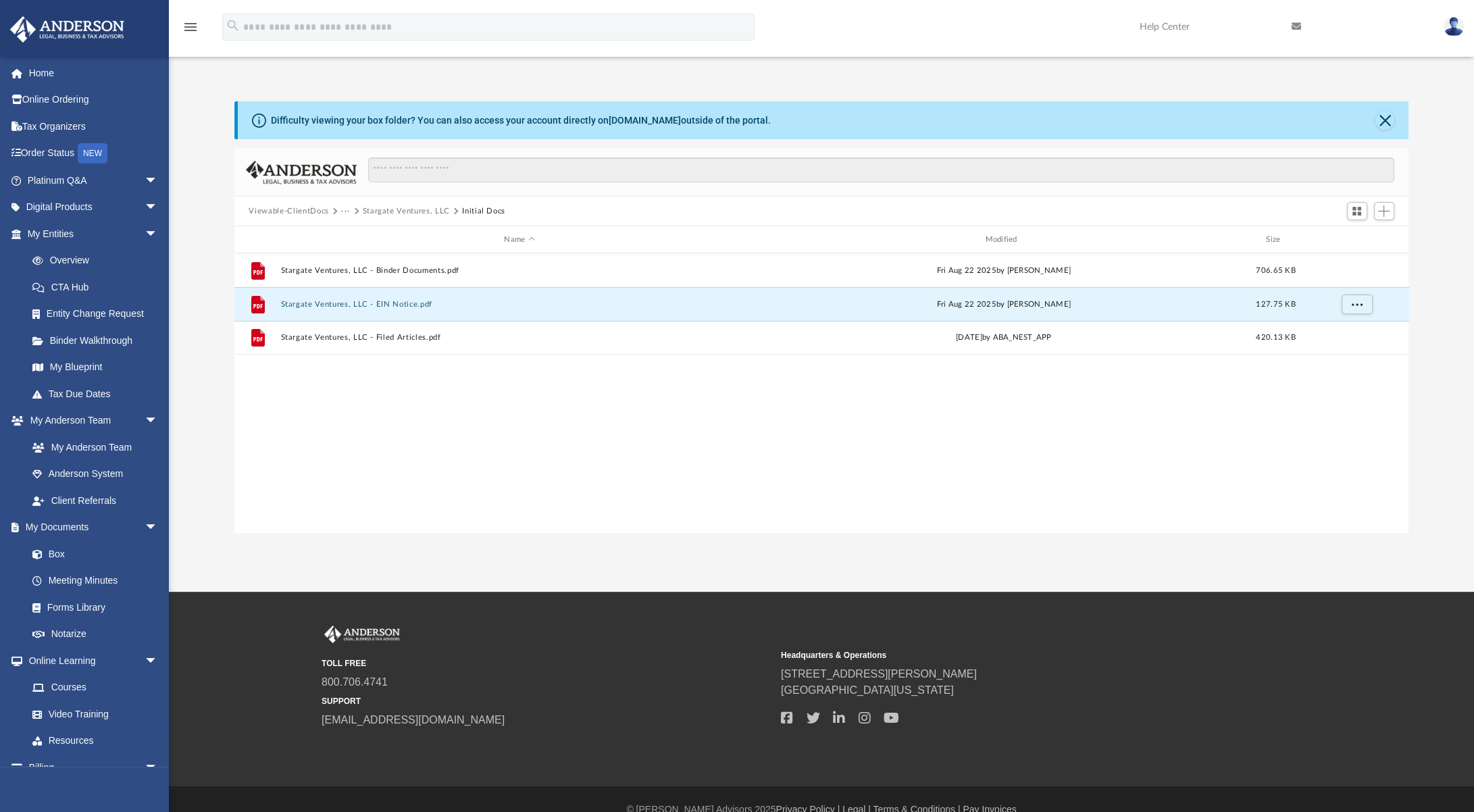
click at [601, 425] on div "File Stargate Ventures, LLC - Binder Documents.pdf [DATE] by [PERSON_NAME] 706.…" at bounding box center [822, 393] width 1174 height 280
click at [428, 213] on button "Stargate Ventures, LLC" at bounding box center [406, 211] width 87 height 12
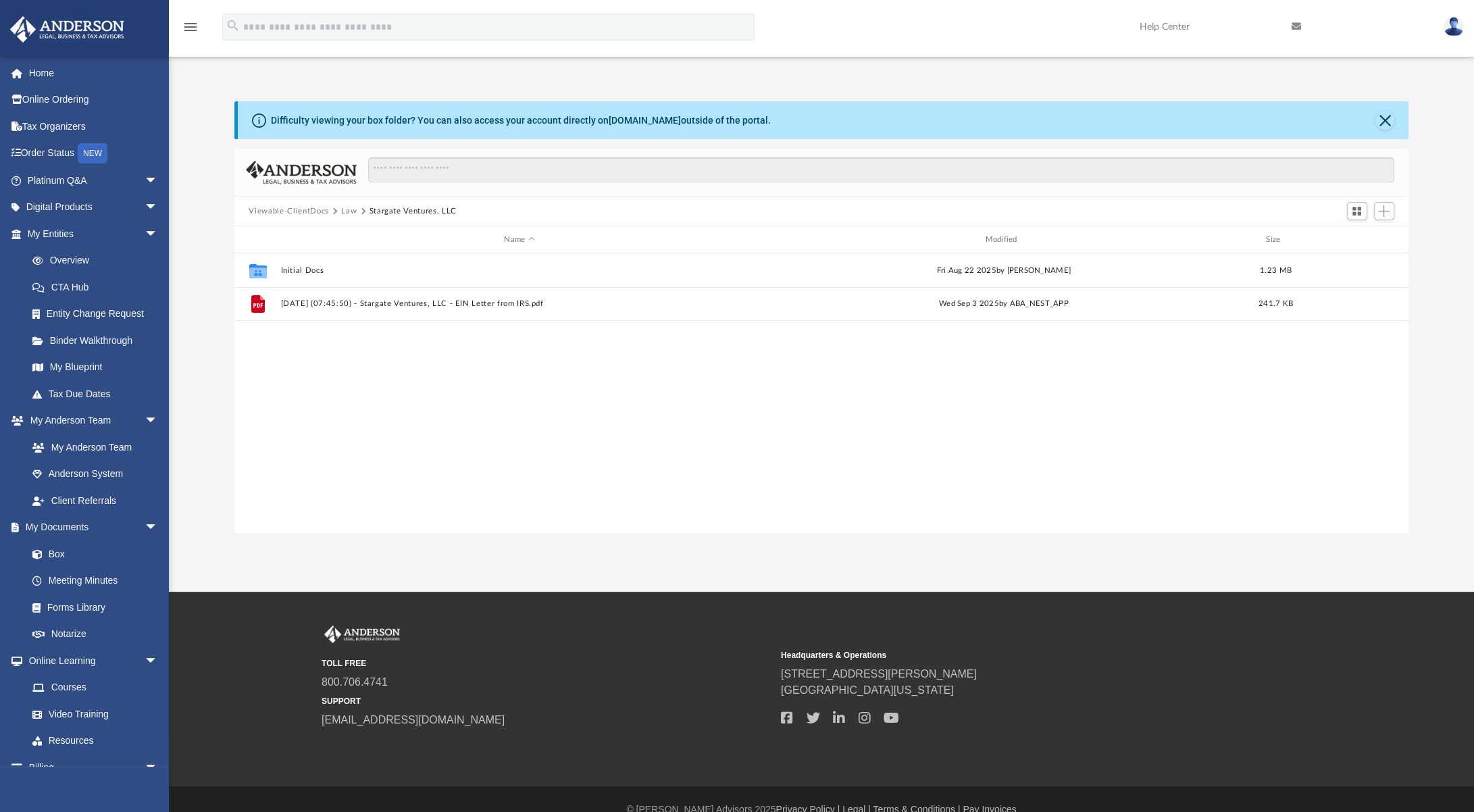
click at [349, 211] on button "Law" at bounding box center [348, 211] width 16 height 12
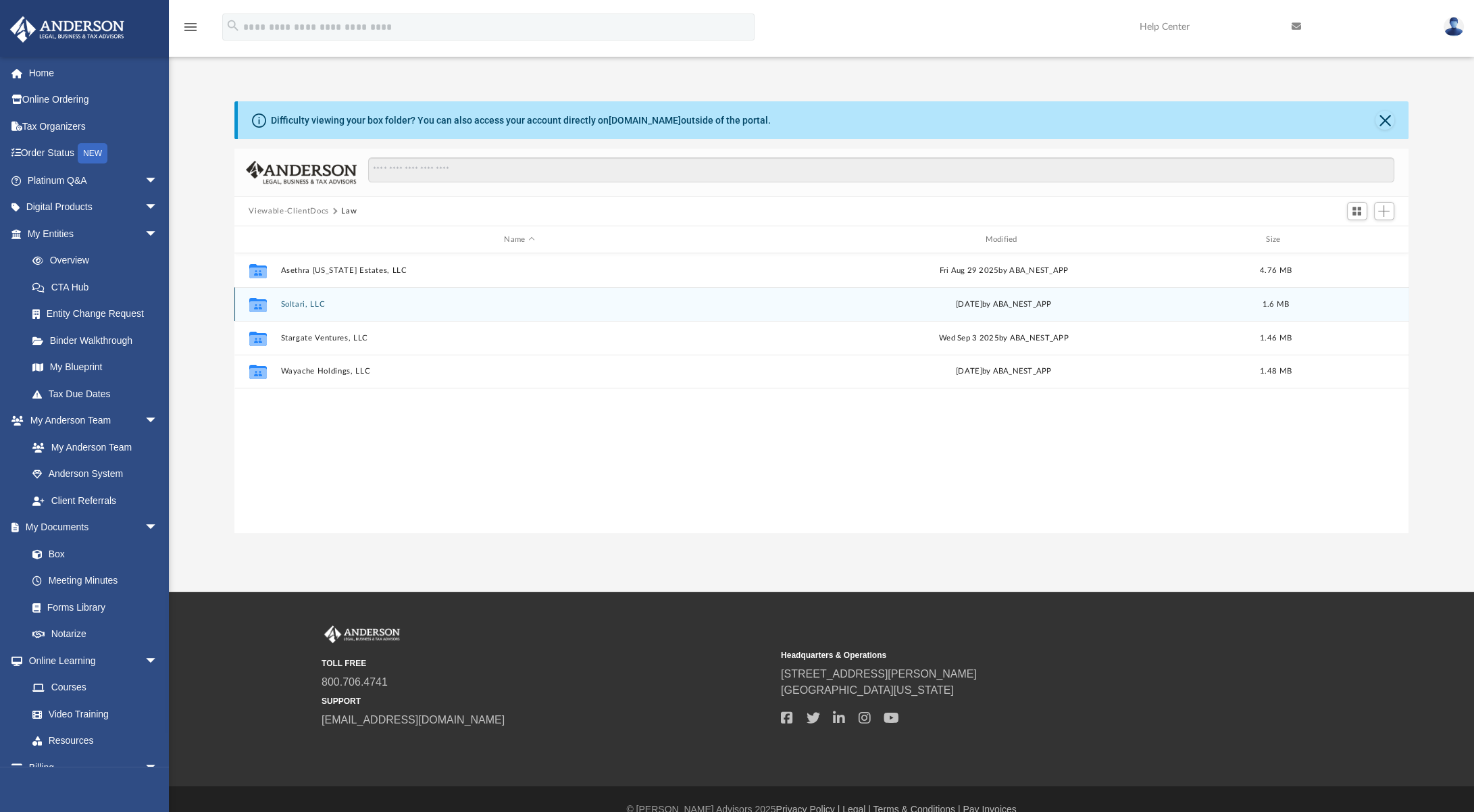
click at [298, 306] on button "Soltari, LLC" at bounding box center [519, 304] width 478 height 9
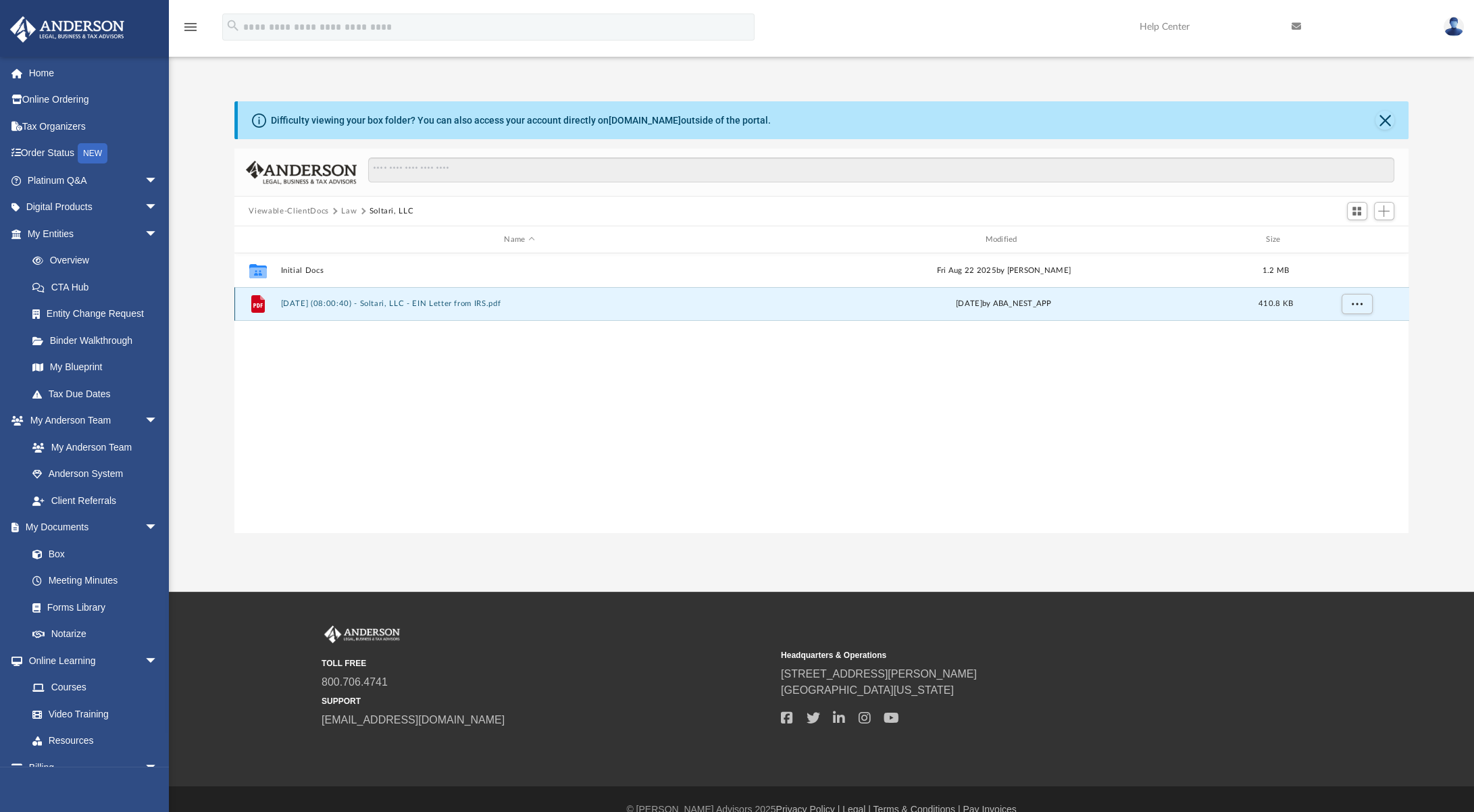
click at [354, 304] on button "[DATE] (08:00:40) - Soltari, LLC - EIN Letter from IRS.pdf" at bounding box center [519, 303] width 478 height 9
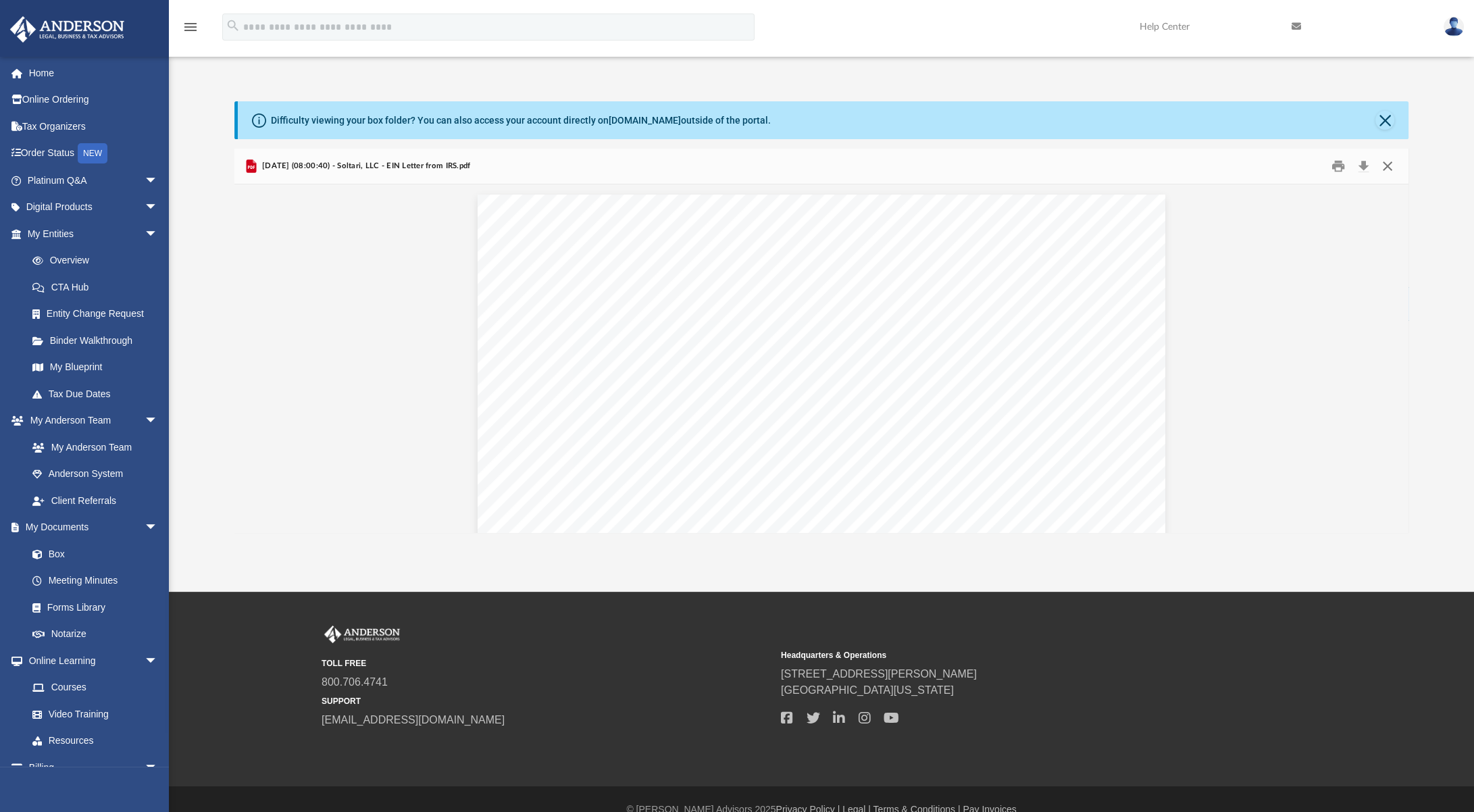
click at [1393, 167] on button "Close" at bounding box center [1387, 166] width 24 height 21
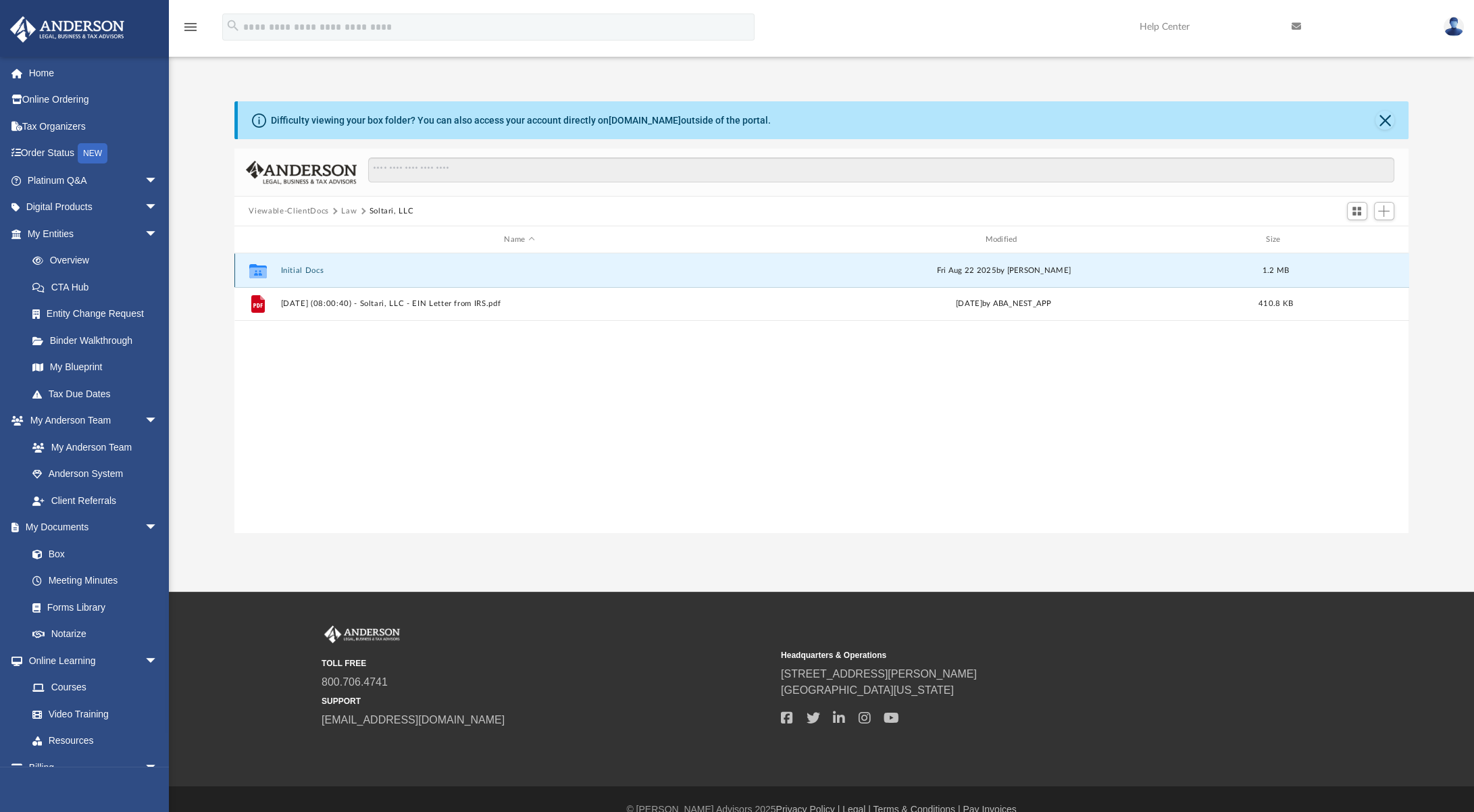
click at [289, 272] on button "Initial Docs" at bounding box center [519, 270] width 478 height 9
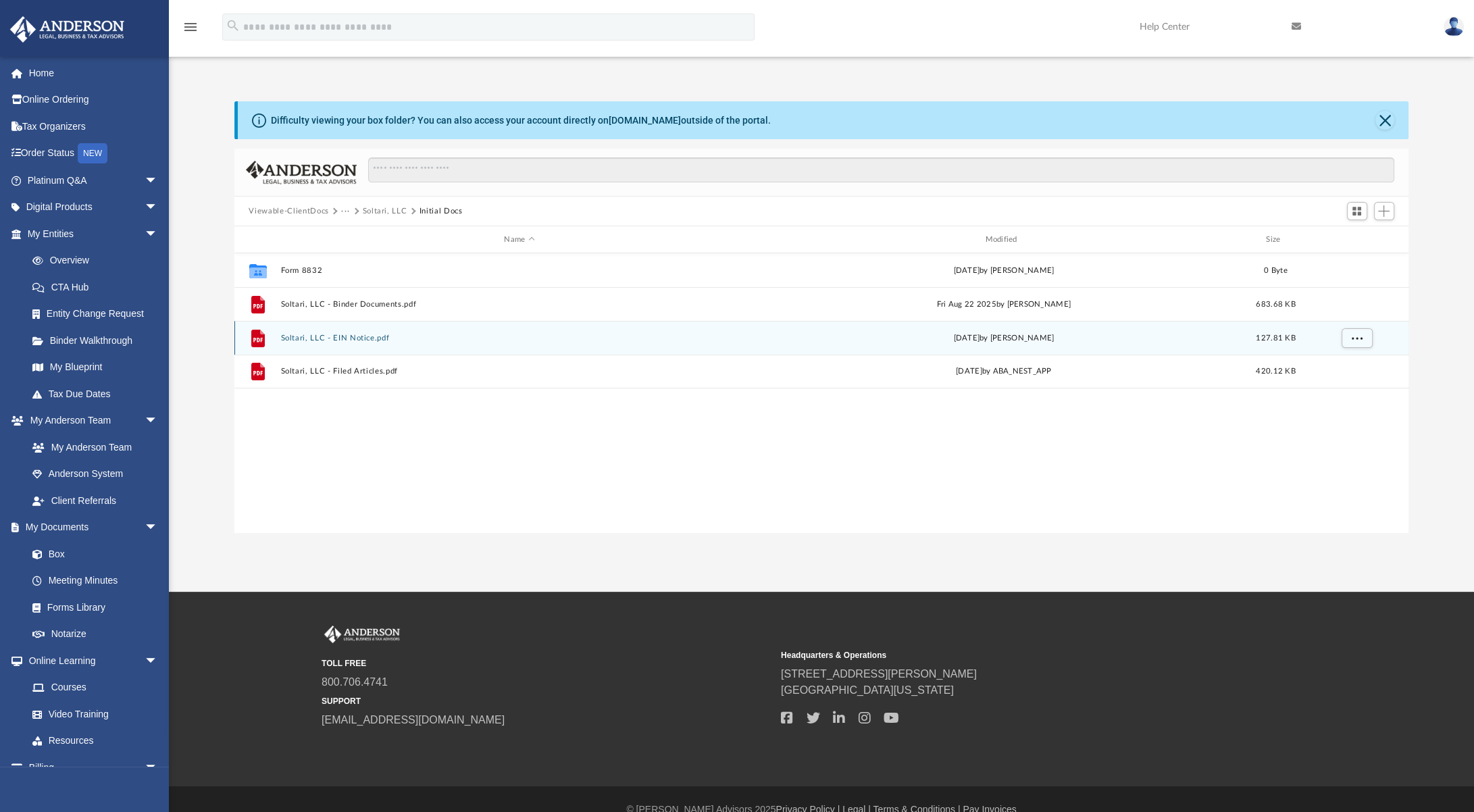
click at [358, 341] on button "Soltari, LLC - EIN Notice.pdf" at bounding box center [519, 337] width 478 height 9
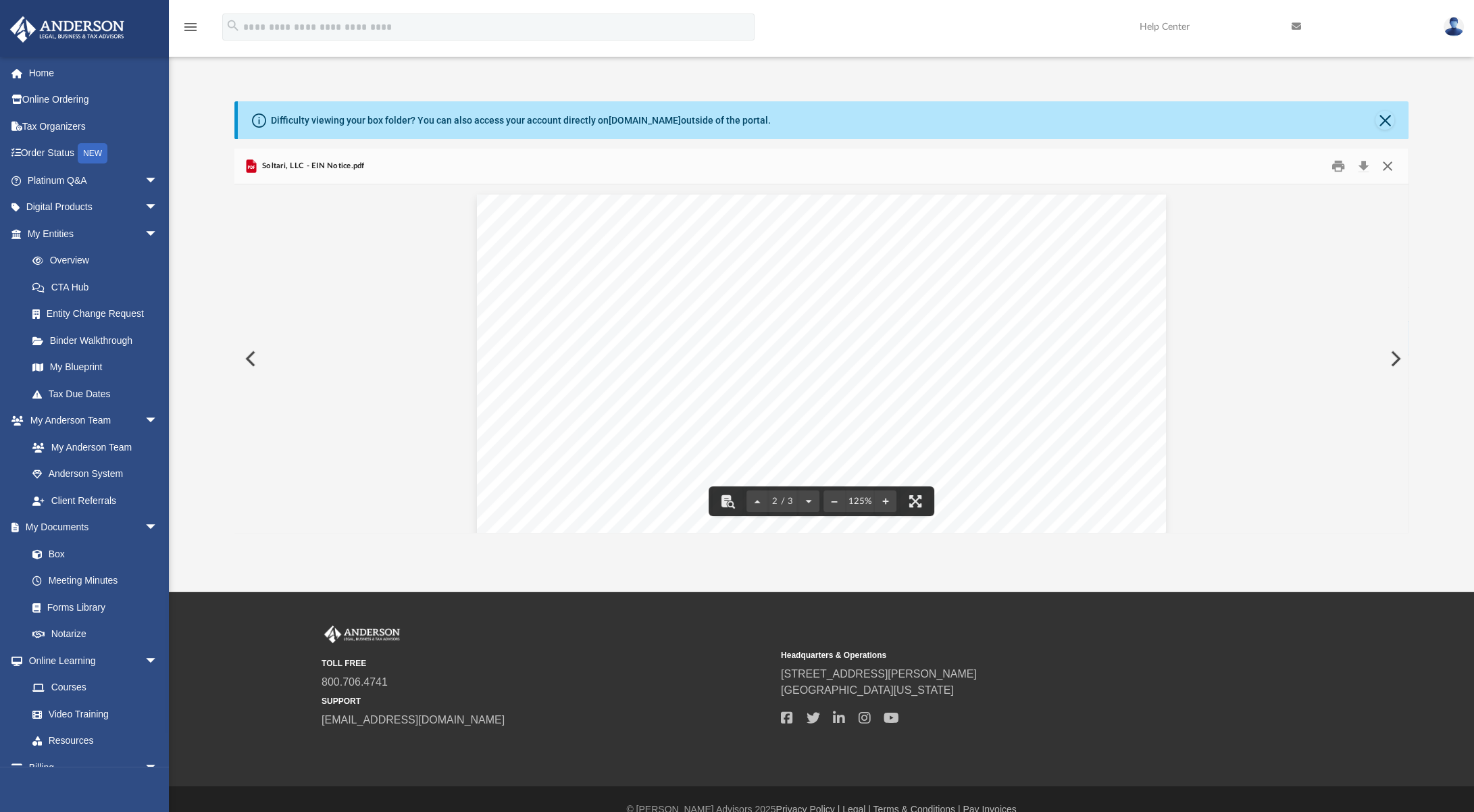
click at [1392, 163] on button "Close" at bounding box center [1387, 166] width 24 height 21
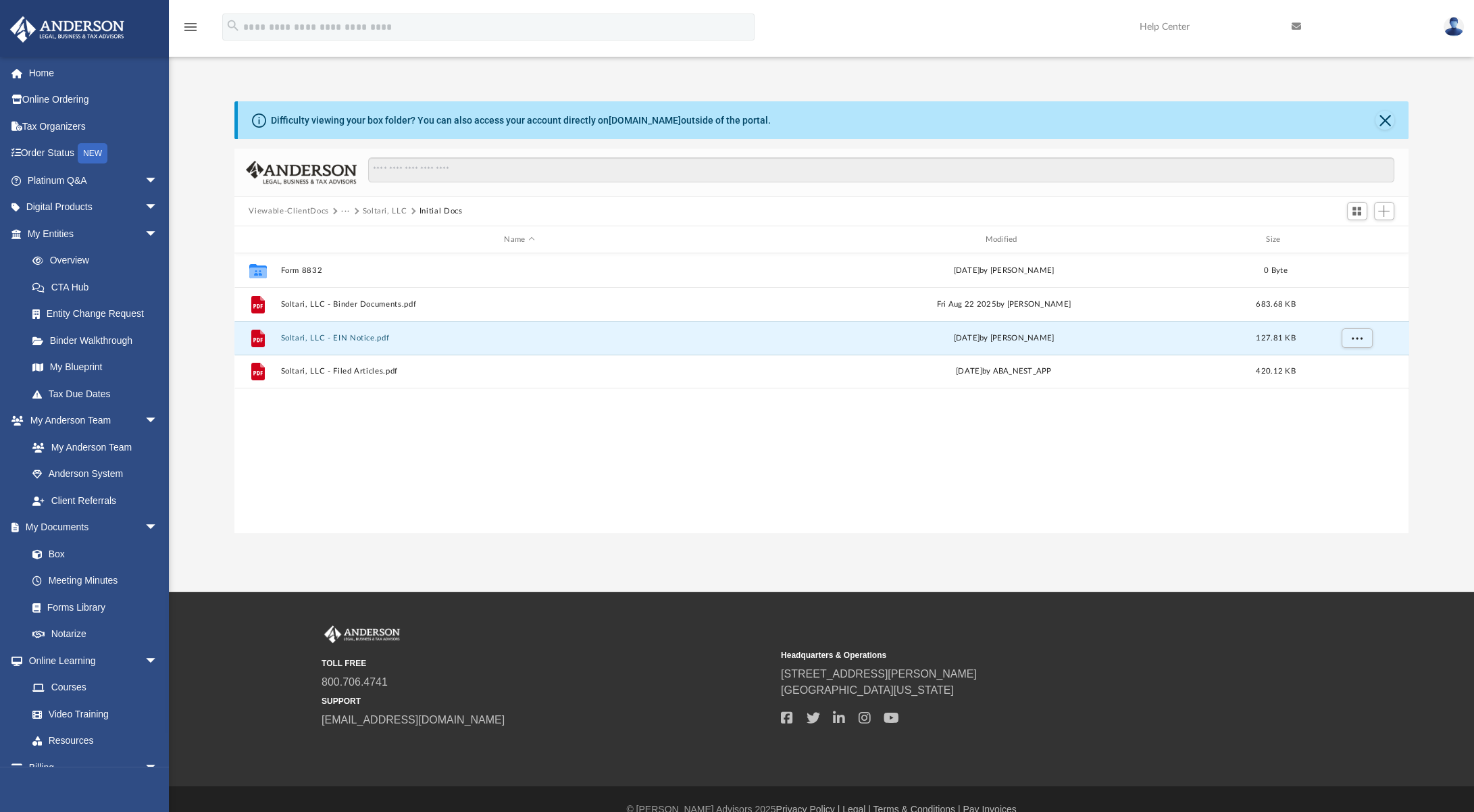
click at [366, 209] on button "Soltari, LLC" at bounding box center [385, 211] width 45 height 12
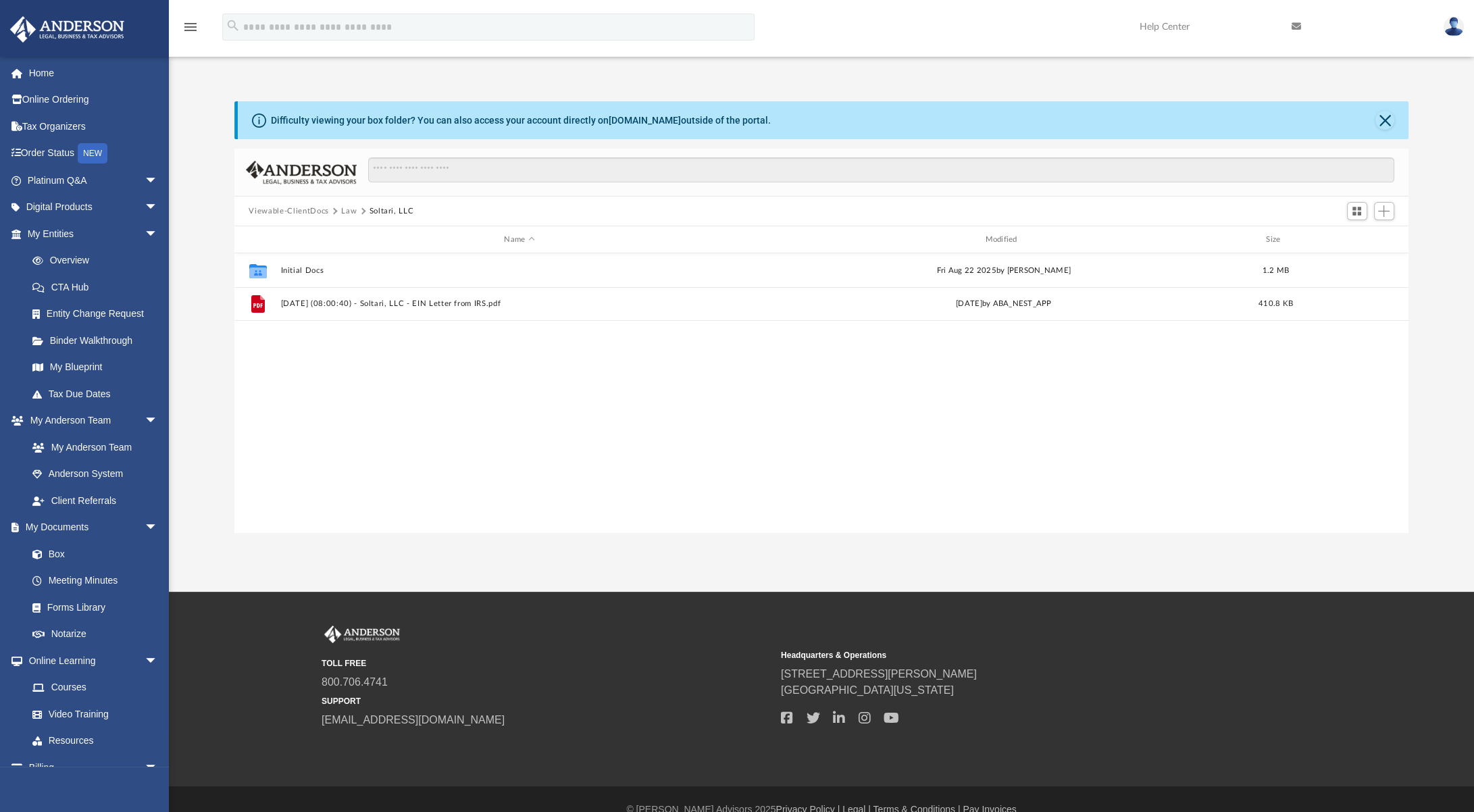
click at [346, 213] on button "Law" at bounding box center [348, 211] width 16 height 12
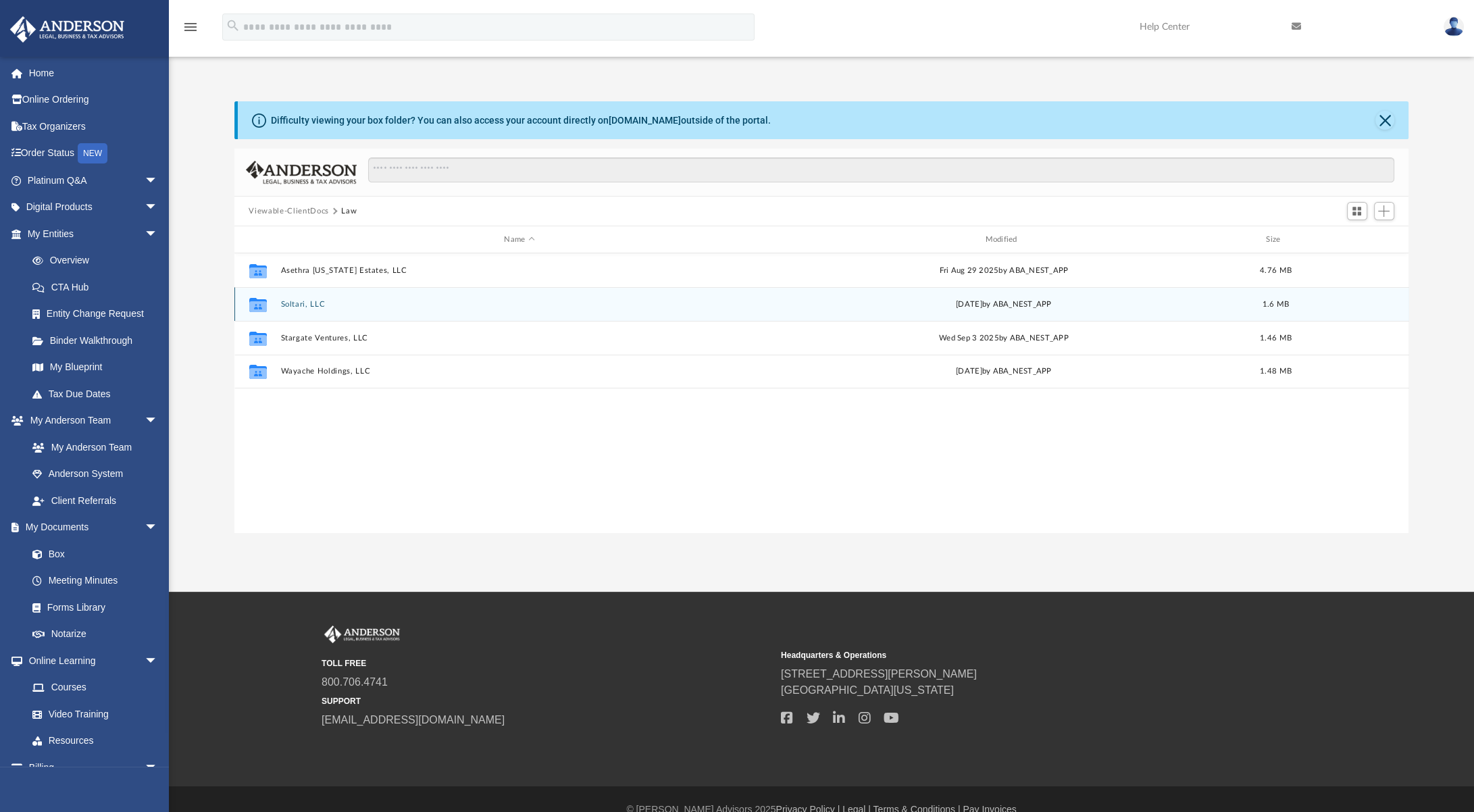
click at [300, 305] on button "Soltari, LLC" at bounding box center [519, 304] width 478 height 9
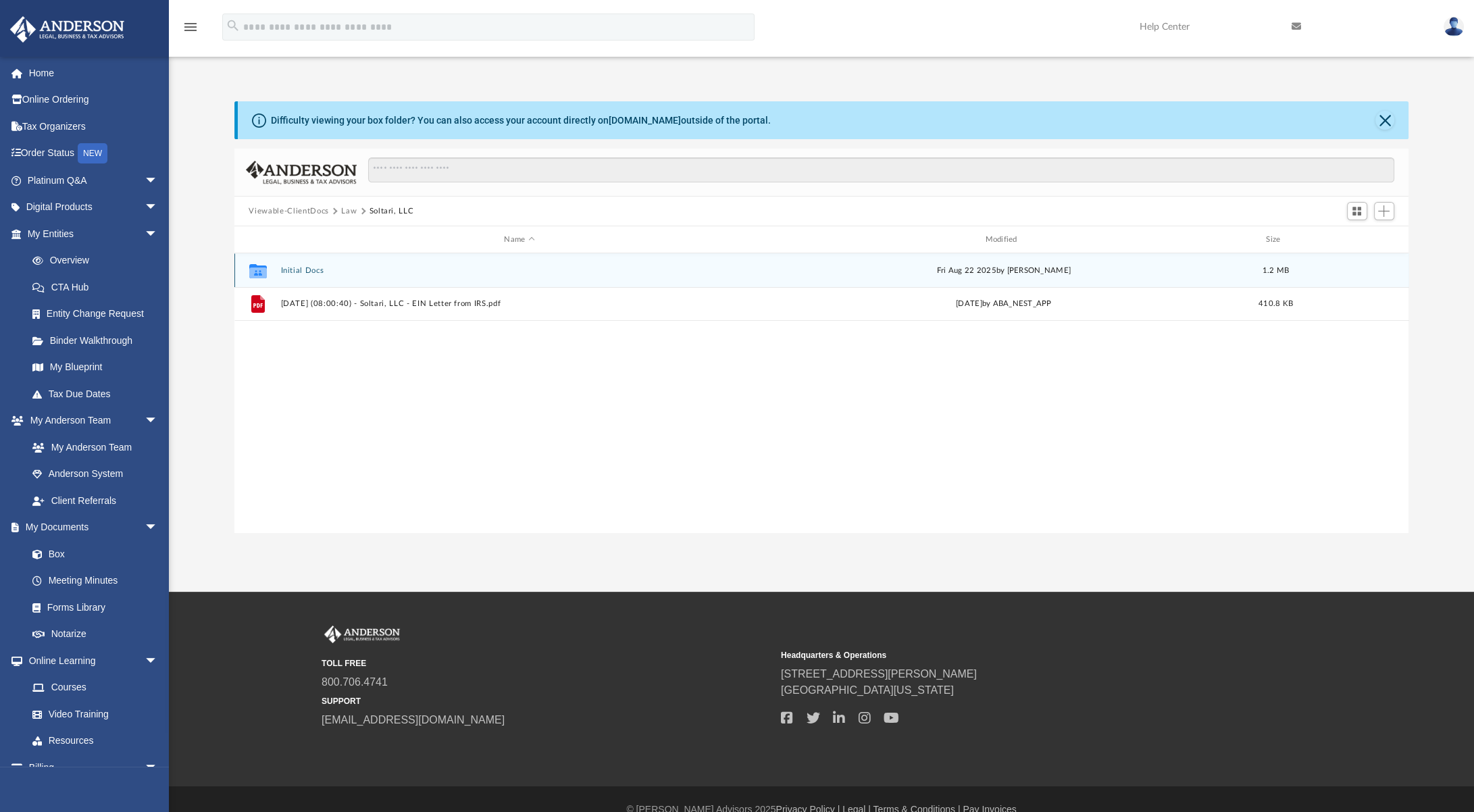
click at [302, 270] on button "Initial Docs" at bounding box center [519, 270] width 478 height 9
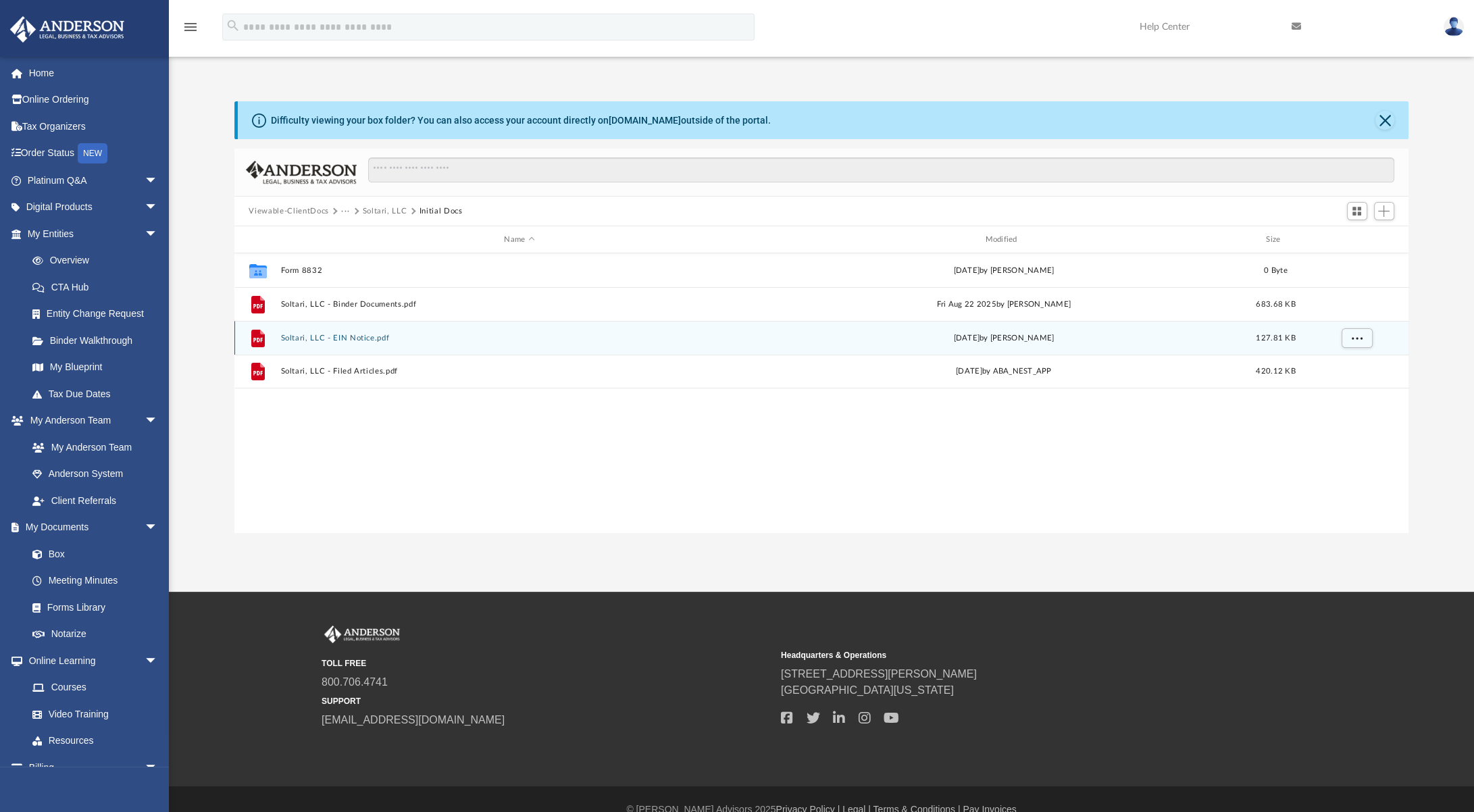
click at [355, 339] on button "Soltari, LLC - EIN Notice.pdf" at bounding box center [519, 337] width 478 height 9
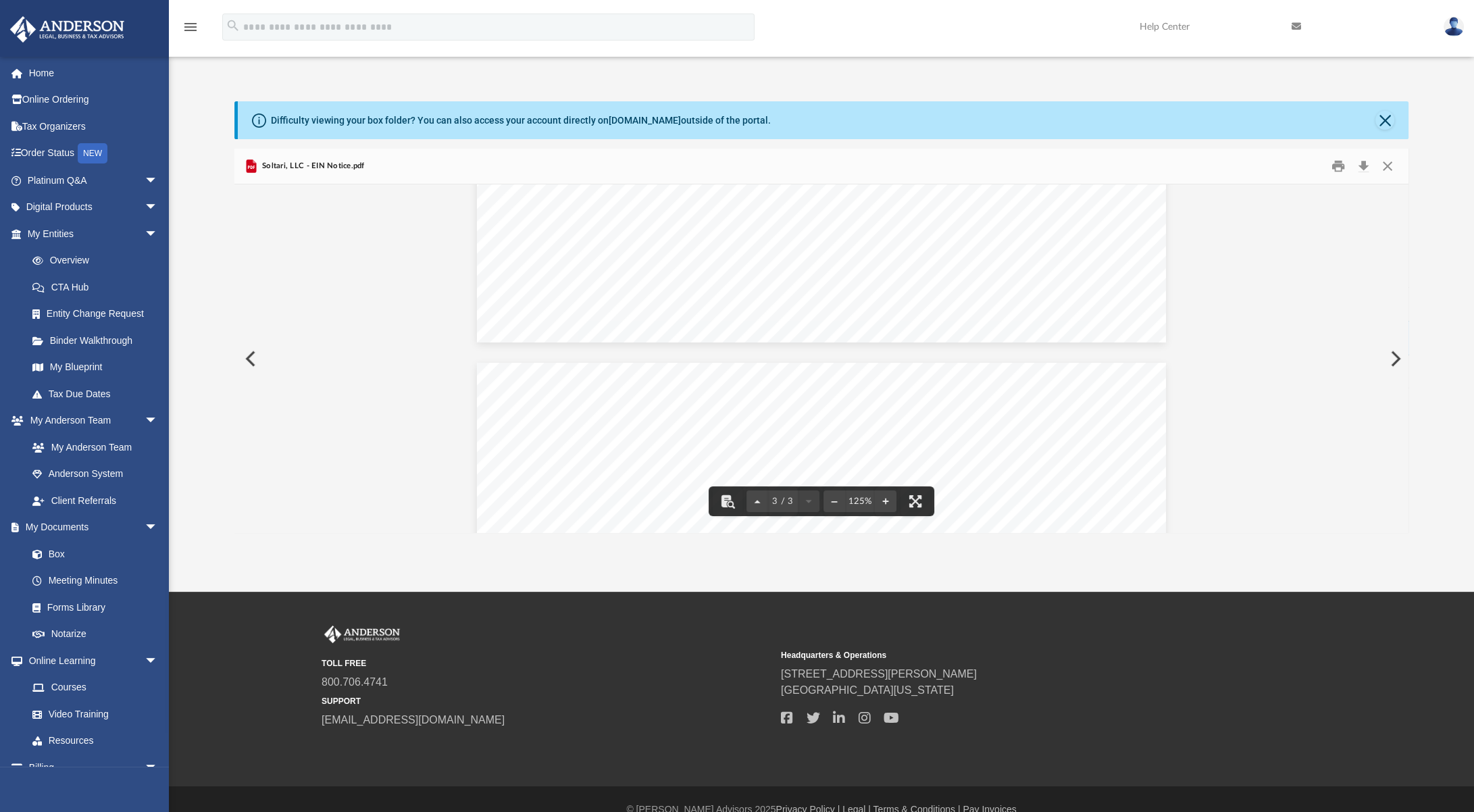
scroll to position [1809, 0]
click at [1392, 162] on button "Close" at bounding box center [1387, 166] width 24 height 21
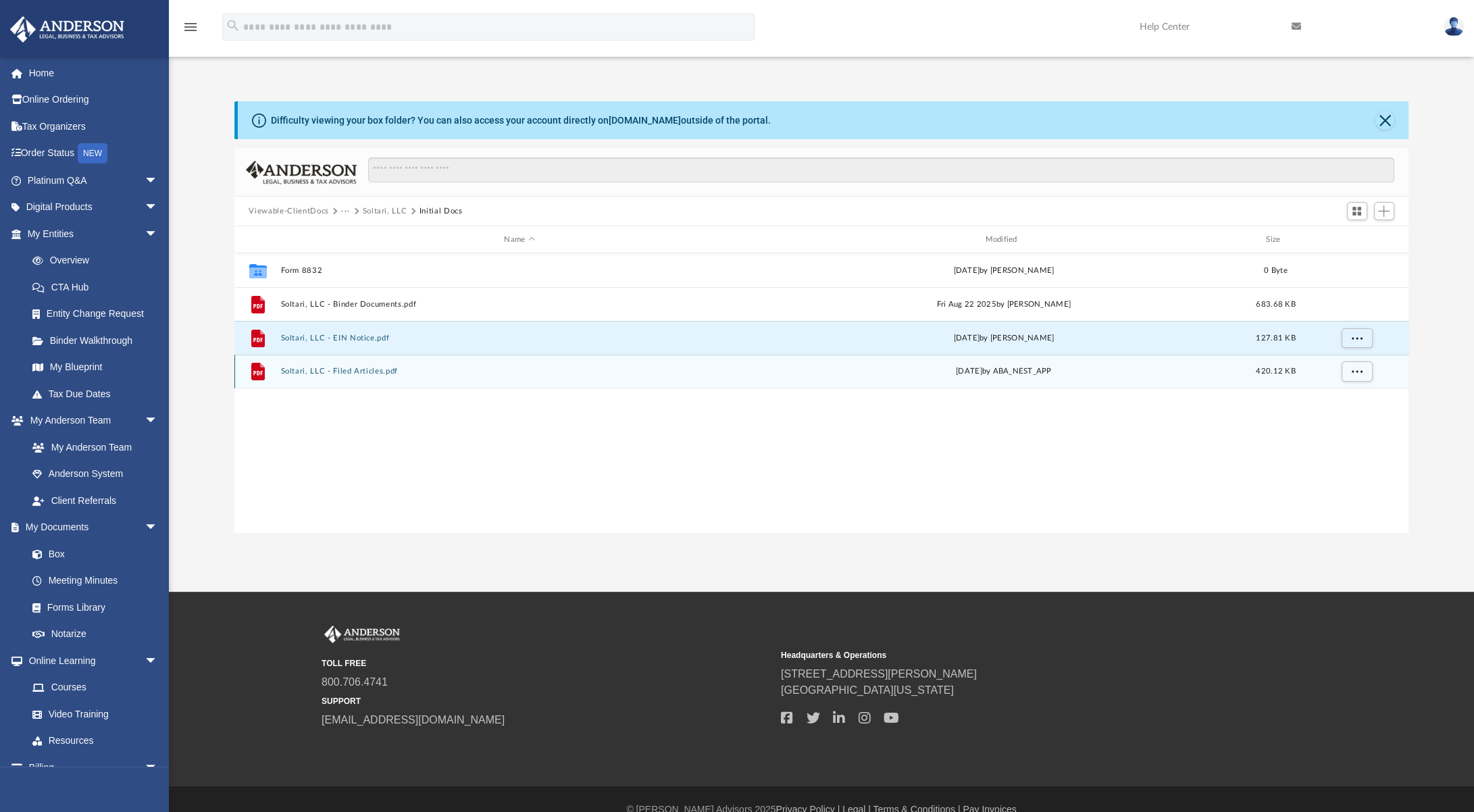
click at [347, 373] on button "Soltari, LLC - Filed Articles.pdf" at bounding box center [519, 371] width 478 height 9
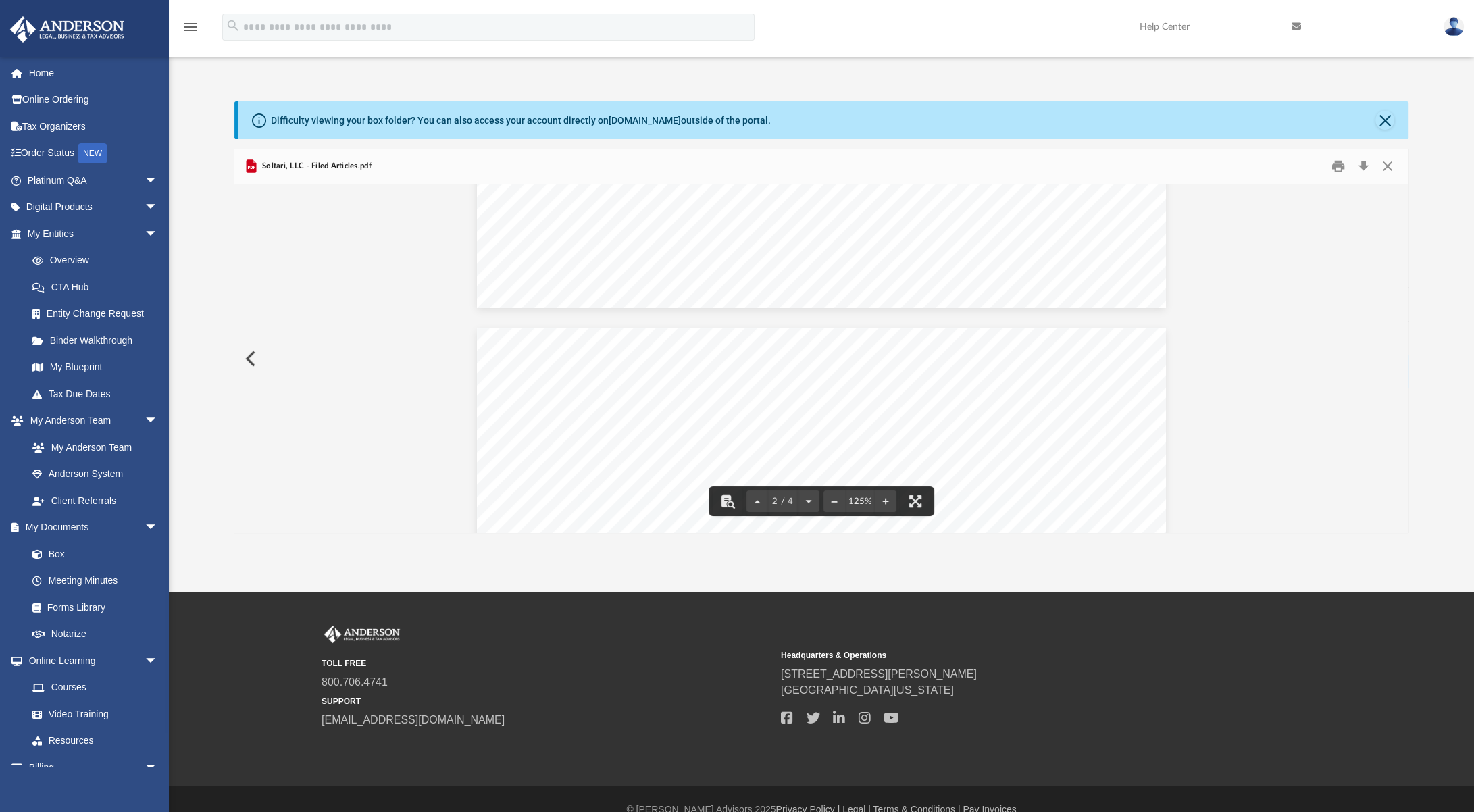
scroll to position [870, 0]
click at [1388, 168] on button "Close" at bounding box center [1387, 166] width 24 height 21
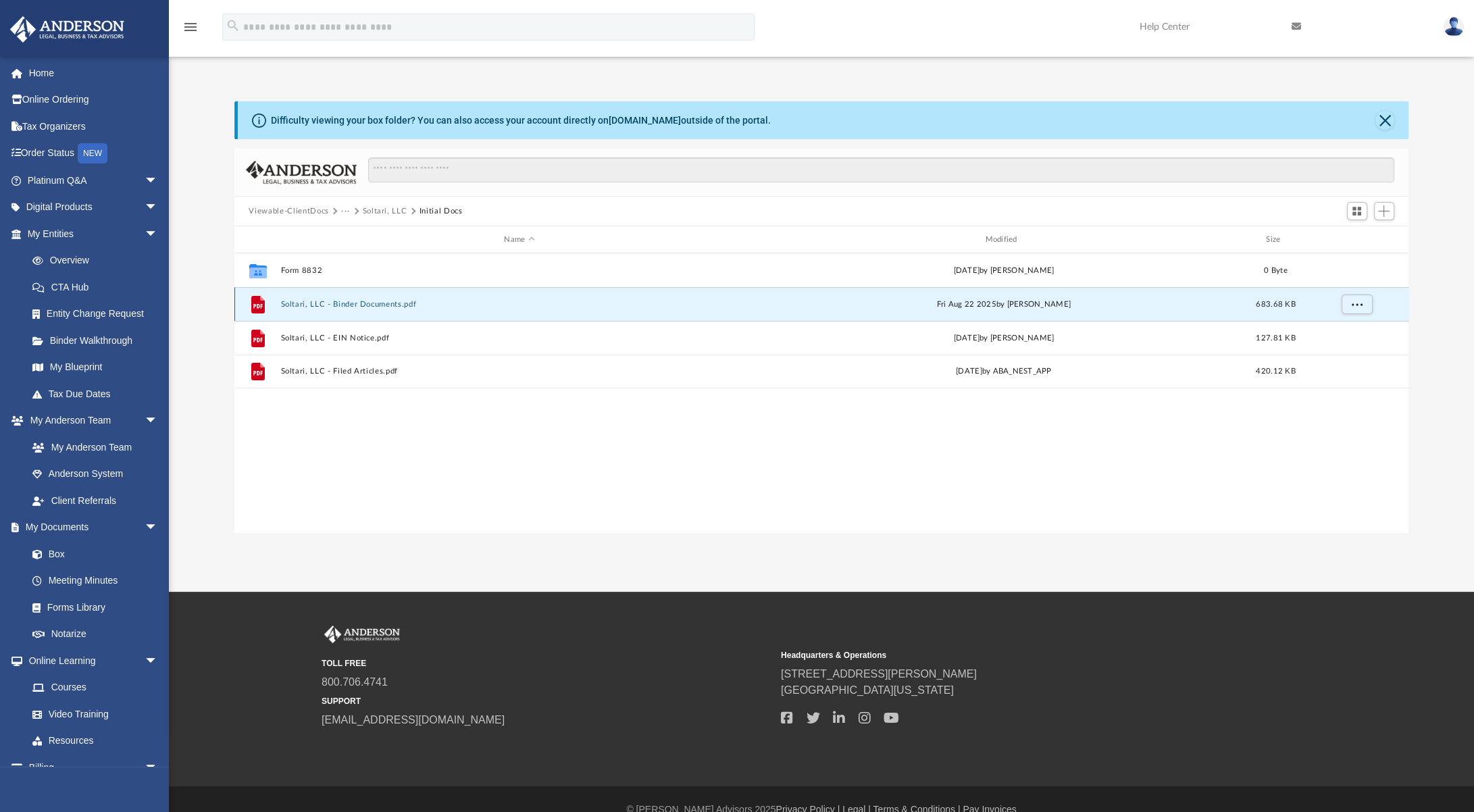
click at [331, 307] on button "Soltari, LLC - Binder Documents.pdf" at bounding box center [519, 304] width 478 height 9
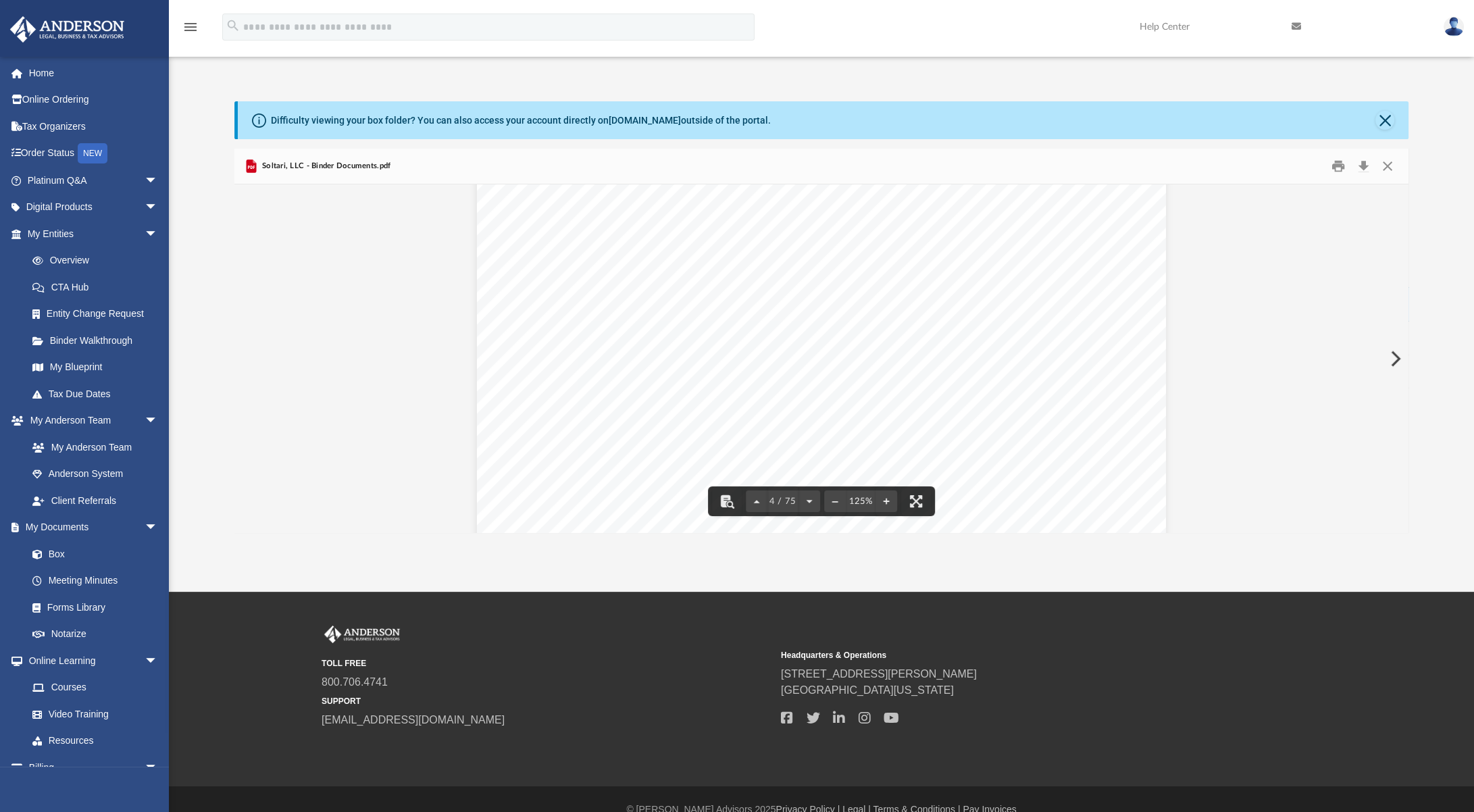
scroll to position [2874, 0]
click at [1381, 165] on button "Close" at bounding box center [1387, 166] width 24 height 21
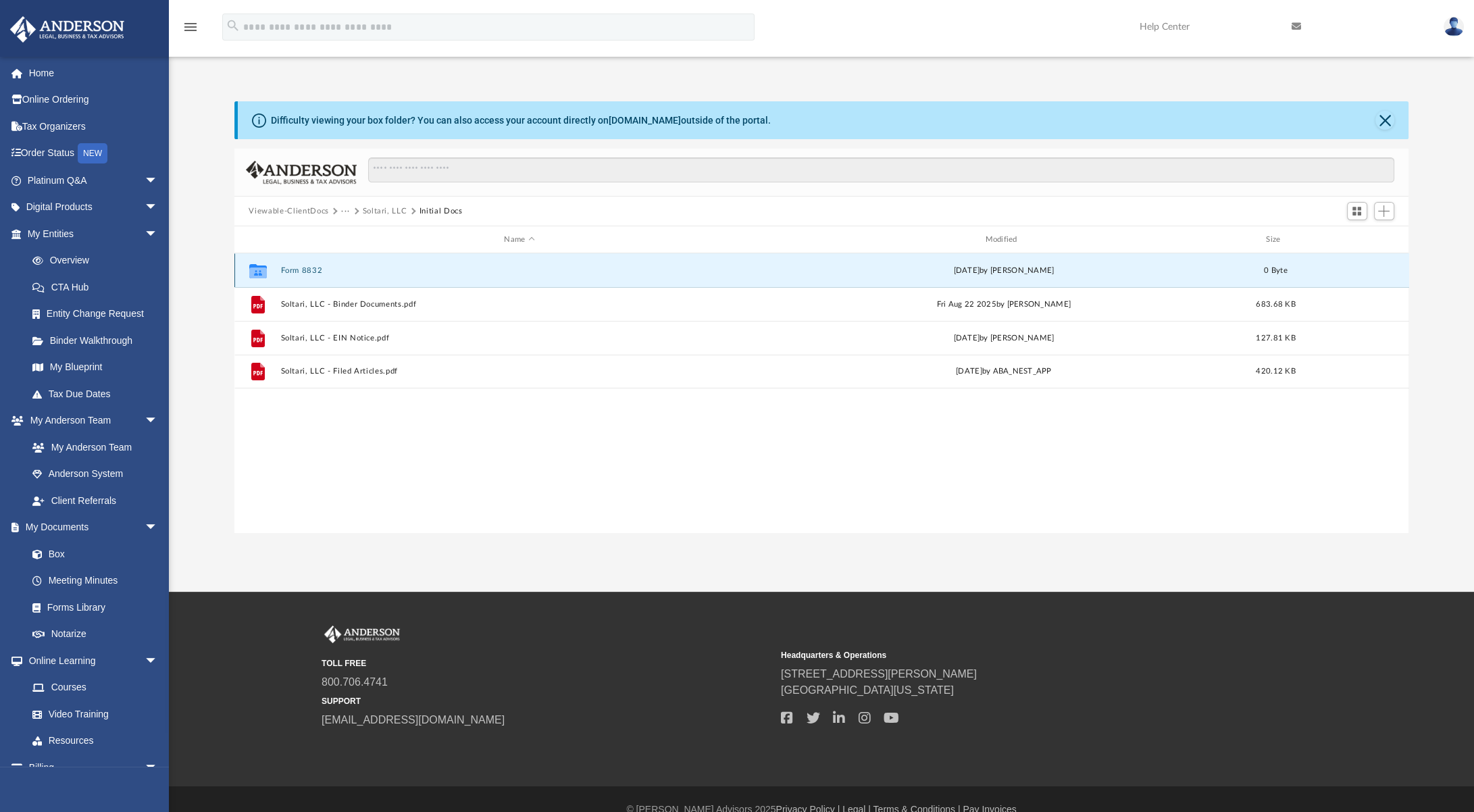
click at [307, 266] on button "Form 8832" at bounding box center [519, 270] width 478 height 9
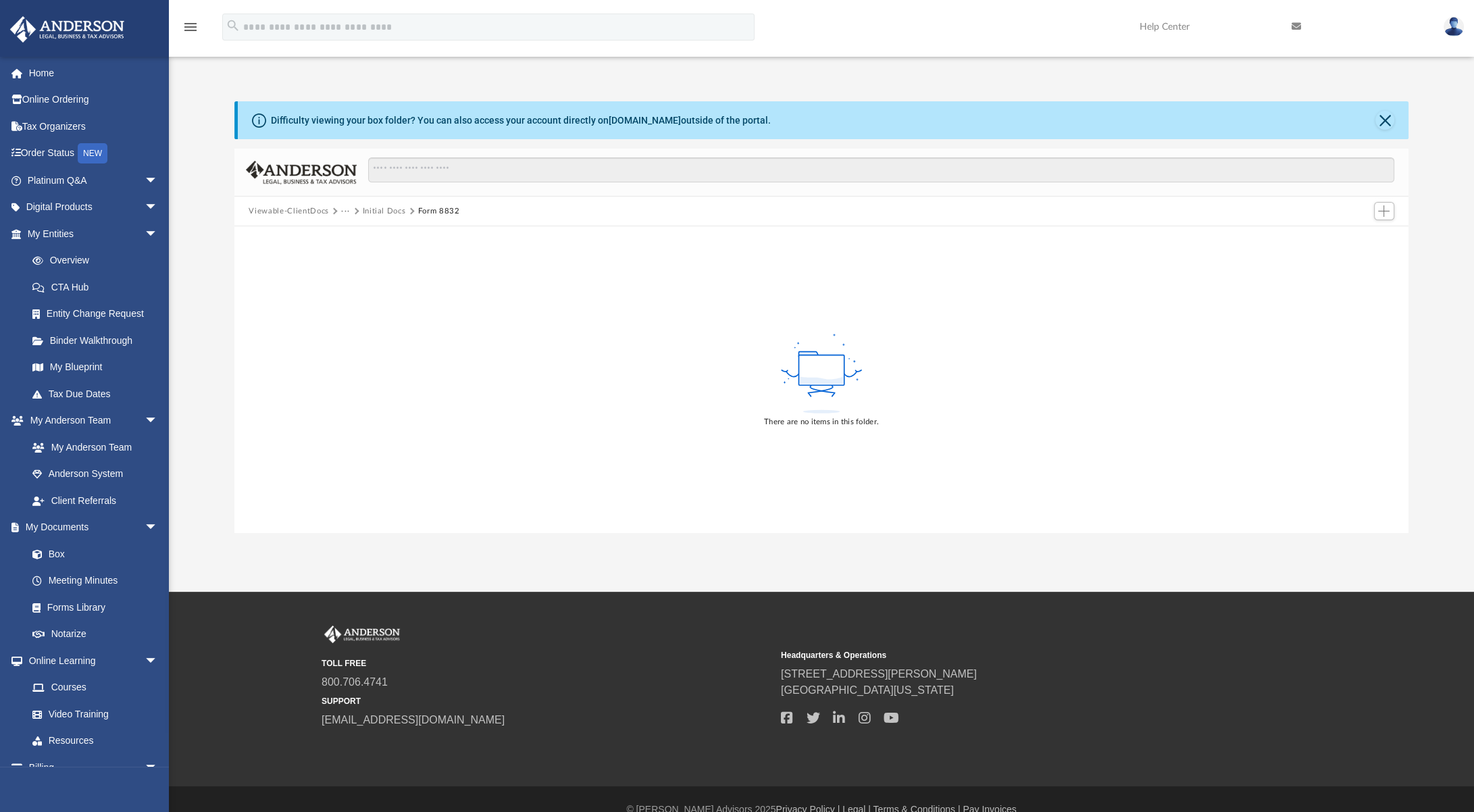
click at [388, 211] on button "Initial Docs" at bounding box center [384, 211] width 43 height 12
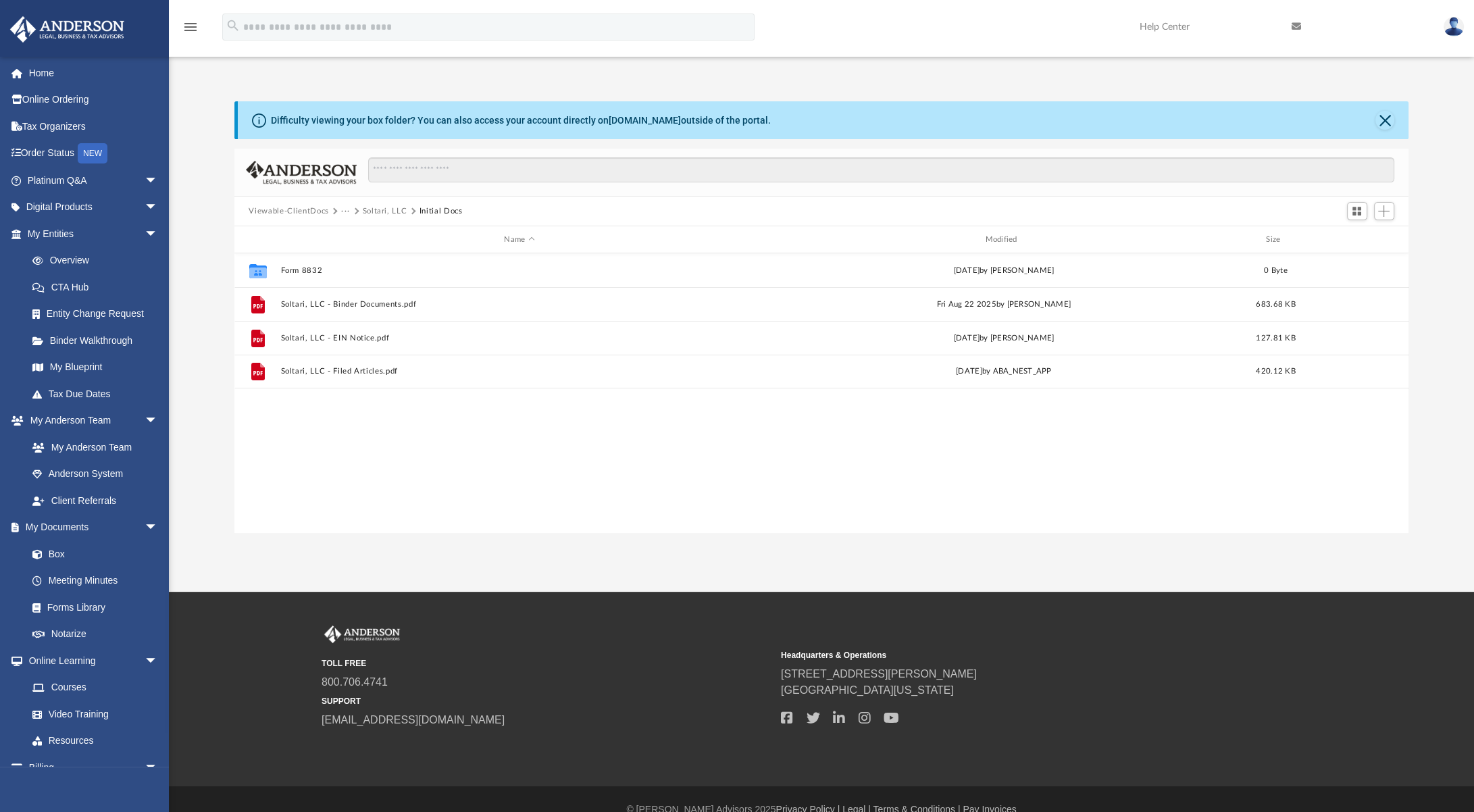
scroll to position [297, 1165]
click at [342, 212] on button "···" at bounding box center [345, 211] width 9 height 12
click at [344, 212] on button "···" at bounding box center [345, 211] width 9 height 12
click at [385, 215] on button "Soltari, LLC" at bounding box center [385, 211] width 45 height 12
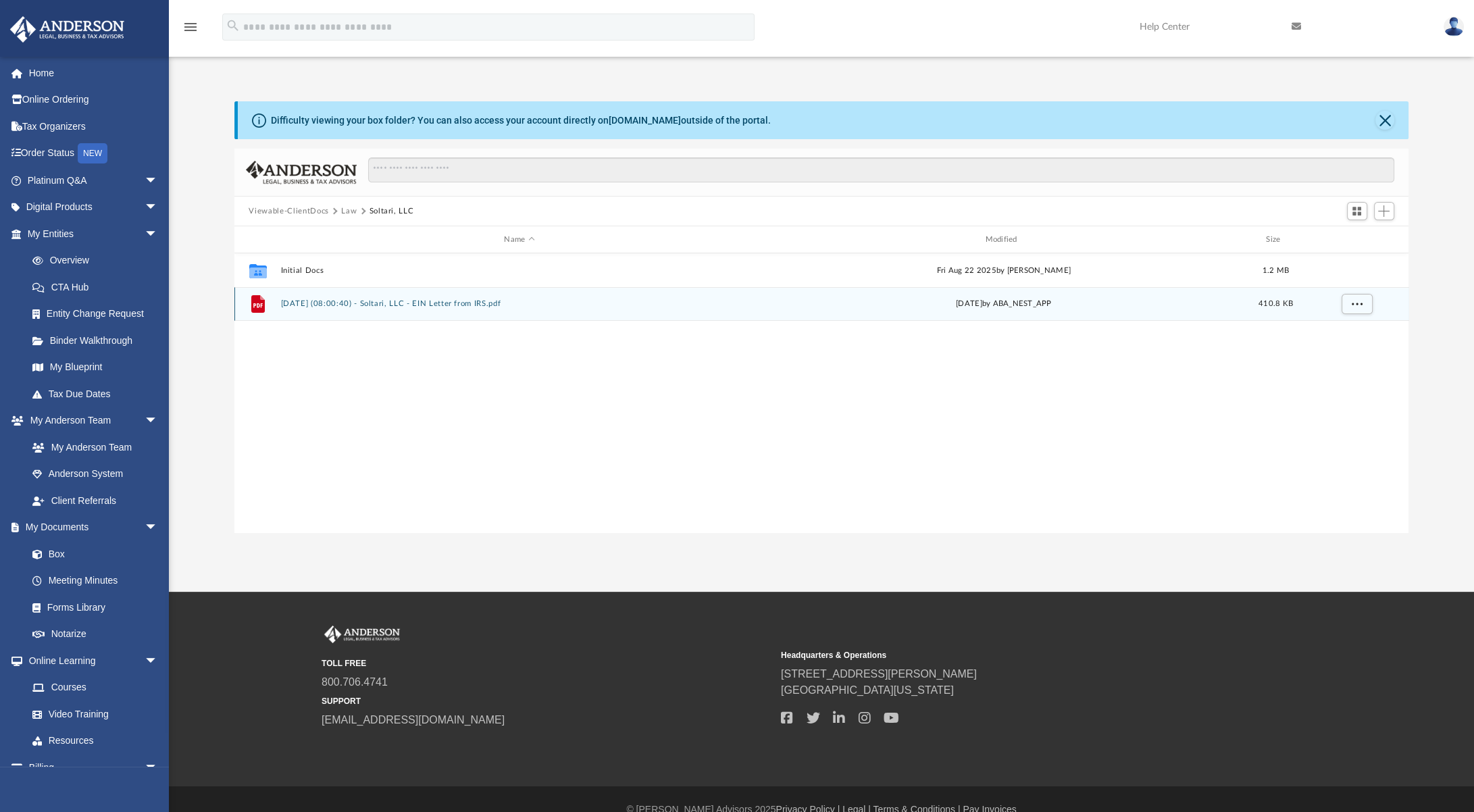
click at [375, 307] on button "[DATE] (08:00:40) - Soltari, LLC - EIN Letter from IRS.pdf" at bounding box center [519, 303] width 478 height 9
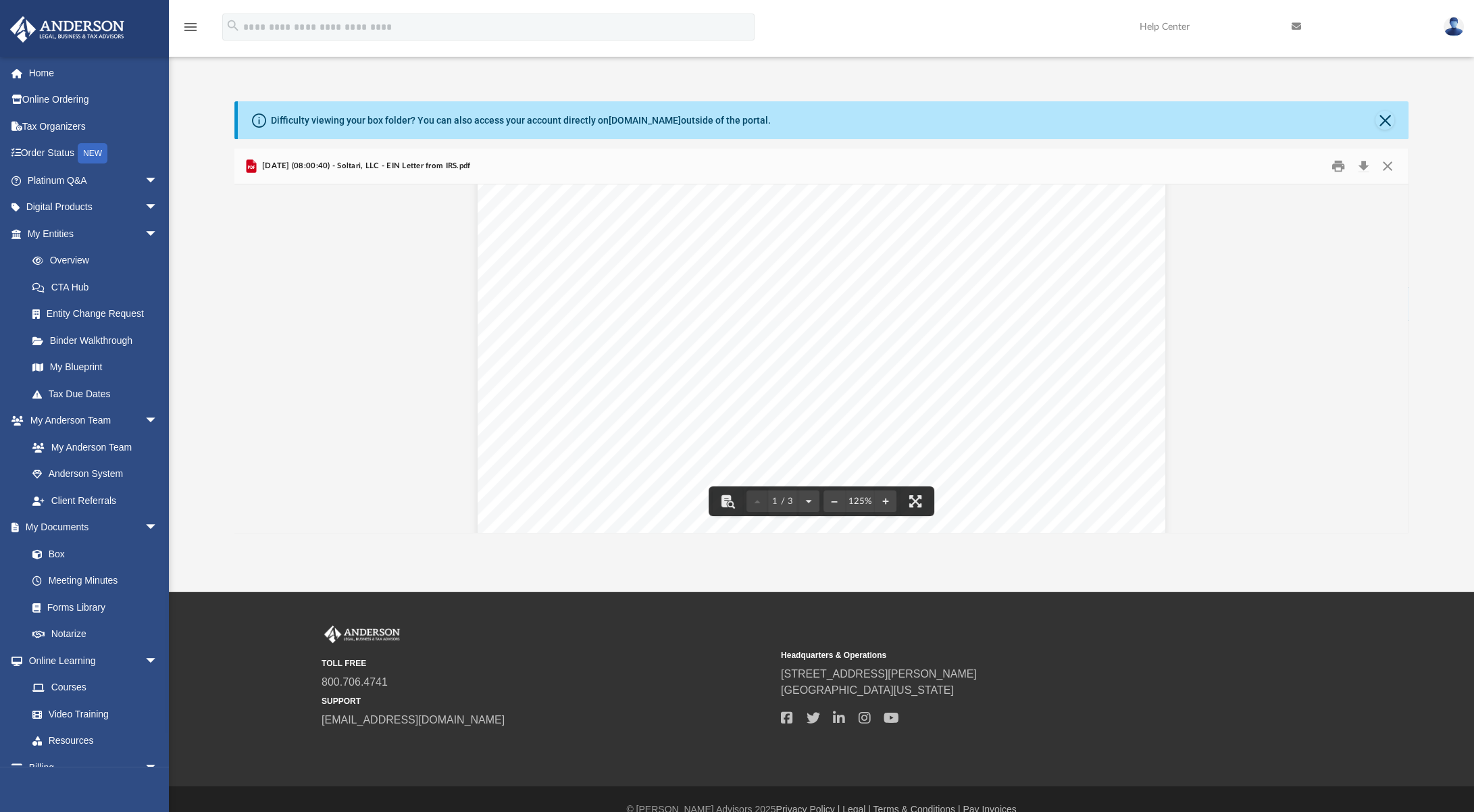
scroll to position [160, 0]
click at [1388, 169] on button "Close" at bounding box center [1387, 166] width 24 height 21
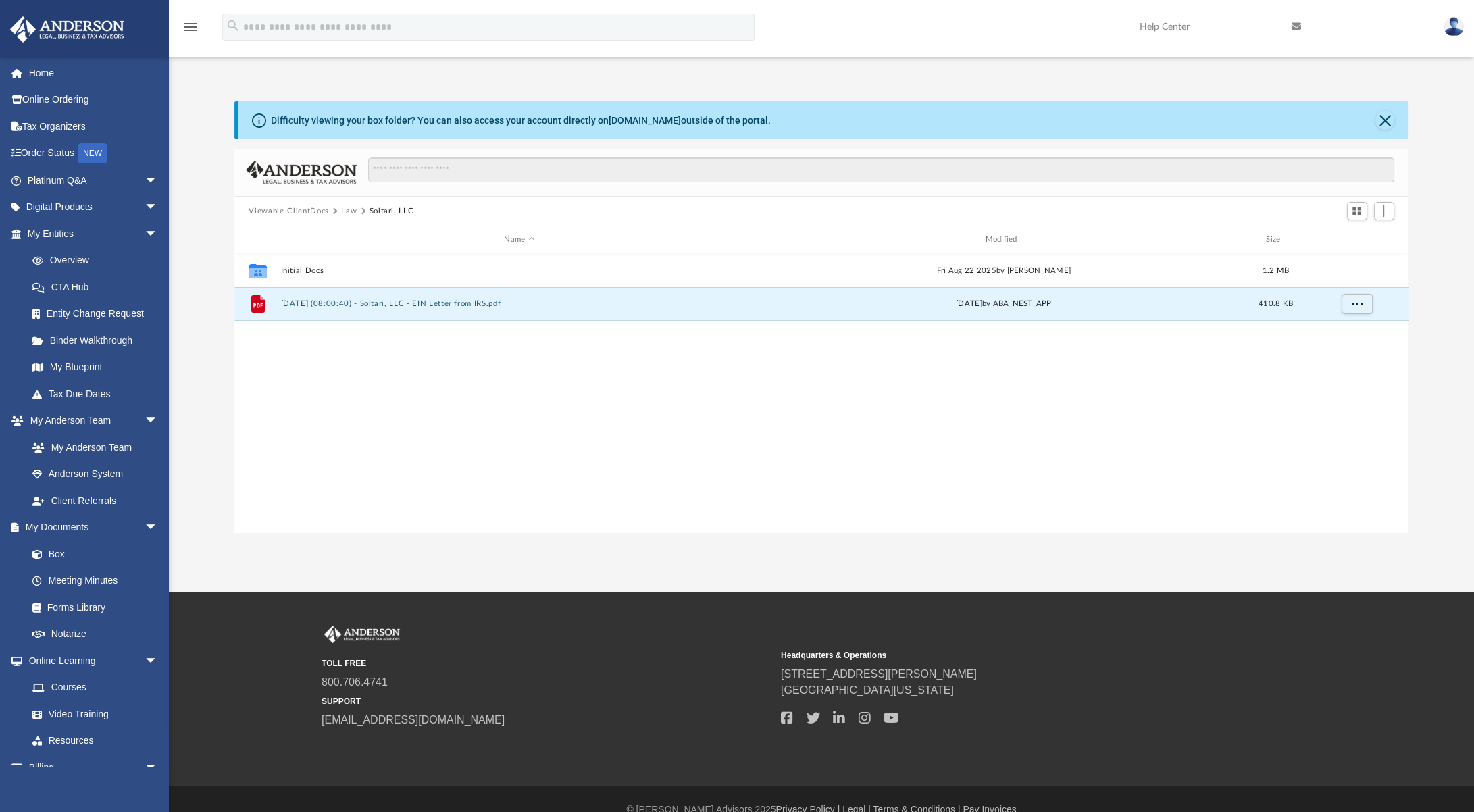
click at [344, 215] on button "Law" at bounding box center [348, 211] width 16 height 12
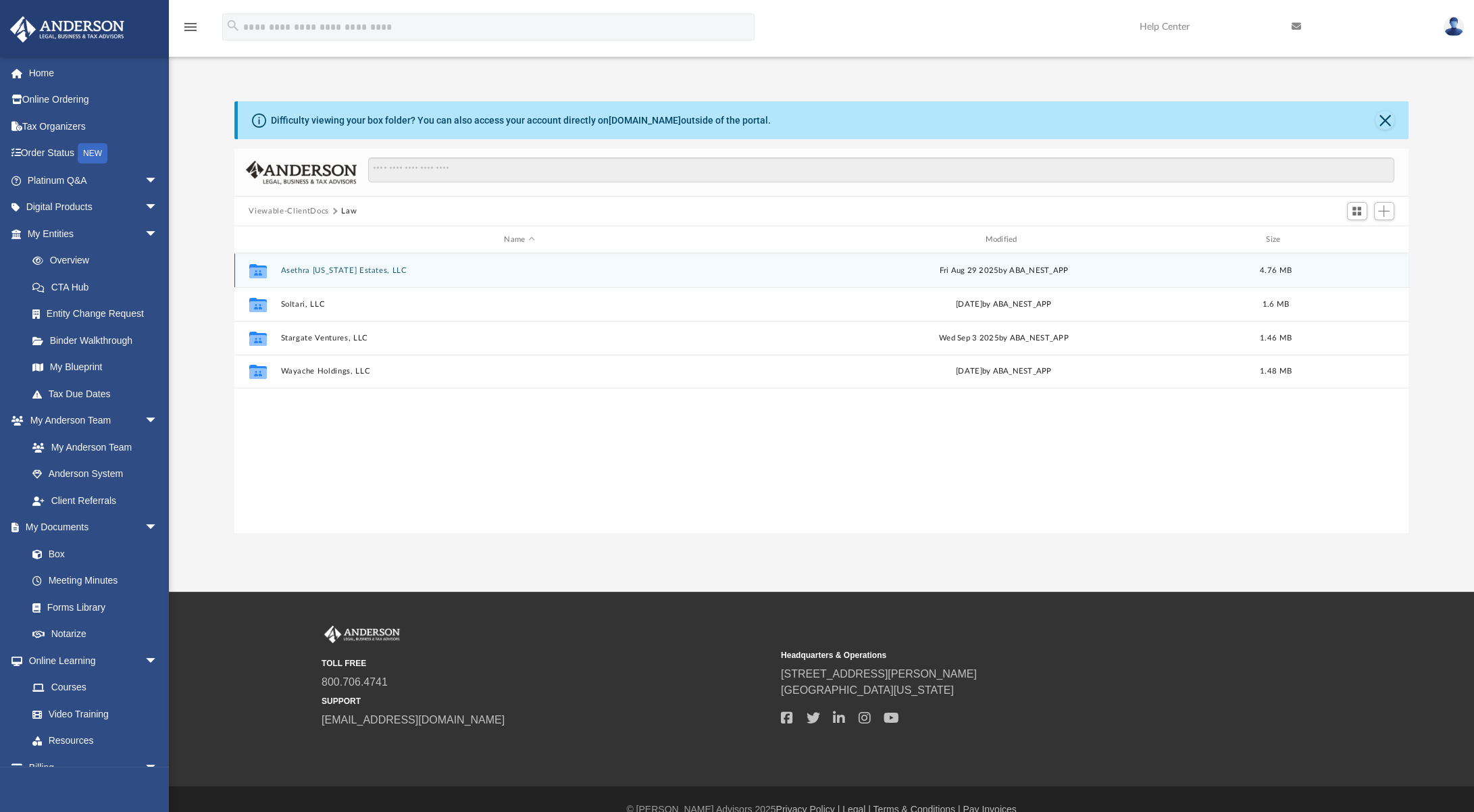
click at [313, 263] on div "Collaborated Folder Asethra [US_STATE] Estates, LLC [DATE] by ABA_NEST_APP 4.76…" at bounding box center [822, 270] width 1174 height 34
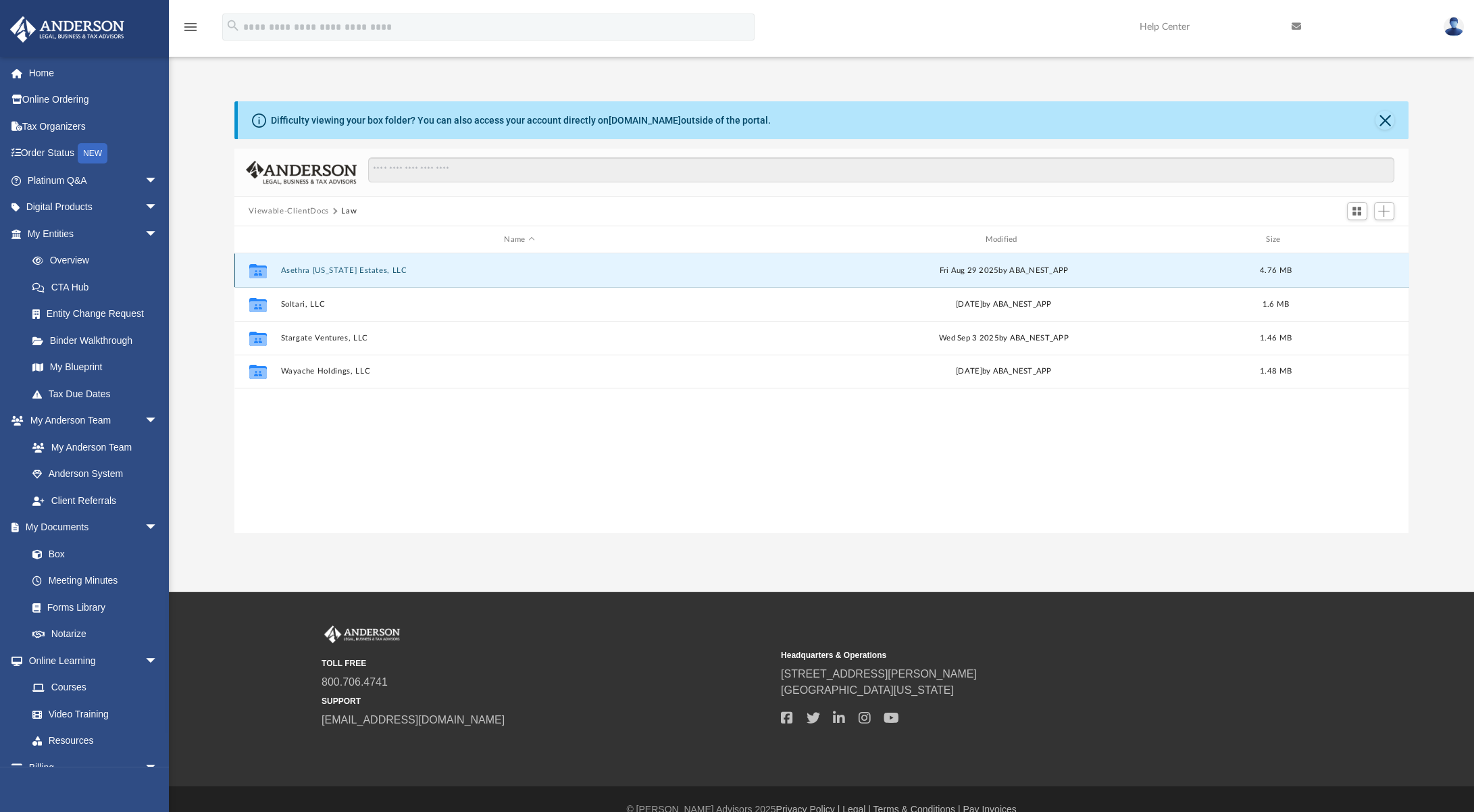
click at [315, 268] on button "Asethra [US_STATE] Estates, LLC" at bounding box center [519, 270] width 478 height 9
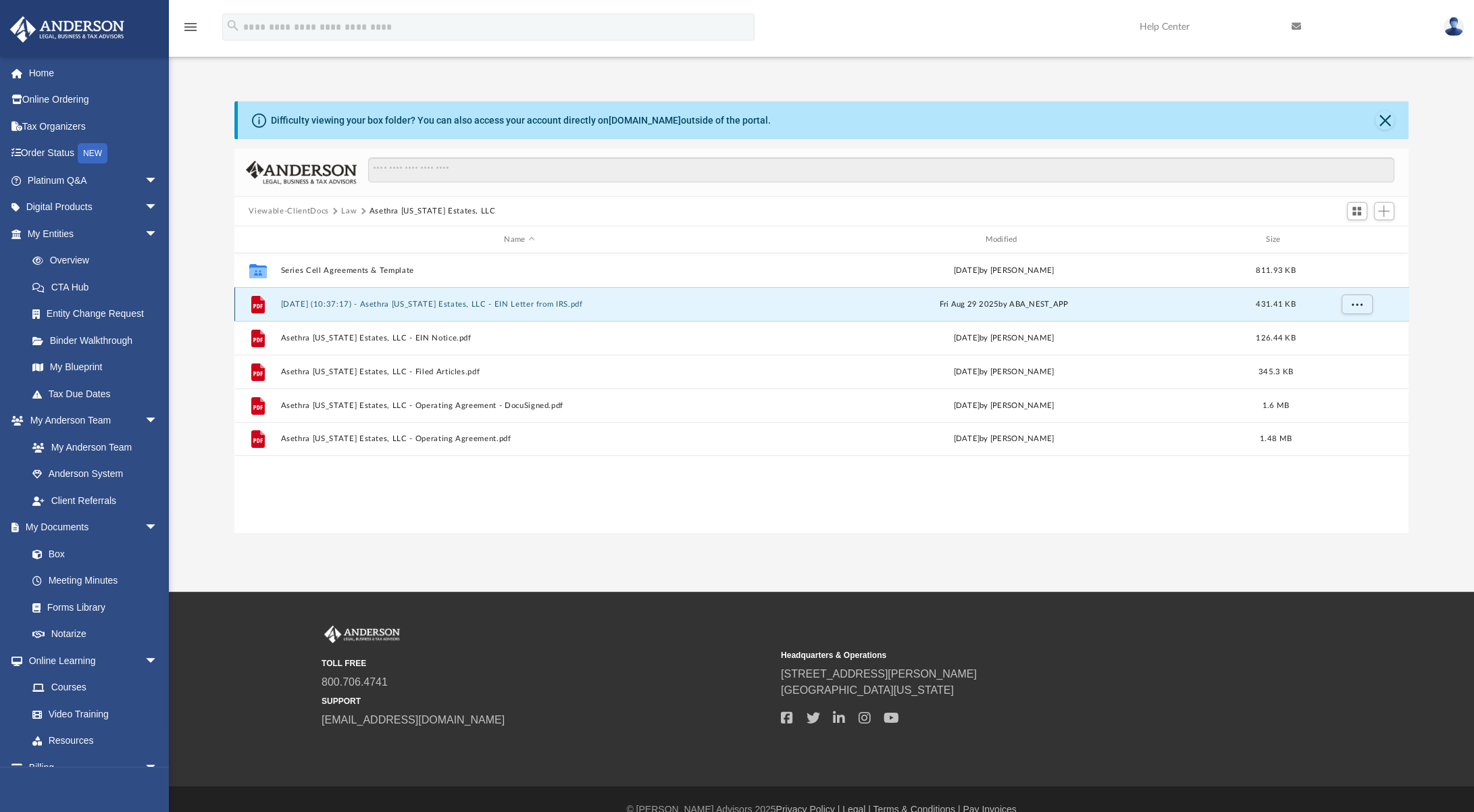
click at [427, 305] on button "[DATE] (10:37:17) - Asethra [US_STATE] Estates, LLC - EIN Letter from IRS.pdf" at bounding box center [519, 304] width 478 height 9
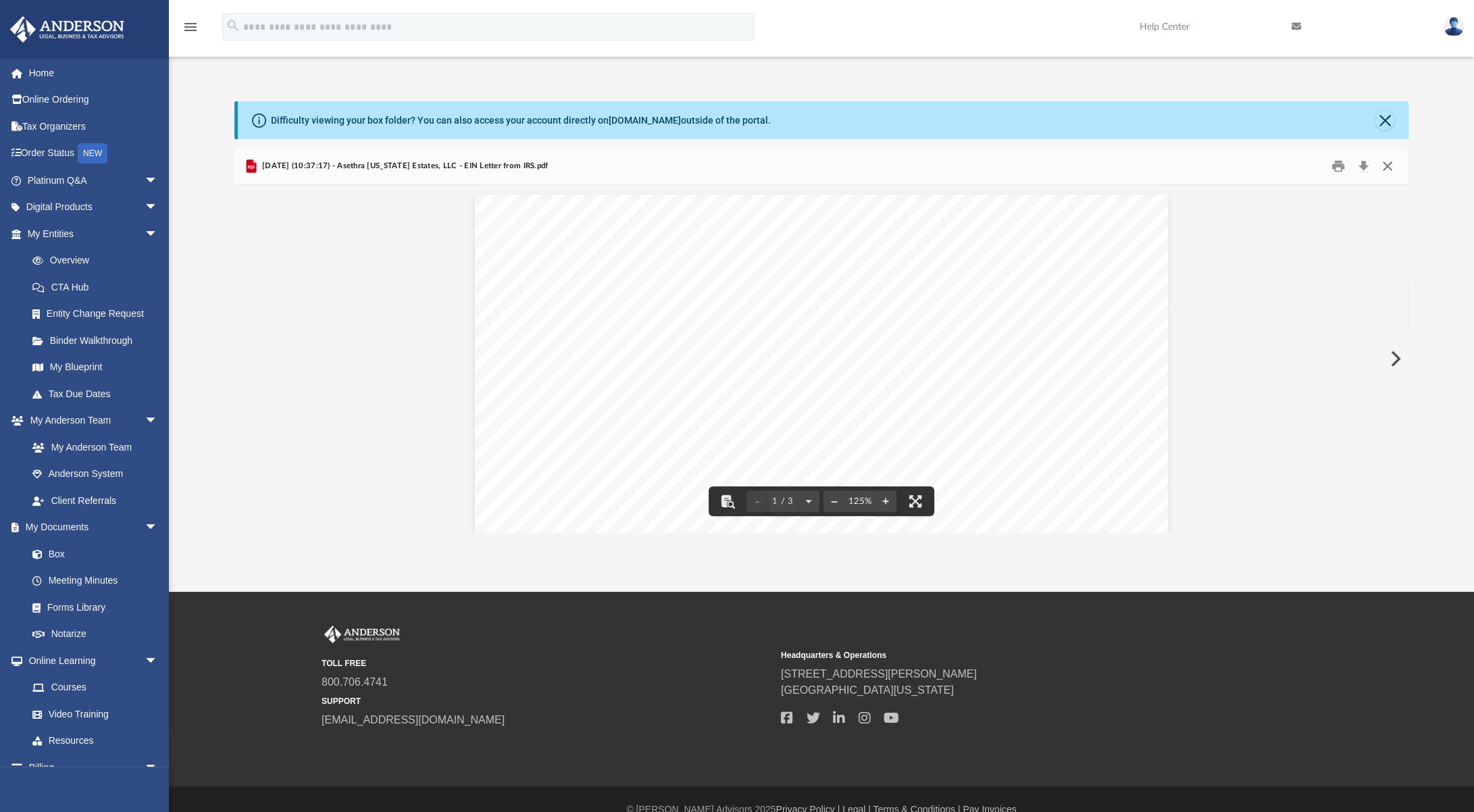
click at [1388, 158] on button "Close" at bounding box center [1387, 166] width 24 height 21
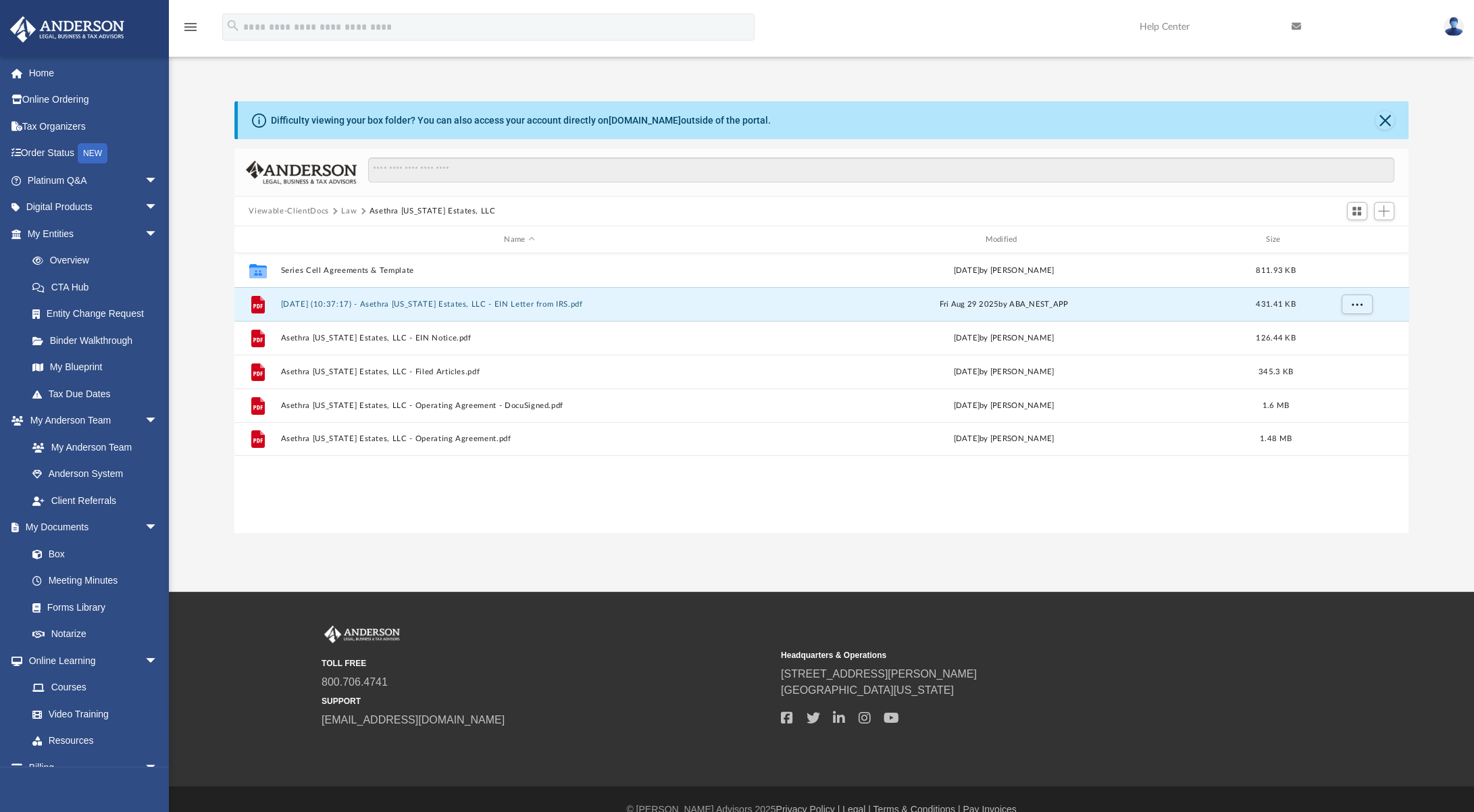
click at [351, 209] on button "Law" at bounding box center [348, 211] width 16 height 12
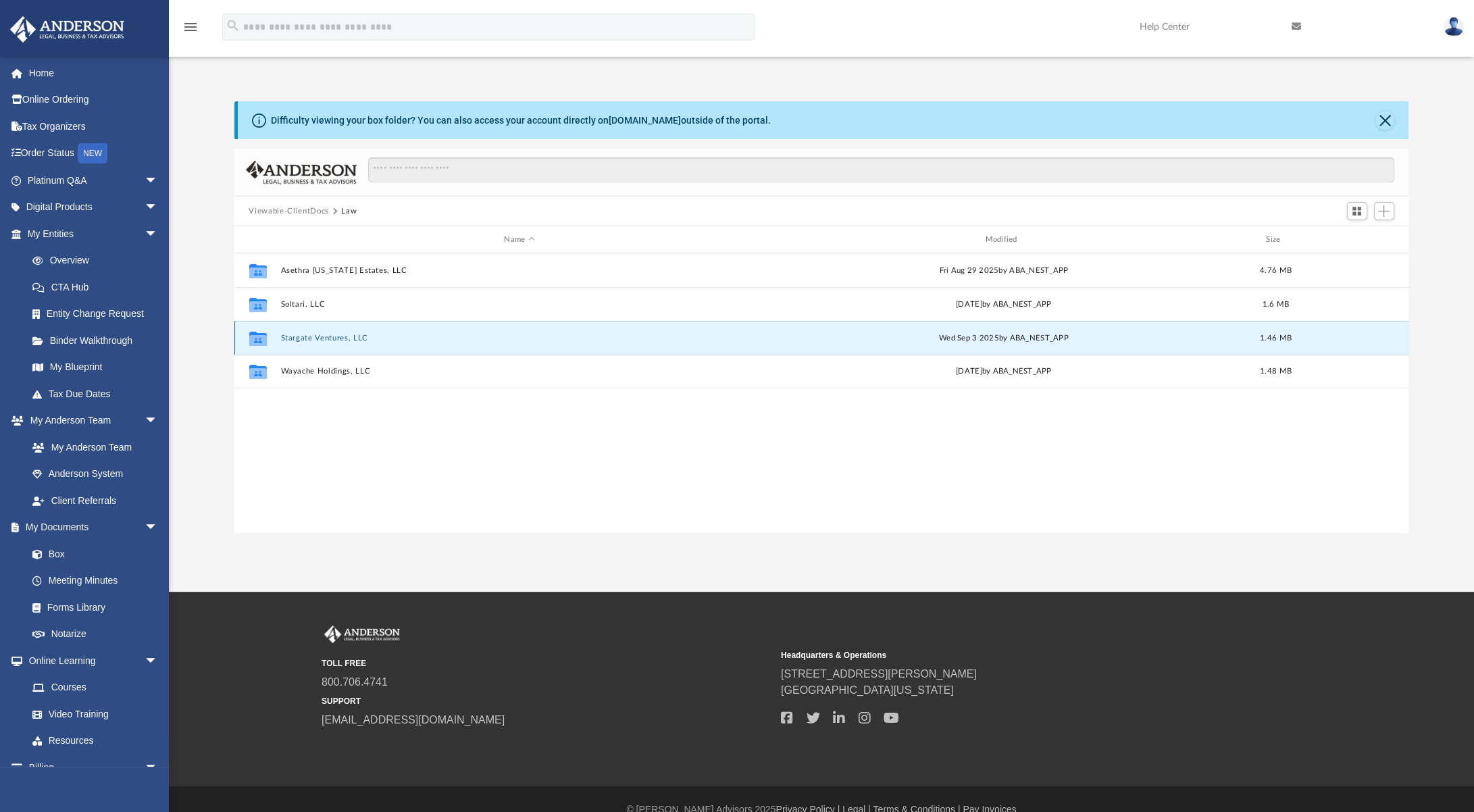
click at [300, 338] on button "Stargate Ventures, LLC" at bounding box center [519, 337] width 478 height 9
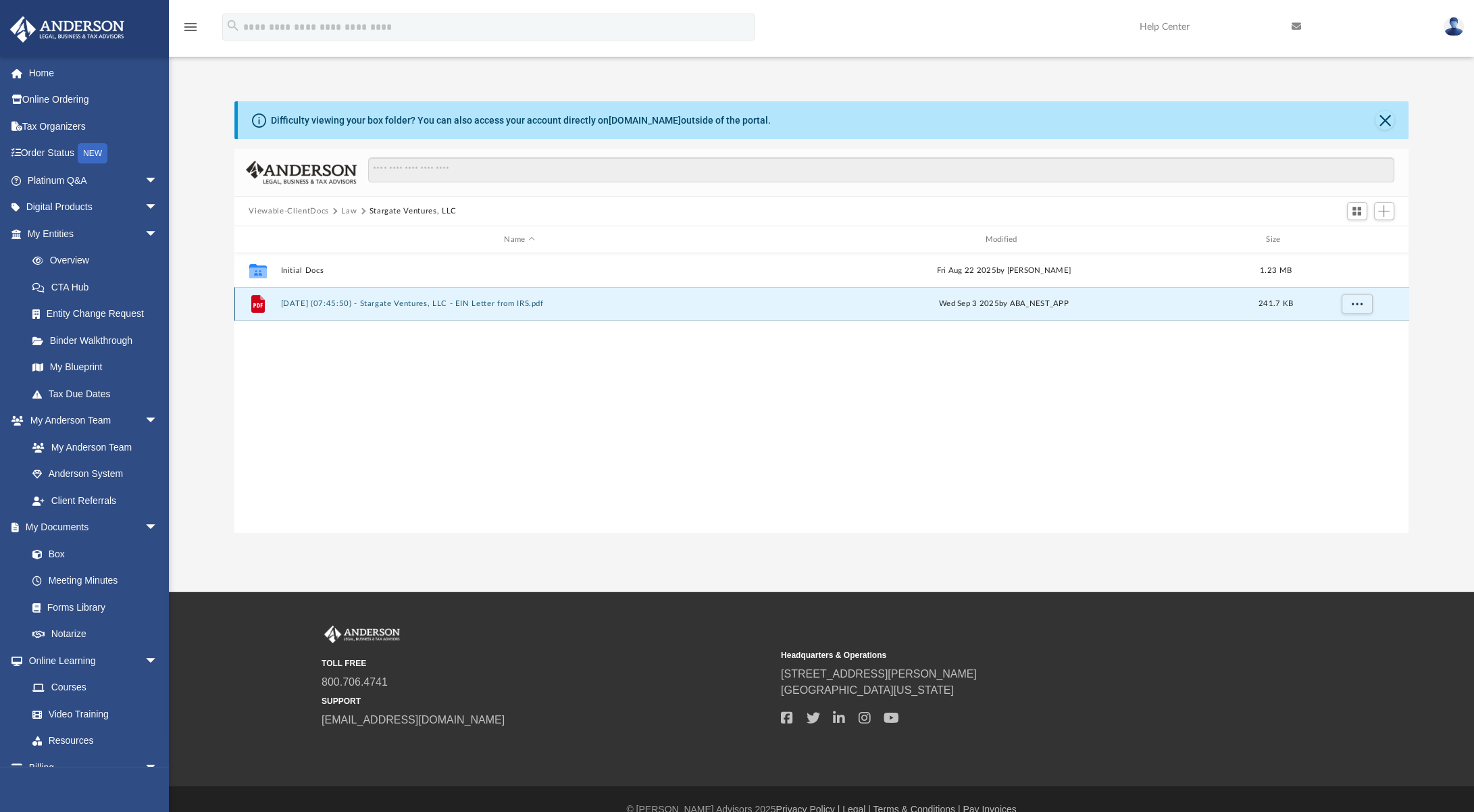
click at [379, 302] on button "[DATE] (07:45:50) - Stargate Ventures, LLC - EIN Letter from IRS.pdf" at bounding box center [519, 303] width 478 height 9
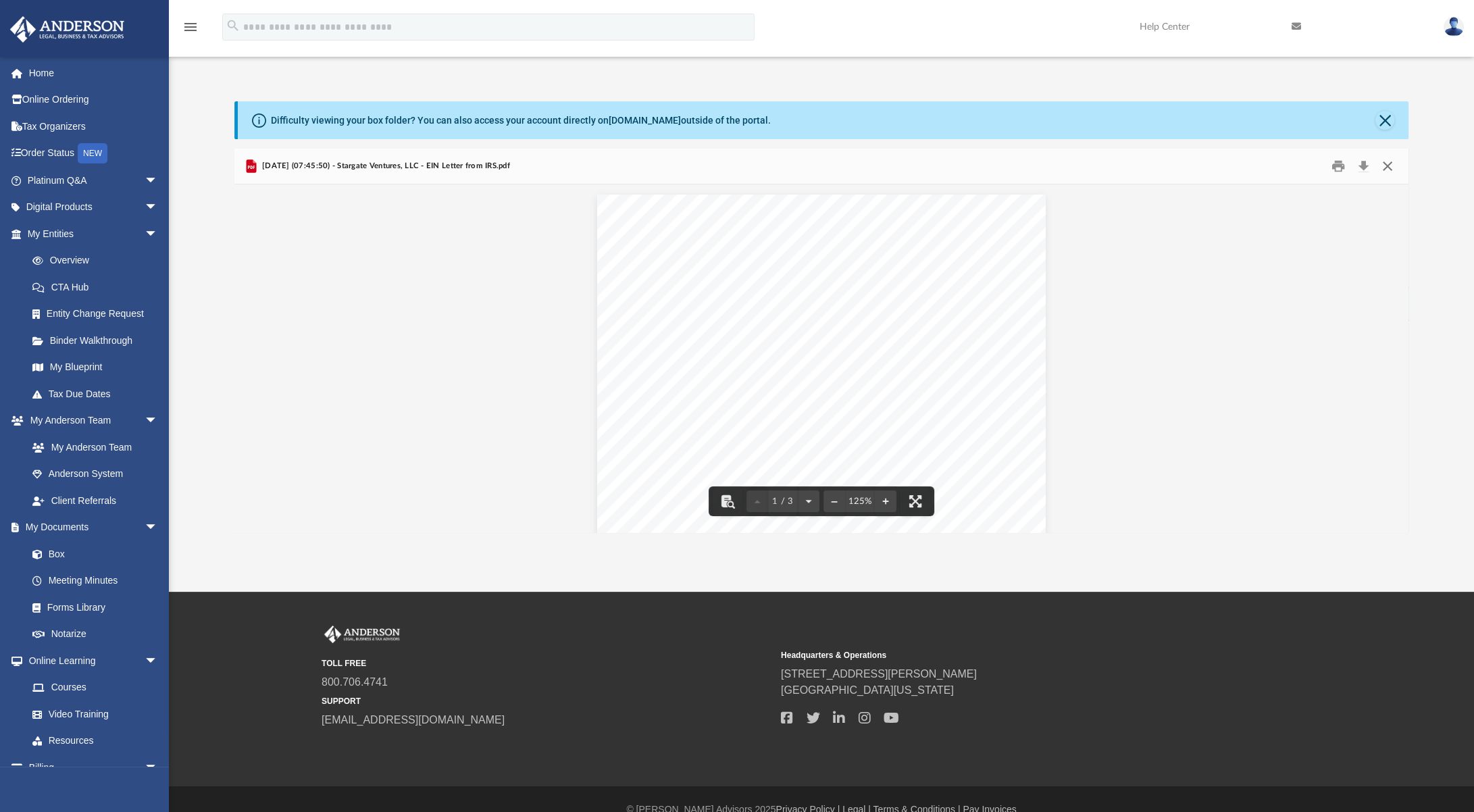
click at [1388, 164] on button "Close" at bounding box center [1387, 166] width 24 height 21
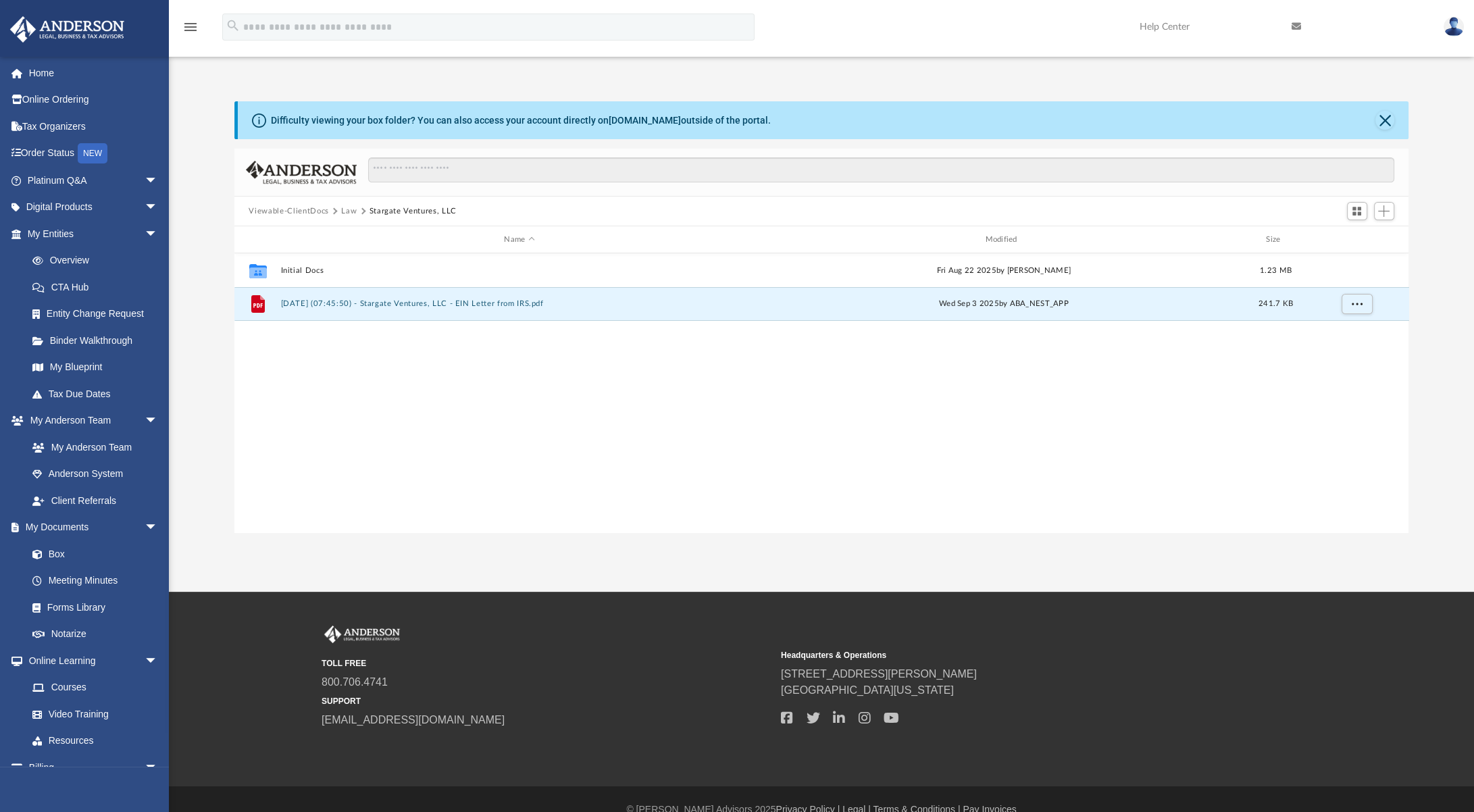
click at [348, 211] on button "Law" at bounding box center [348, 211] width 16 height 12
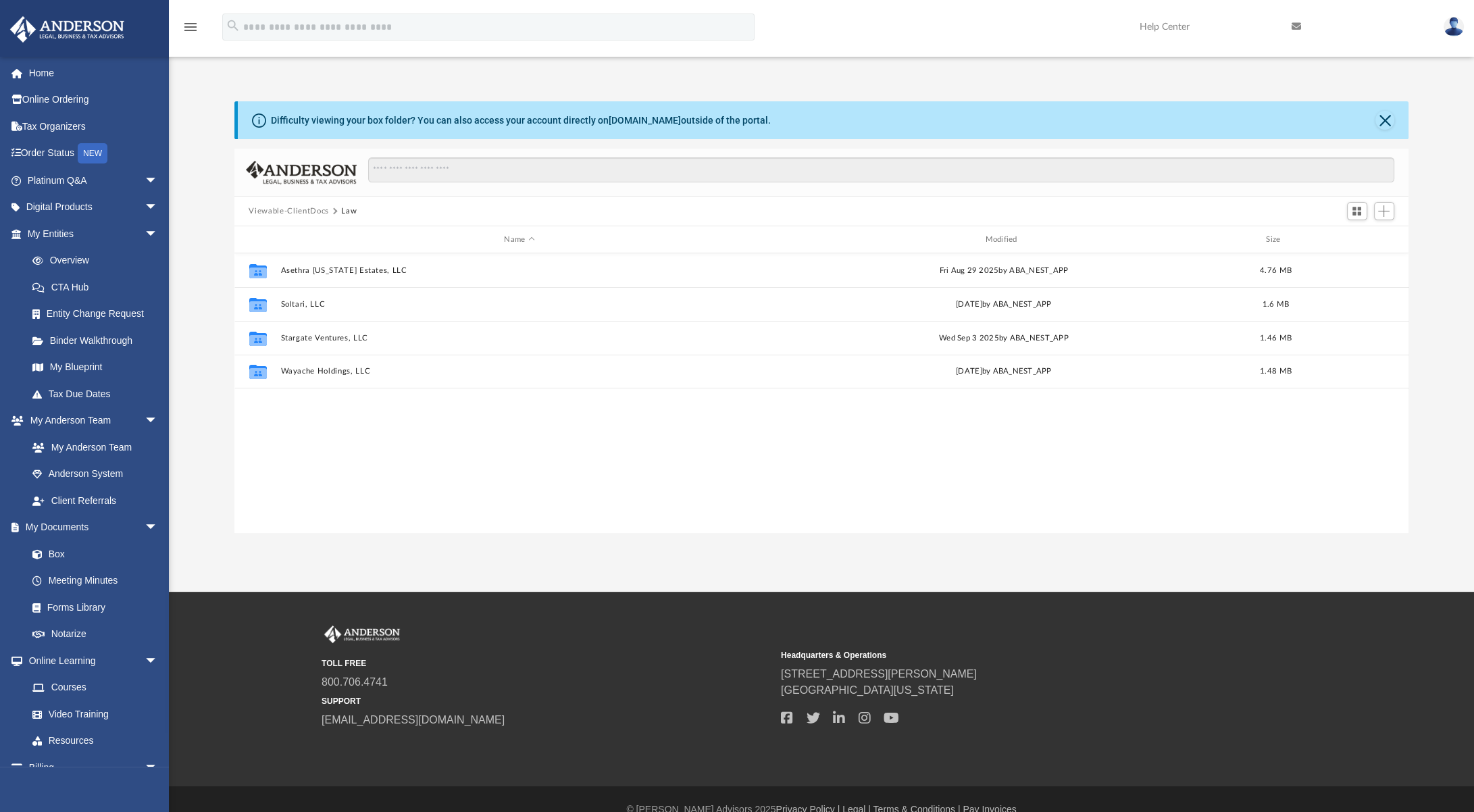
click at [1416, 191] on div "Difficulty viewing your box folder? You can also access your account directly o…" at bounding box center [821, 317] width 1305 height 431
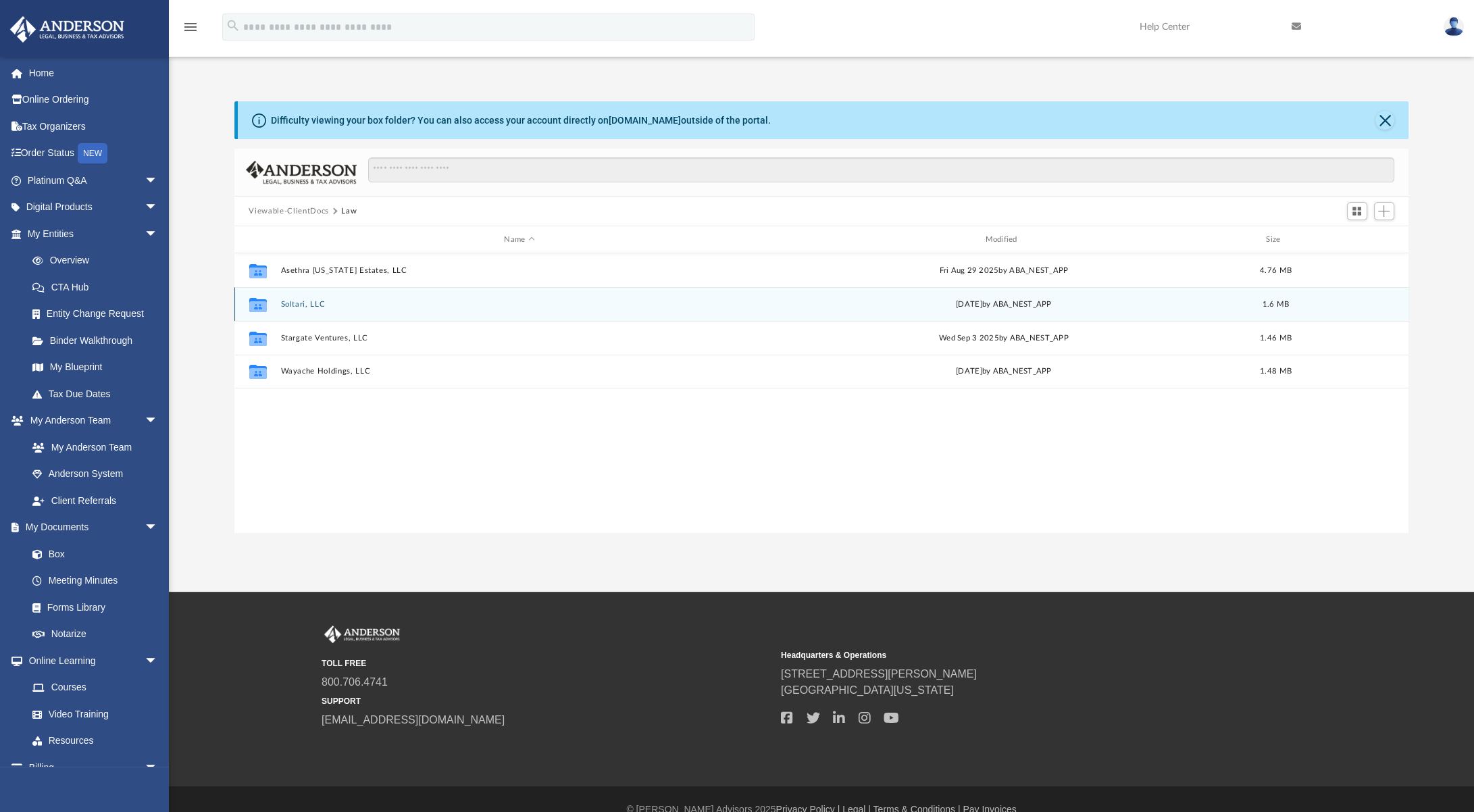
click at [292, 300] on button "Soltari, LLC" at bounding box center [519, 304] width 478 height 9
click at [347, 304] on button "[DATE] (08:00:40) - Soltari, LLC - EIN Letter from IRS.pdf" at bounding box center [519, 303] width 478 height 9
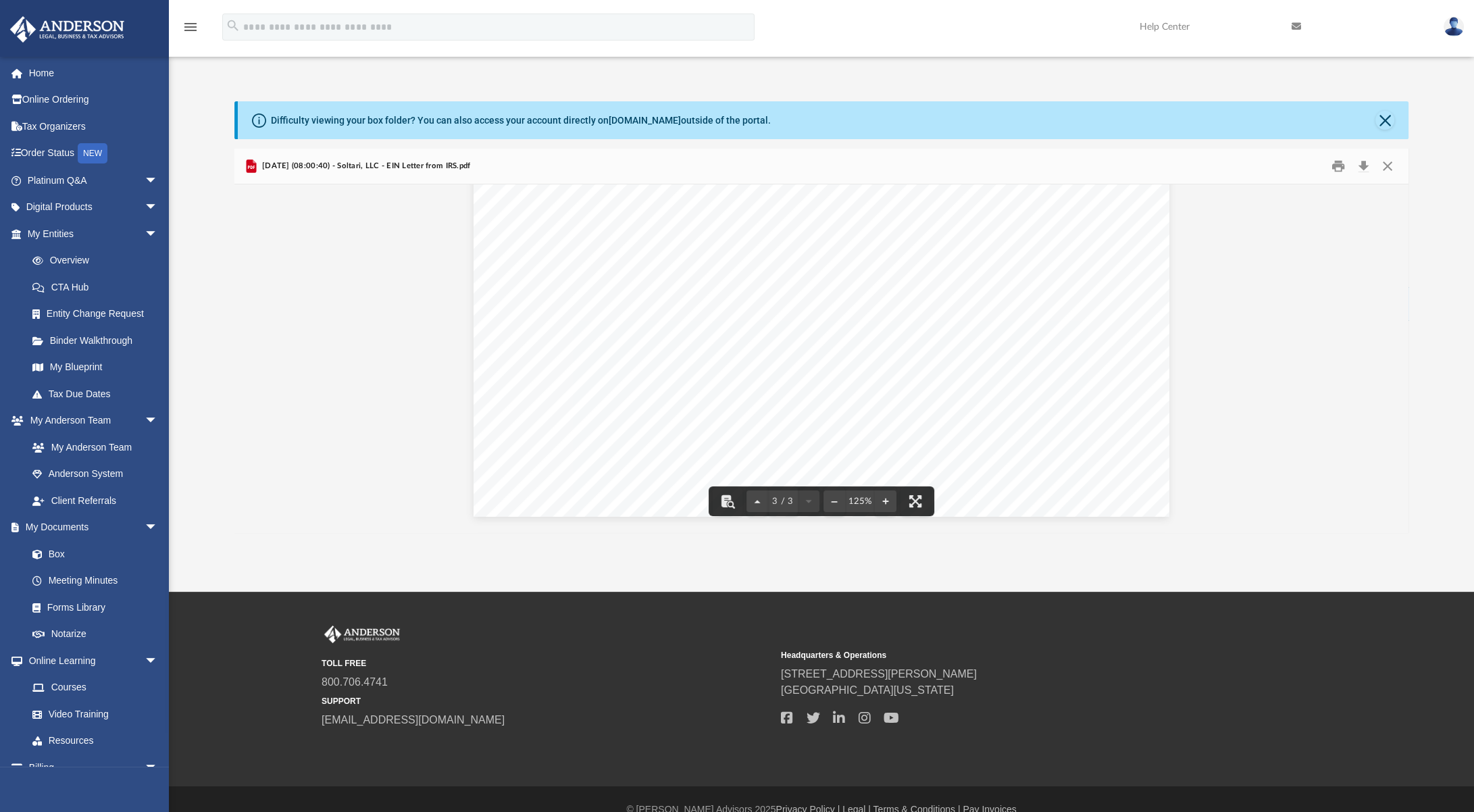
scroll to position [1470, 0]
click at [1394, 169] on button "Close" at bounding box center [1387, 166] width 24 height 21
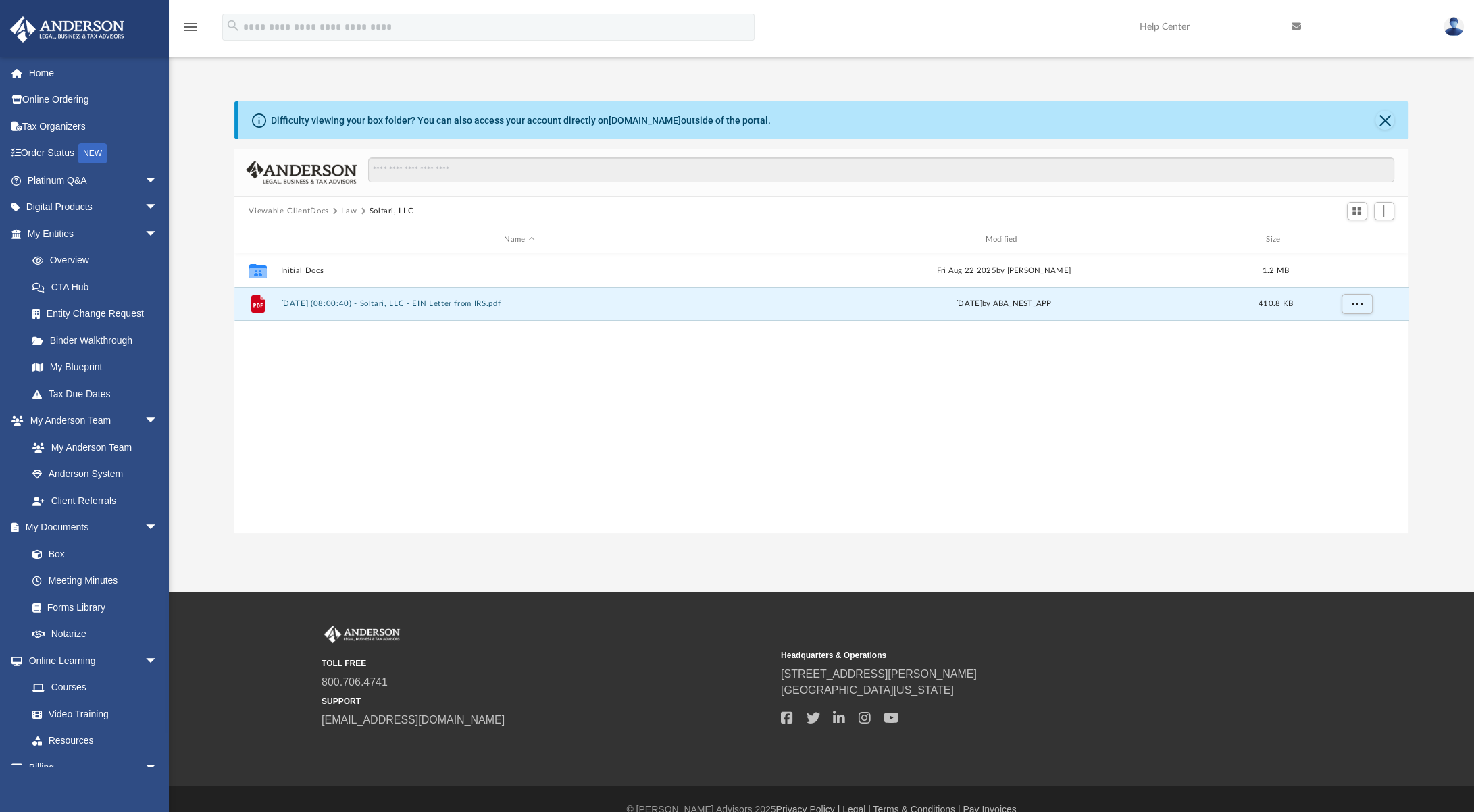
click at [348, 208] on button "Law" at bounding box center [348, 211] width 16 height 12
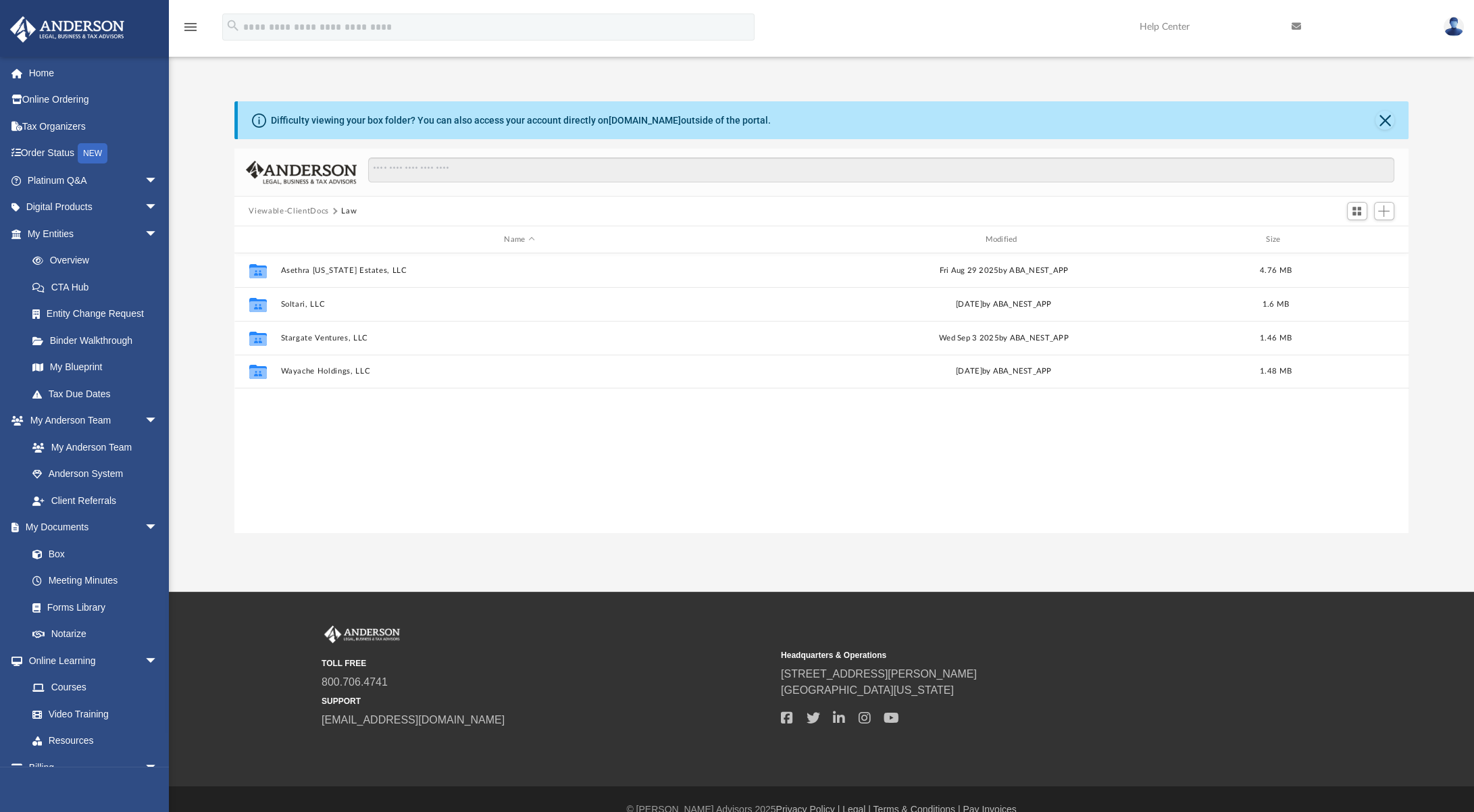
click at [645, 213] on div "Viewable-ClientDocs Law" at bounding box center [822, 211] width 1174 height 29
click at [961, 72] on div "App [EMAIL_ADDRESS][DOMAIN_NAME] Sign Out [EMAIL_ADDRESS][DOMAIN_NAME] Home Onl…" at bounding box center [737, 296] width 1474 height 474
